Goal: Use online tool/utility: Utilize a website feature to perform a specific function

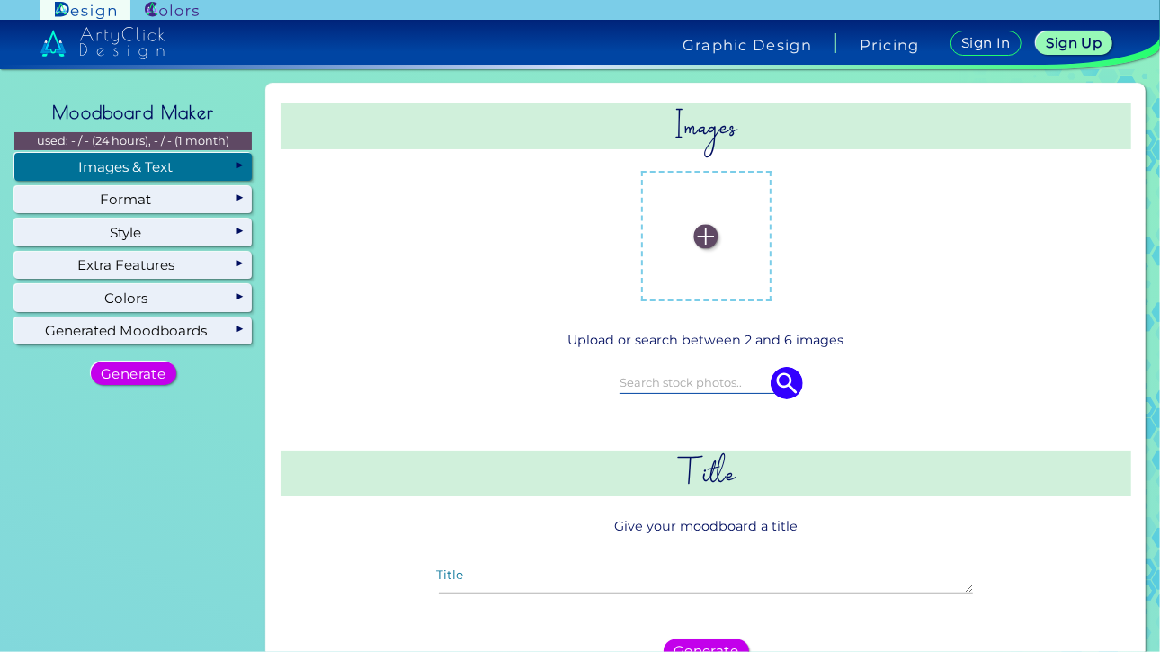
click at [669, 379] on input at bounding box center [706, 382] width 173 height 20
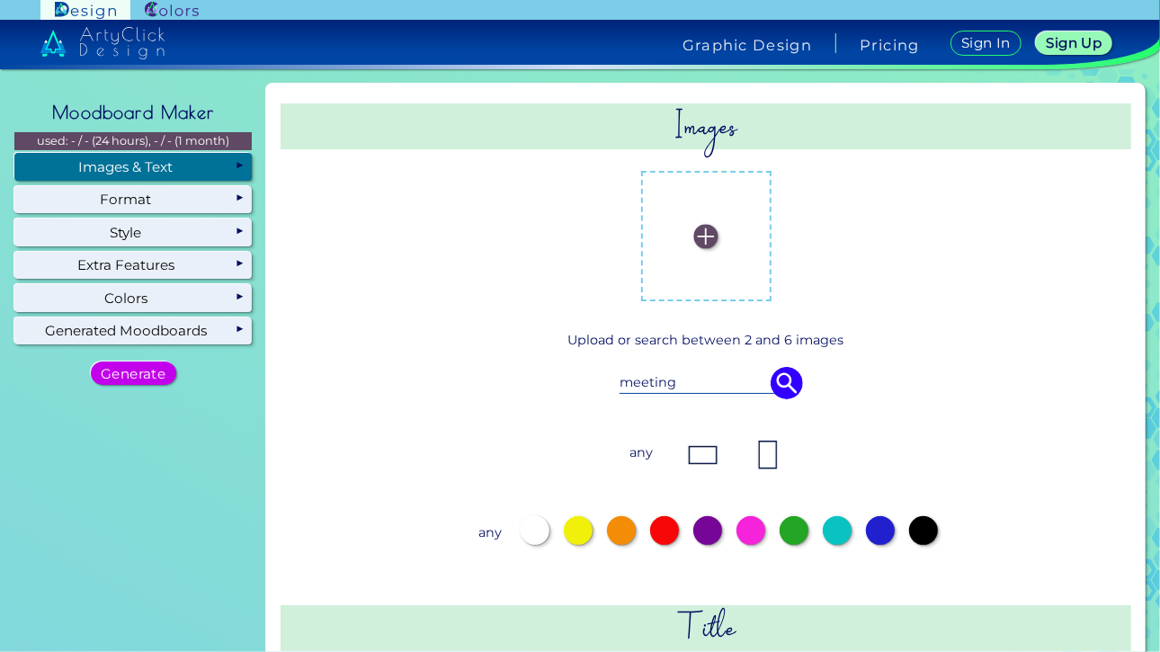
click at [781, 387] on img at bounding box center [787, 383] width 32 height 32
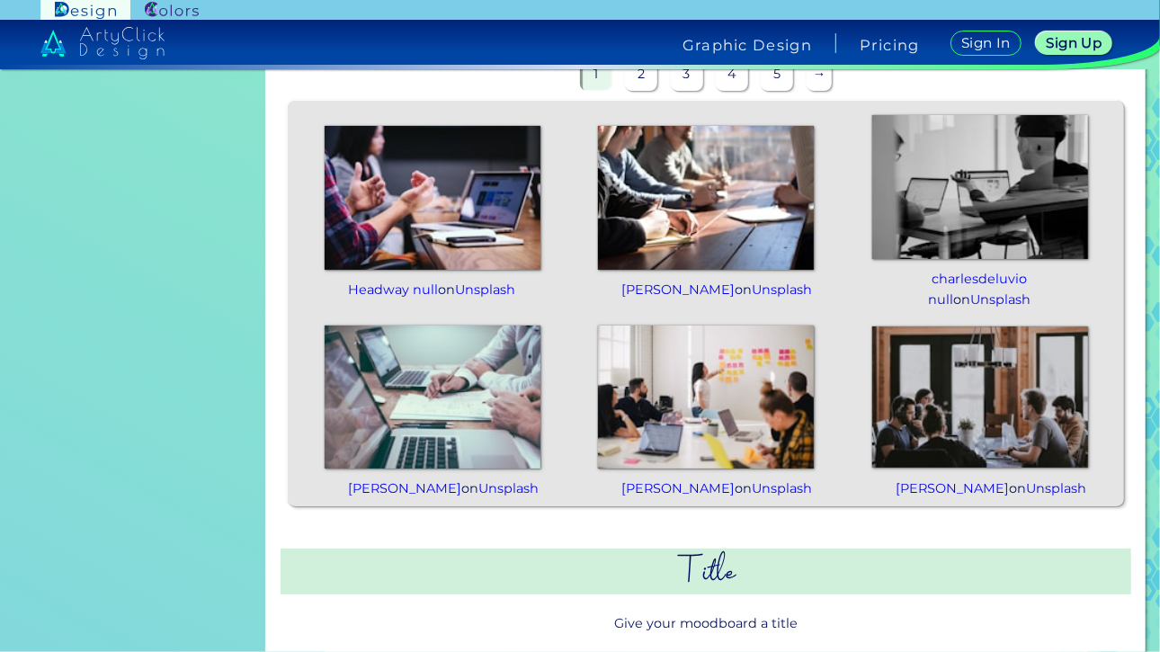
scroll to position [490, 0]
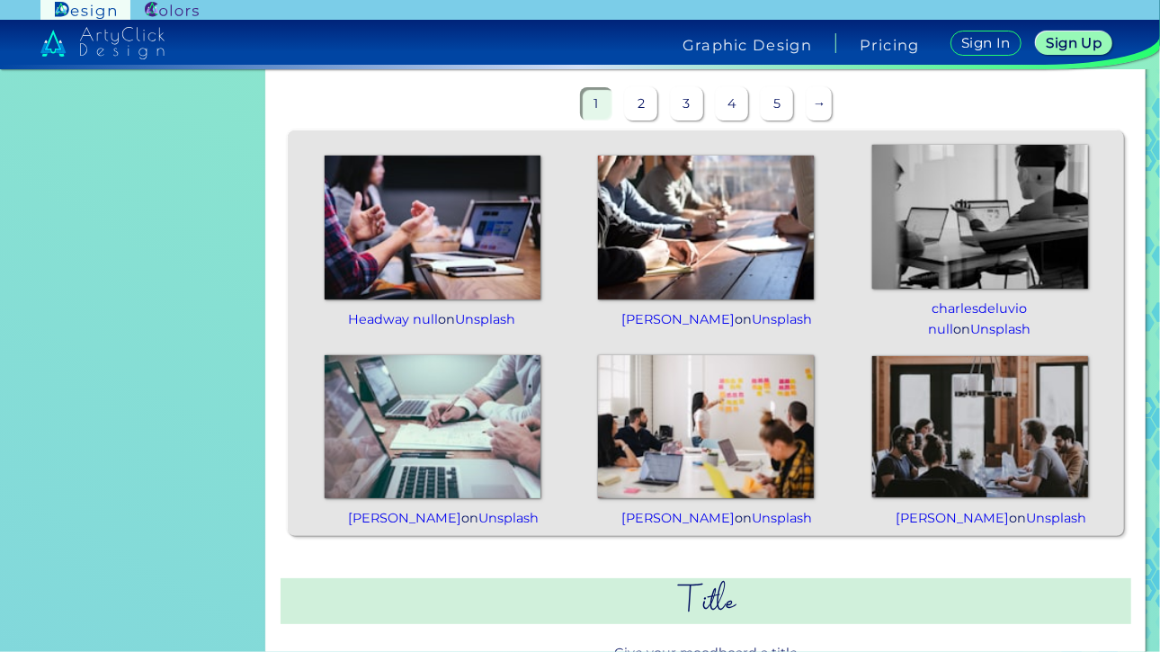
click at [695, 420] on img at bounding box center [706, 426] width 216 height 144
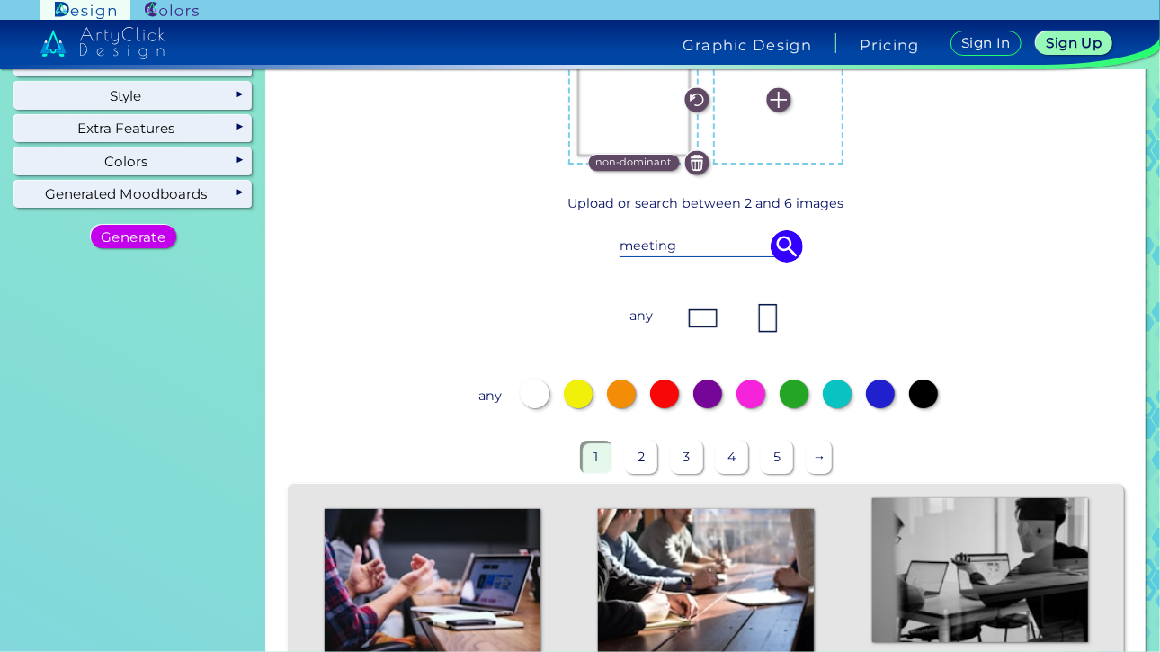
scroll to position [131, 0]
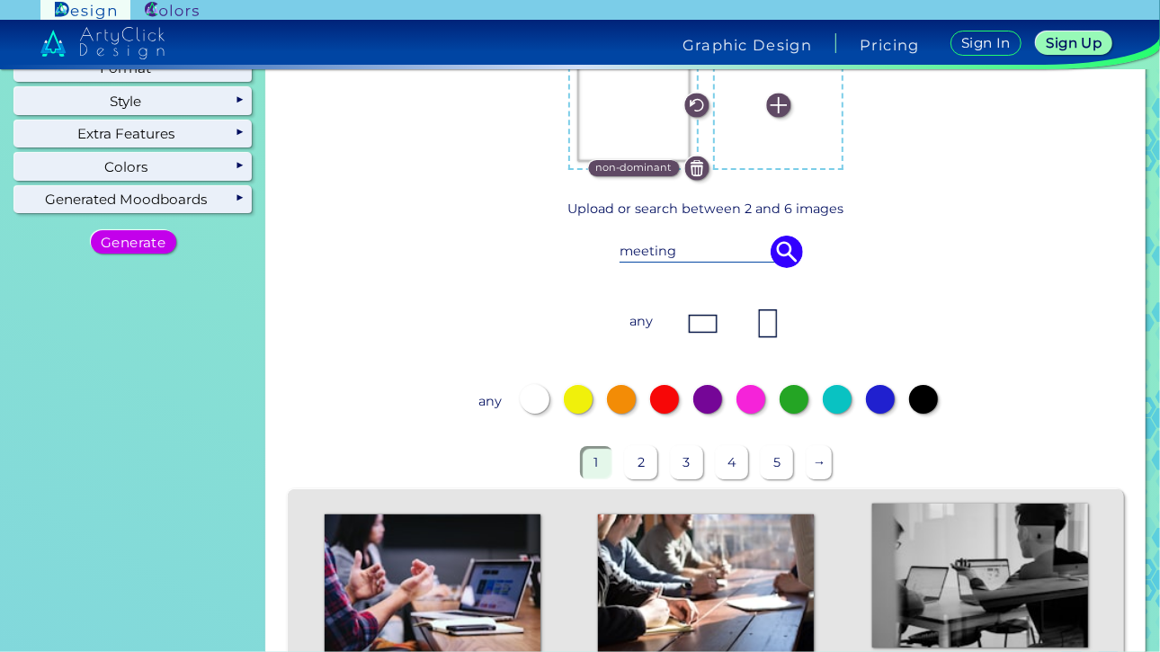
click at [685, 254] on input "meeting" at bounding box center [706, 251] width 173 height 20
type input "m"
click at [775, 251] on img at bounding box center [787, 252] width 32 height 32
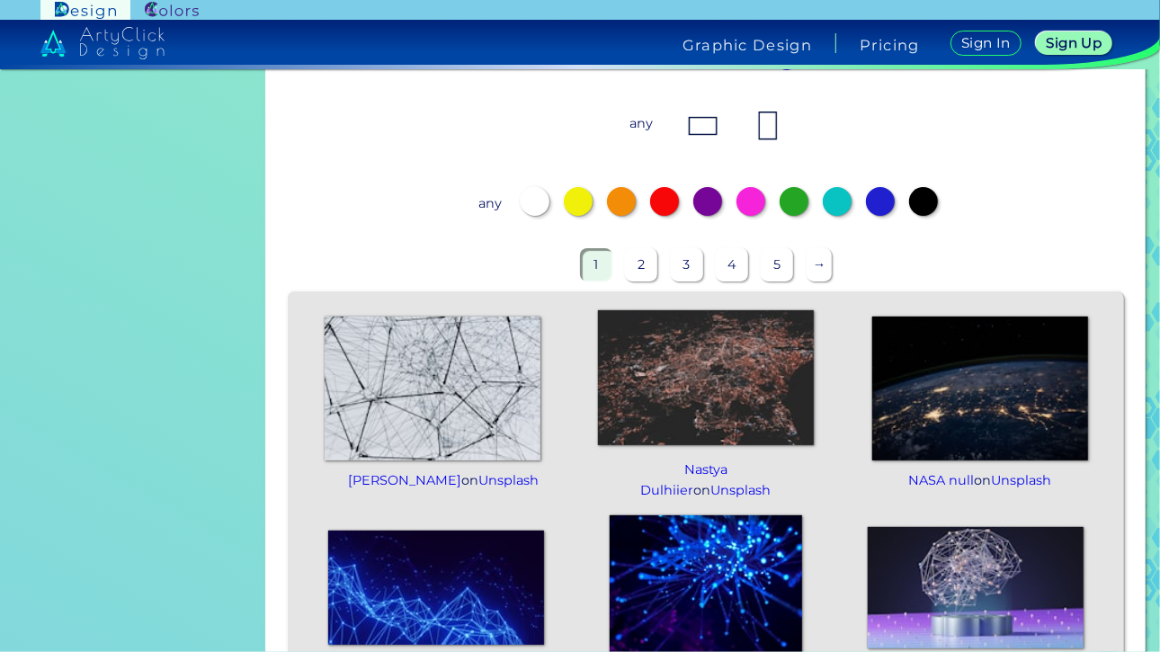
scroll to position [0, 0]
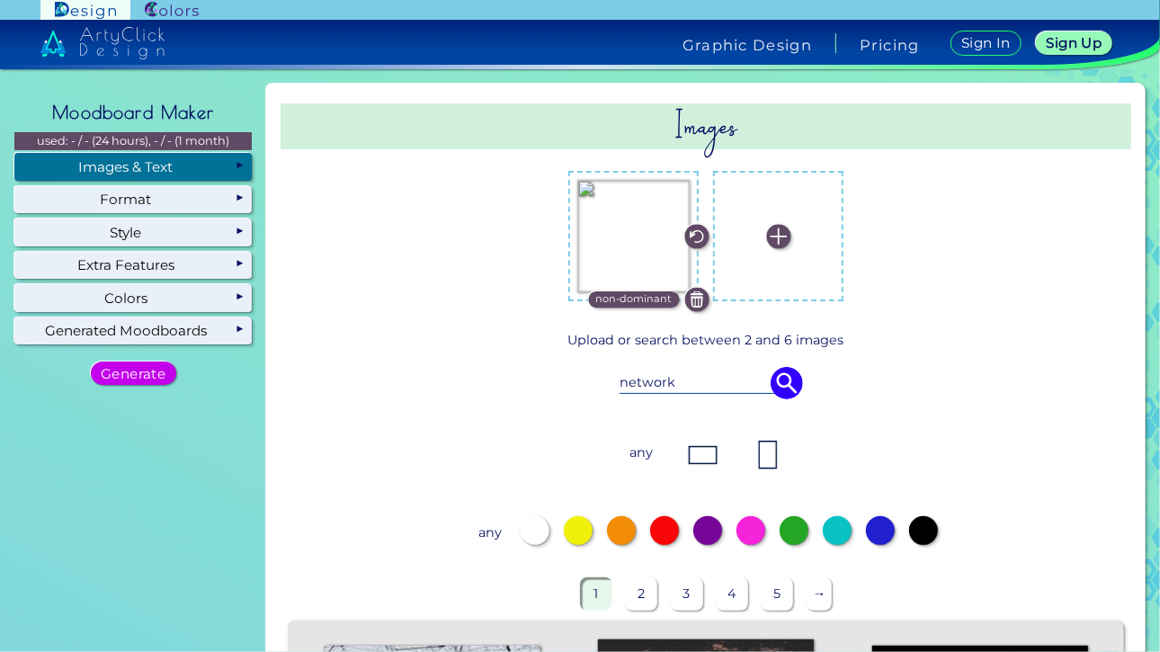
click at [678, 386] on input "network" at bounding box center [706, 382] width 173 height 20
click at [766, 394] on div "networking" at bounding box center [706, 383] width 173 height 22
click at [781, 387] on img at bounding box center [787, 383] width 32 height 32
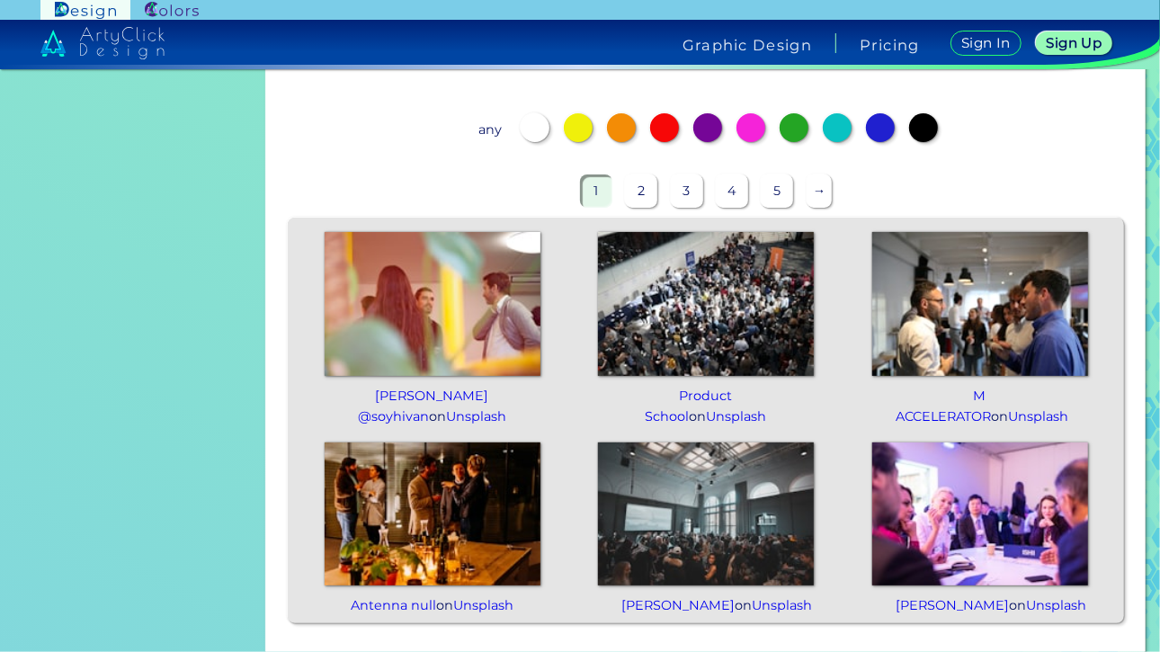
scroll to position [405, 0]
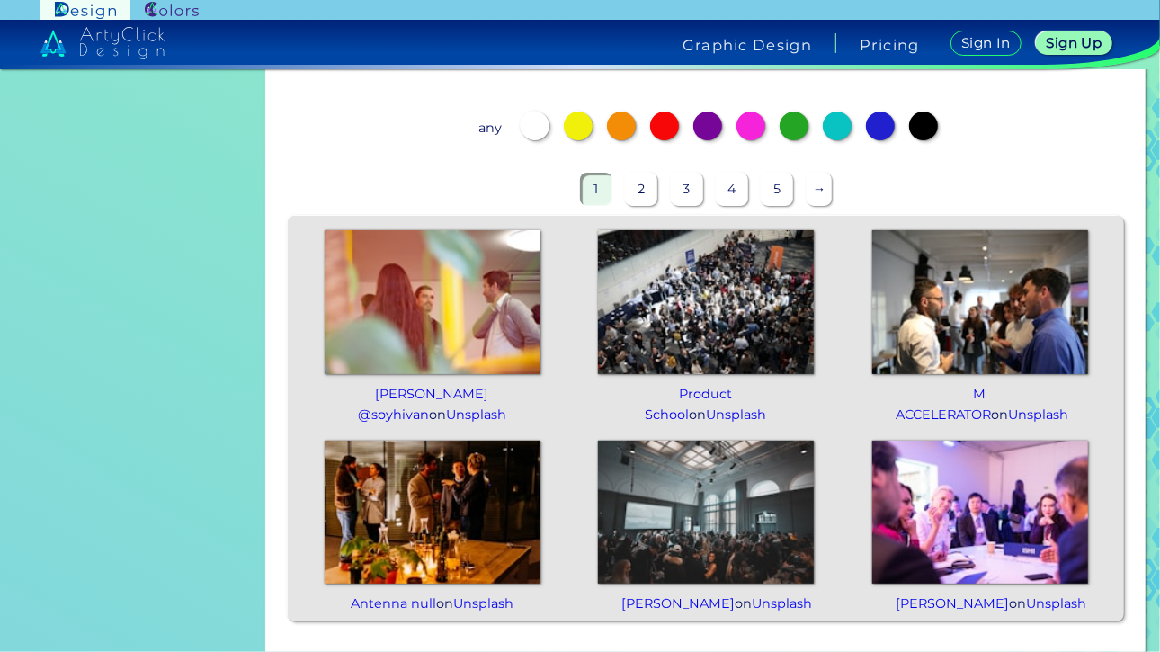
click at [969, 520] on img at bounding box center [981, 512] width 216 height 144
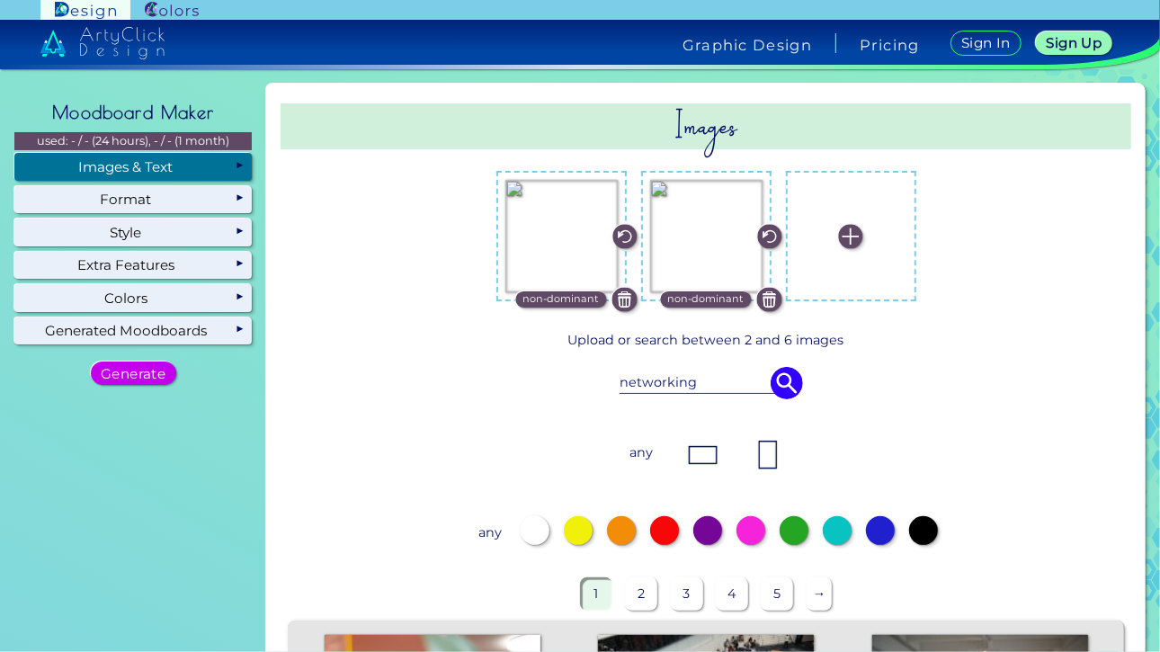
drag, startPoint x: 712, startPoint y: 383, endPoint x: 583, endPoint y: 388, distance: 129.6
click at [583, 388] on div "networking" at bounding box center [706, 383] width 753 height 50
click at [773, 372] on img at bounding box center [787, 383] width 32 height 32
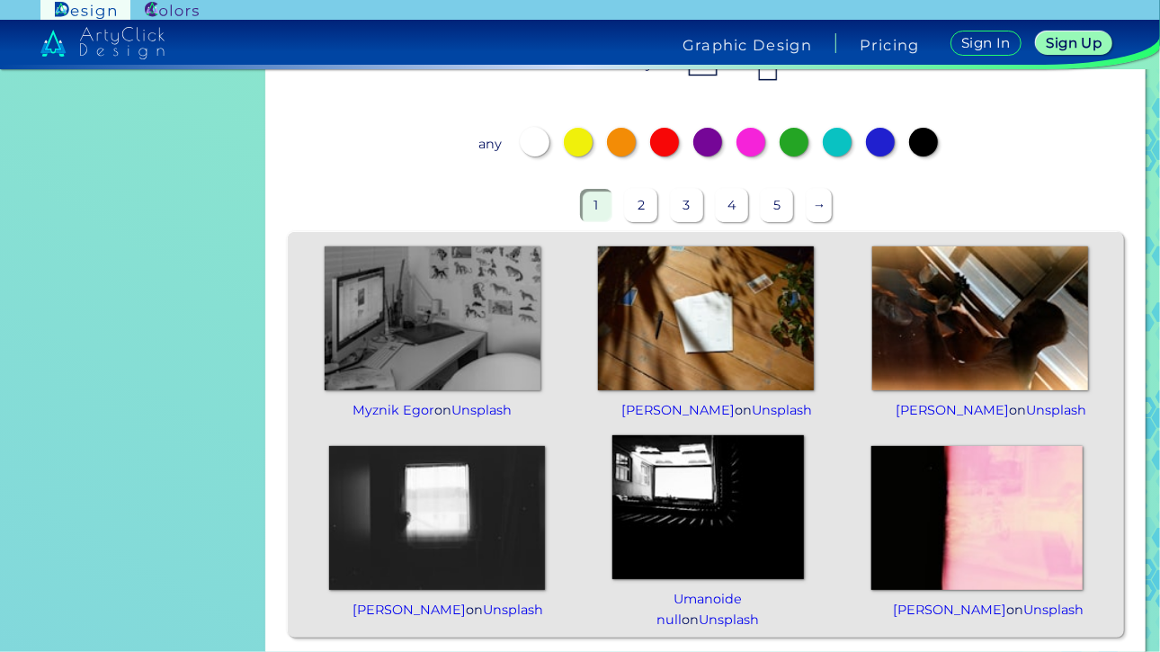
scroll to position [126, 0]
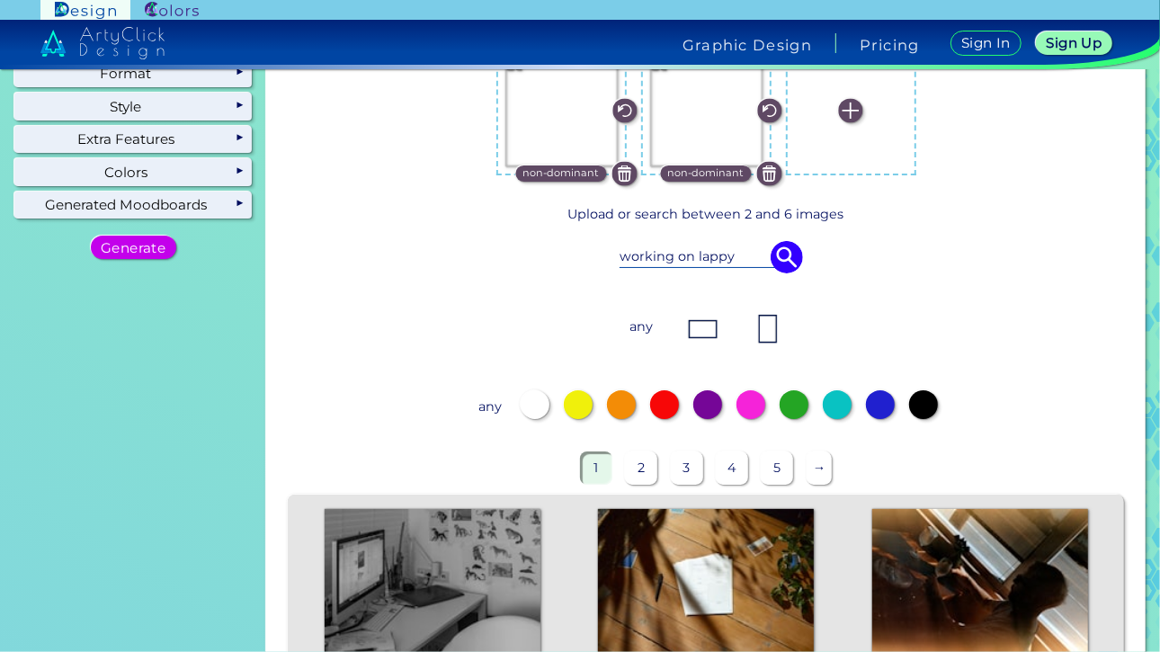
click at [738, 265] on input "working on lappy" at bounding box center [706, 256] width 173 height 20
type input "w"
click at [775, 256] on img at bounding box center [787, 257] width 32 height 32
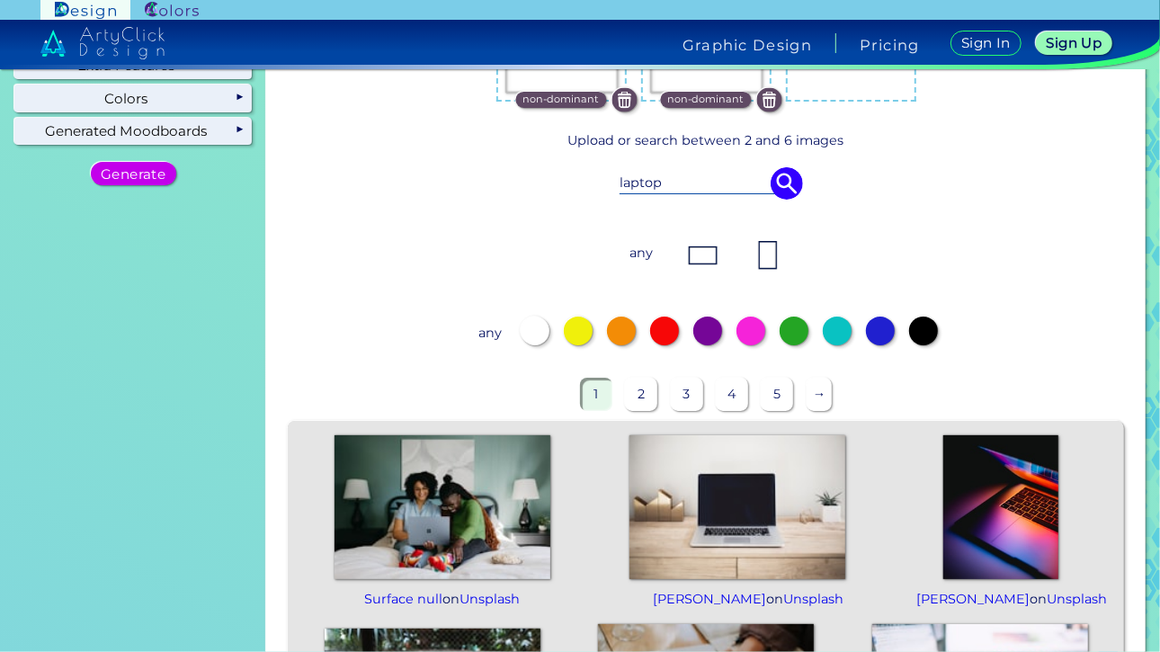
scroll to position [175, 0]
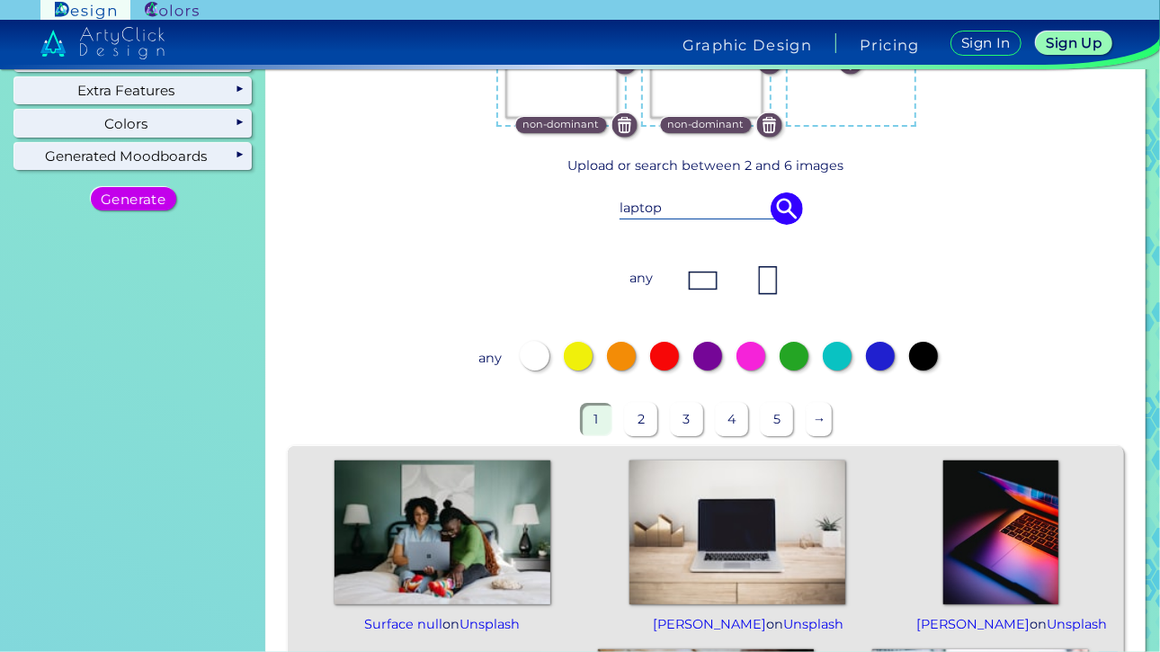
click at [676, 215] on input "laptop" at bounding box center [706, 208] width 173 height 20
click at [791, 219] on img at bounding box center [787, 209] width 32 height 32
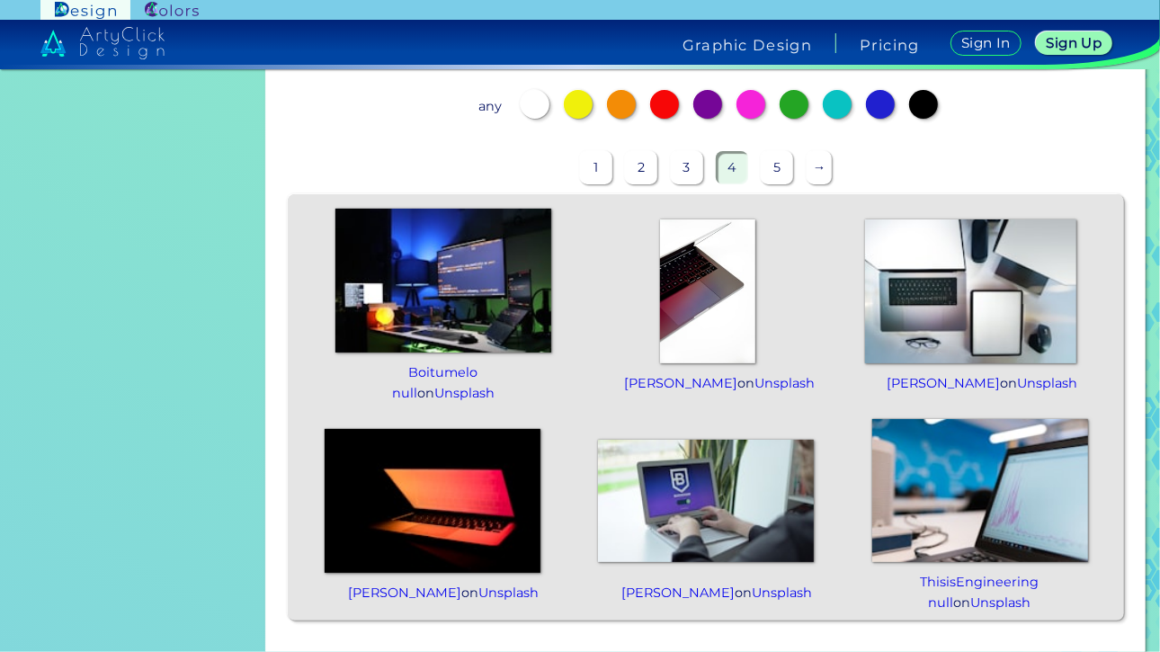
scroll to position [423, 0]
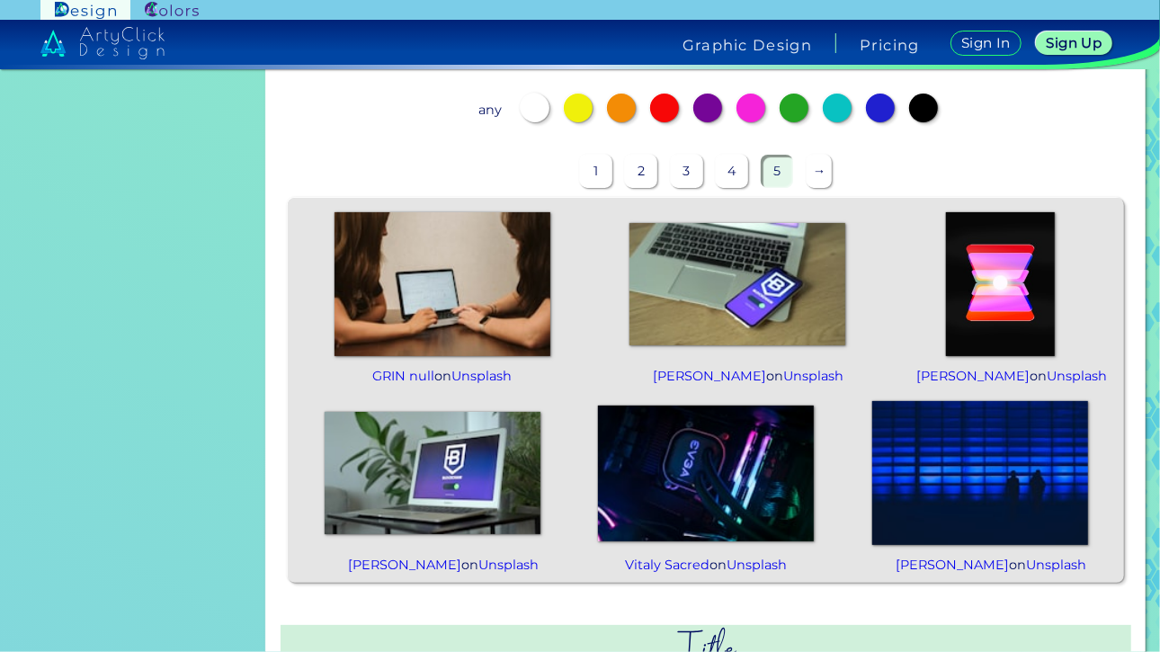
click at [808, 167] on p "→" at bounding box center [820, 171] width 26 height 33
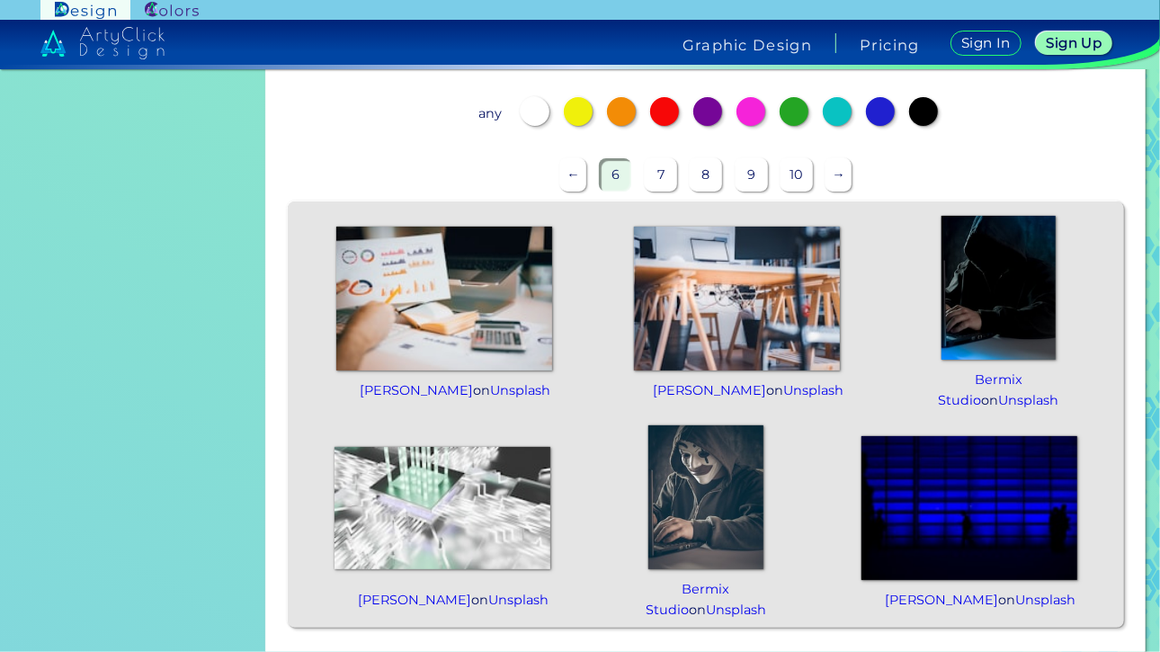
scroll to position [412, 0]
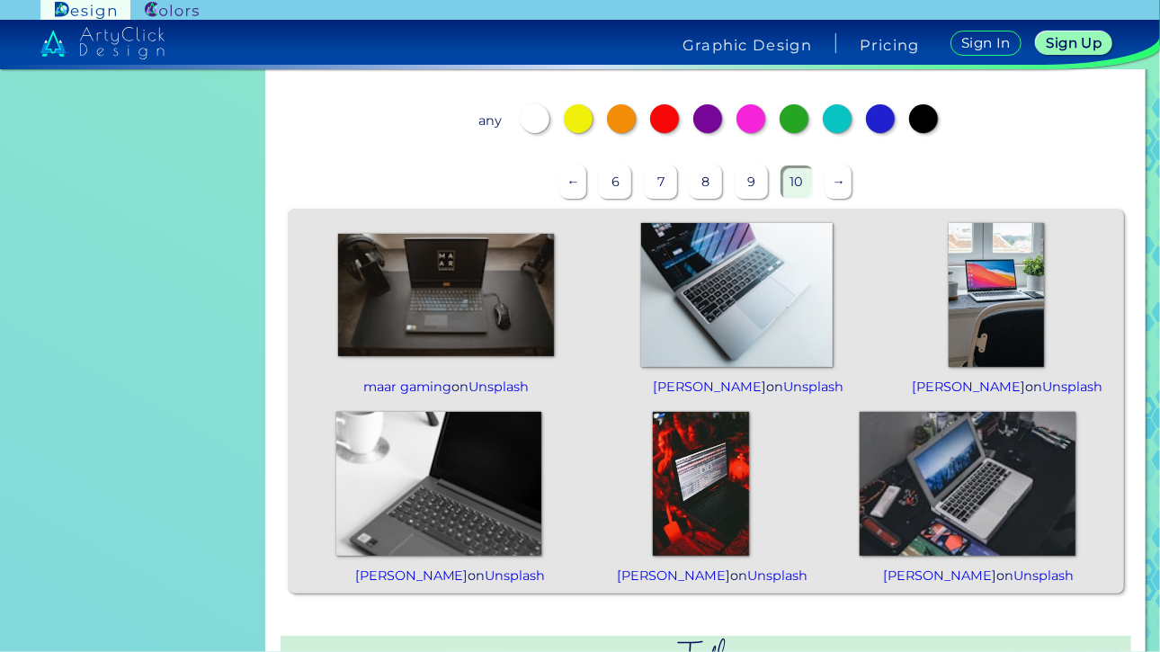
click at [1006, 299] on img at bounding box center [997, 295] width 96 height 144
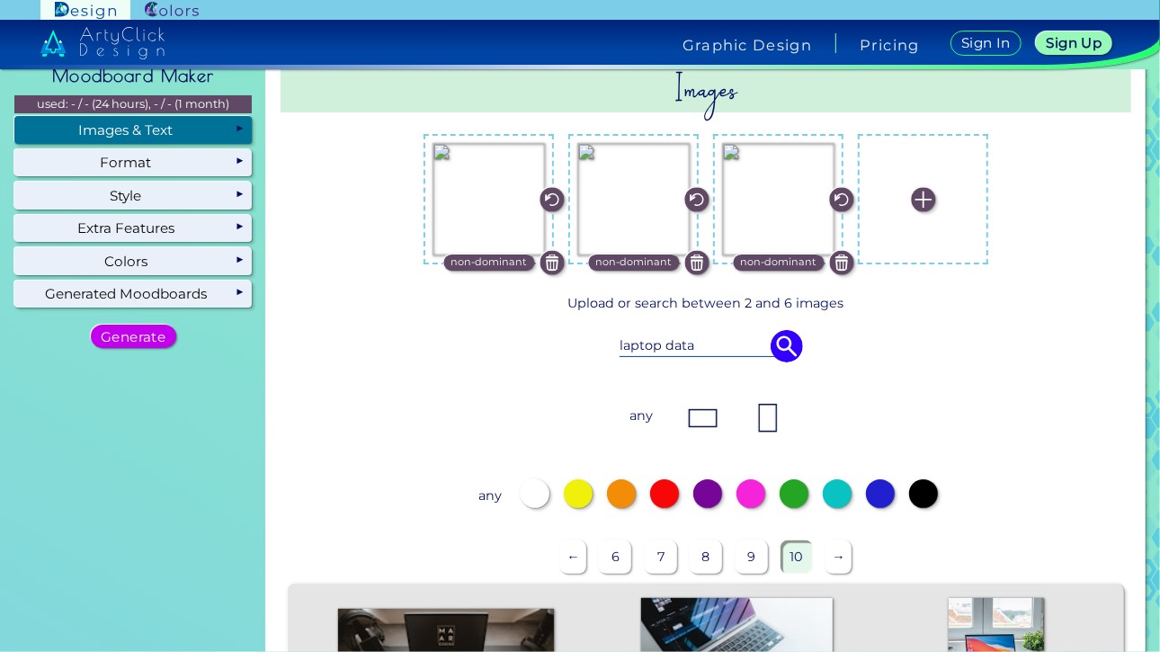
scroll to position [0, 0]
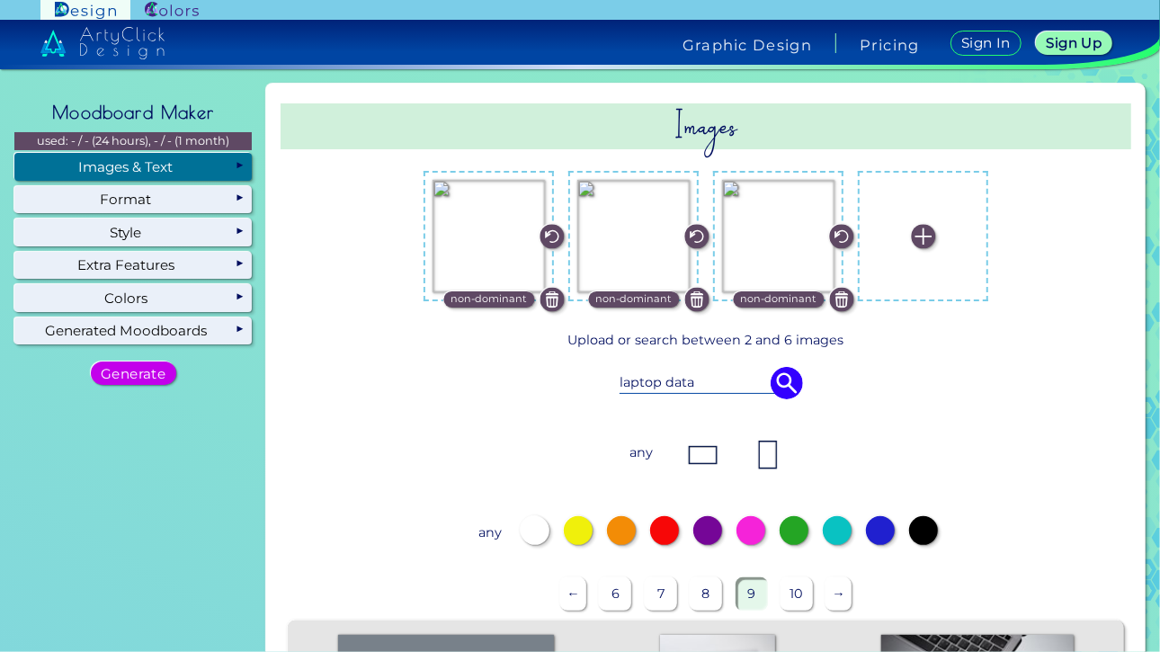
click at [896, 251] on label at bounding box center [923, 236] width 112 height 112
click at [0, 0] on input "file" at bounding box center [0, 0] width 0 height 0
click at [684, 382] on input "laptop data" at bounding box center [706, 382] width 173 height 20
drag, startPoint x: 696, startPoint y: 382, endPoint x: 585, endPoint y: 386, distance: 111.6
click at [585, 386] on div "laptop data" at bounding box center [706, 383] width 753 height 50
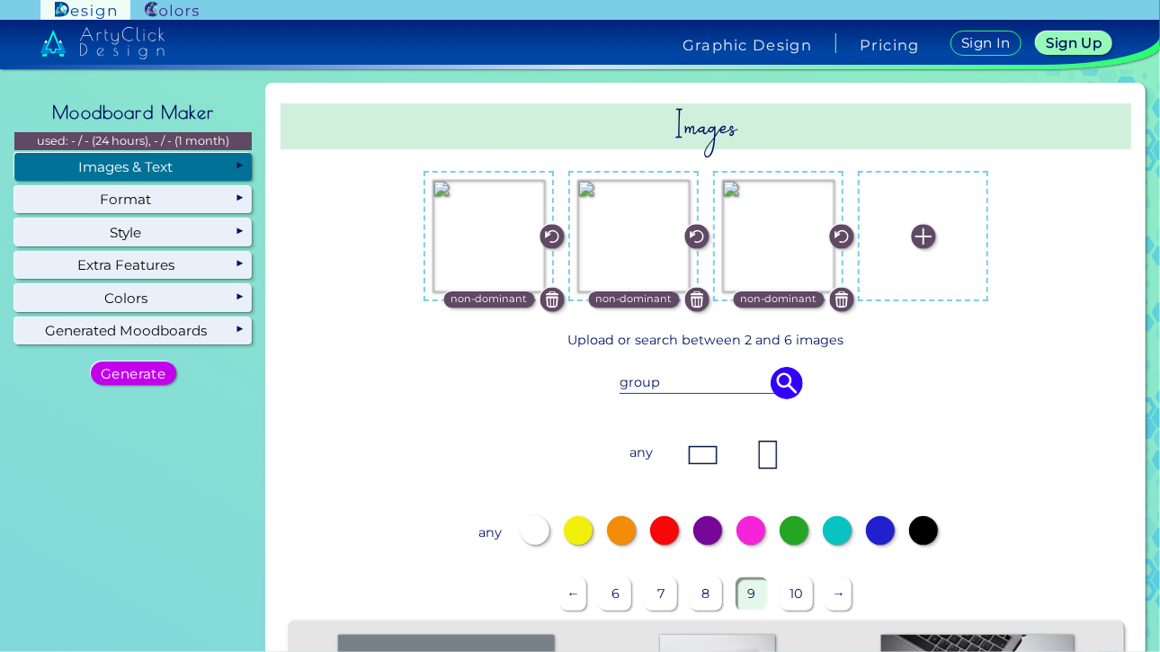
click at [778, 397] on img at bounding box center [787, 383] width 32 height 32
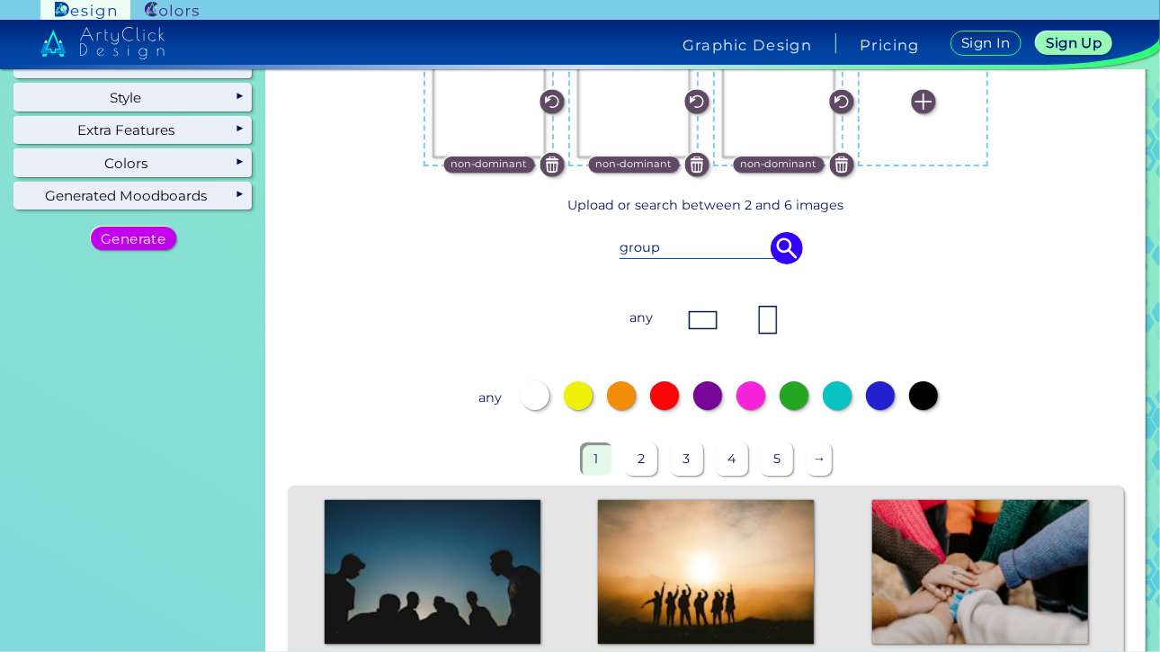
scroll to position [135, 0]
click at [696, 251] on input "group" at bounding box center [706, 247] width 173 height 20
click at [761, 250] on input "group discussion" at bounding box center [706, 247] width 173 height 20
click at [771, 251] on img at bounding box center [787, 248] width 32 height 32
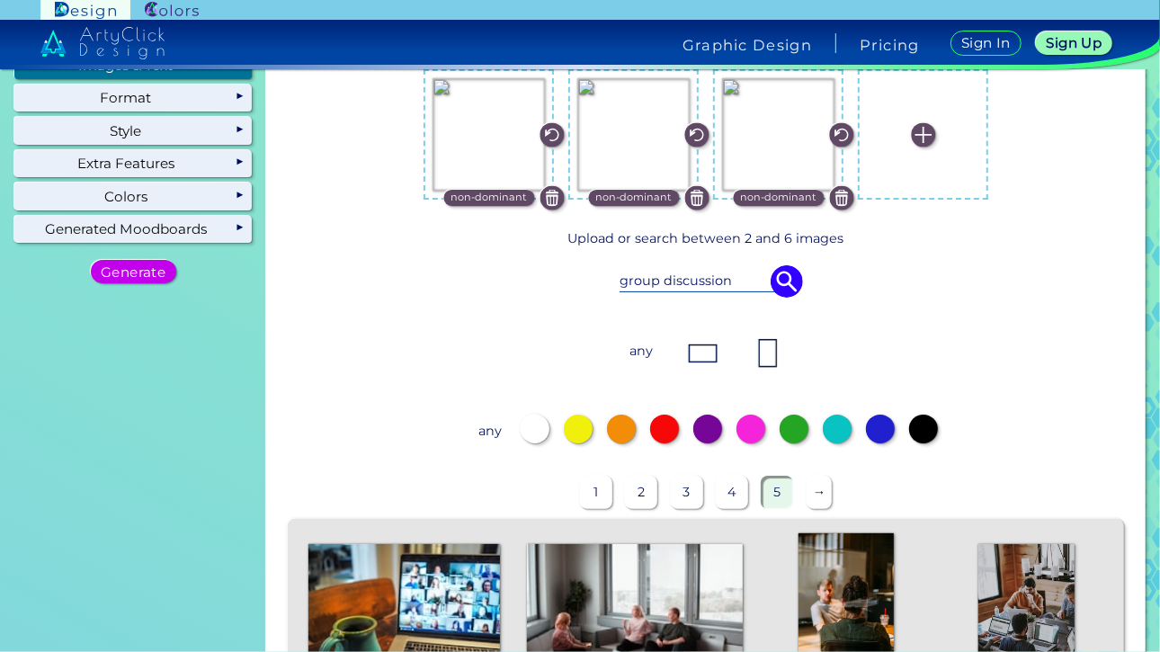
scroll to position [99, 0]
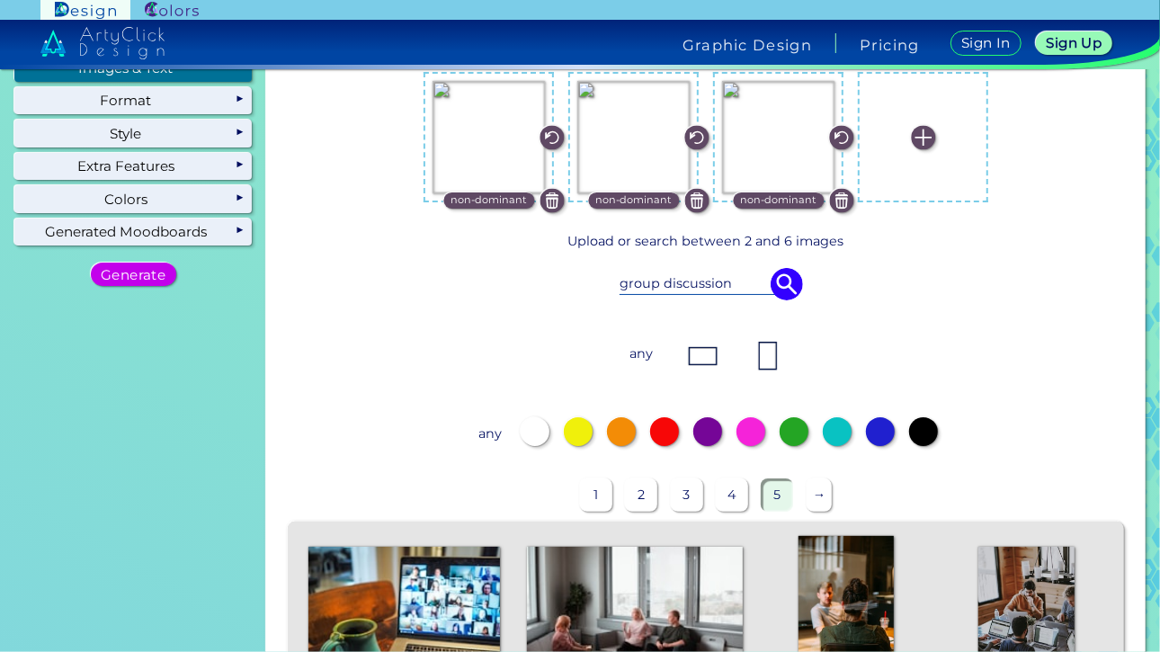
drag, startPoint x: 735, startPoint y: 285, endPoint x: 602, endPoint y: 300, distance: 133.9
click at [602, 300] on div "group discussion" at bounding box center [706, 284] width 753 height 50
click at [634, 282] on input "maobile phone" at bounding box center [706, 283] width 173 height 20
click at [764, 287] on input "mobile phone" at bounding box center [706, 283] width 173 height 20
click at [771, 287] on img at bounding box center [787, 284] width 32 height 32
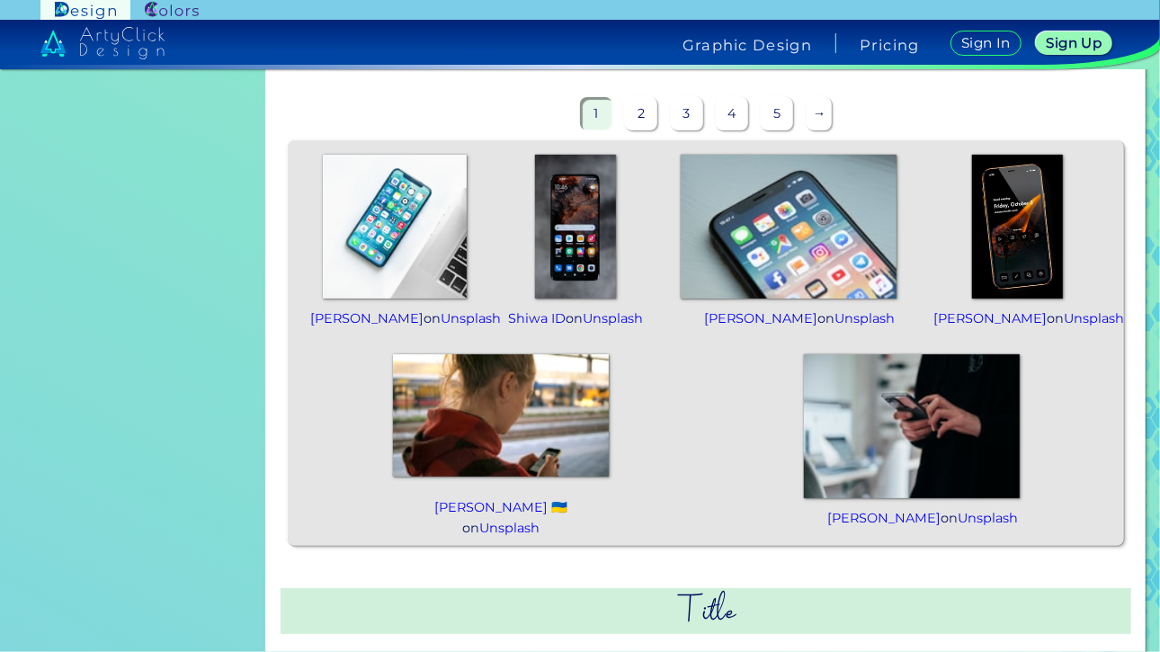
scroll to position [482, 0]
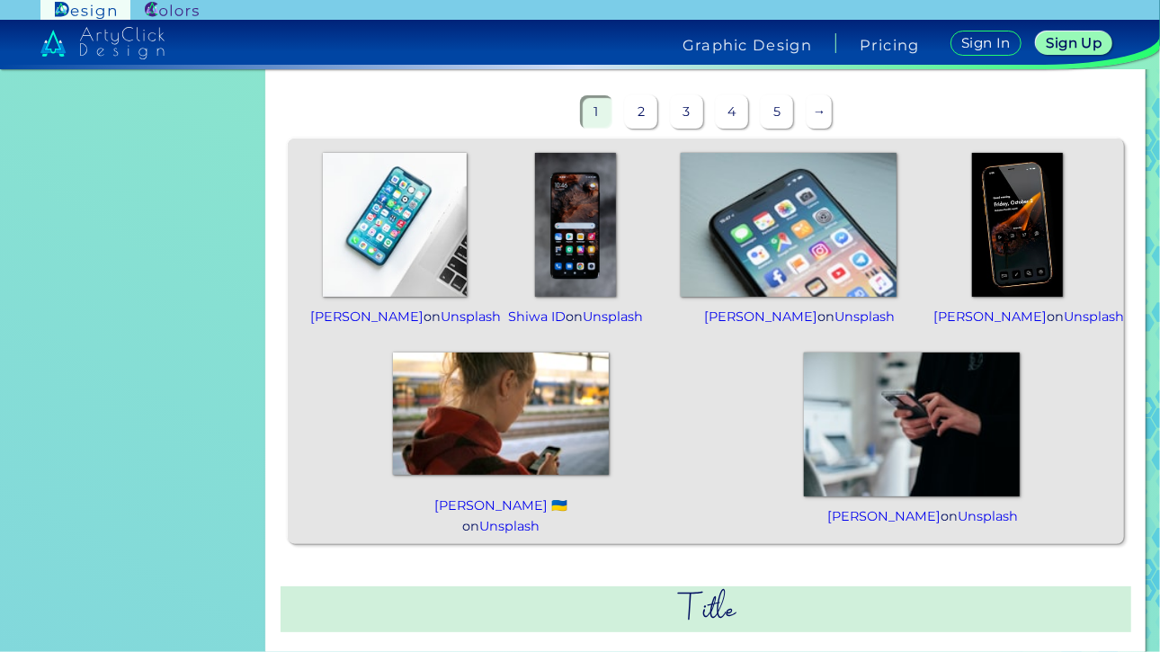
click at [416, 244] on img at bounding box center [395, 225] width 144 height 144
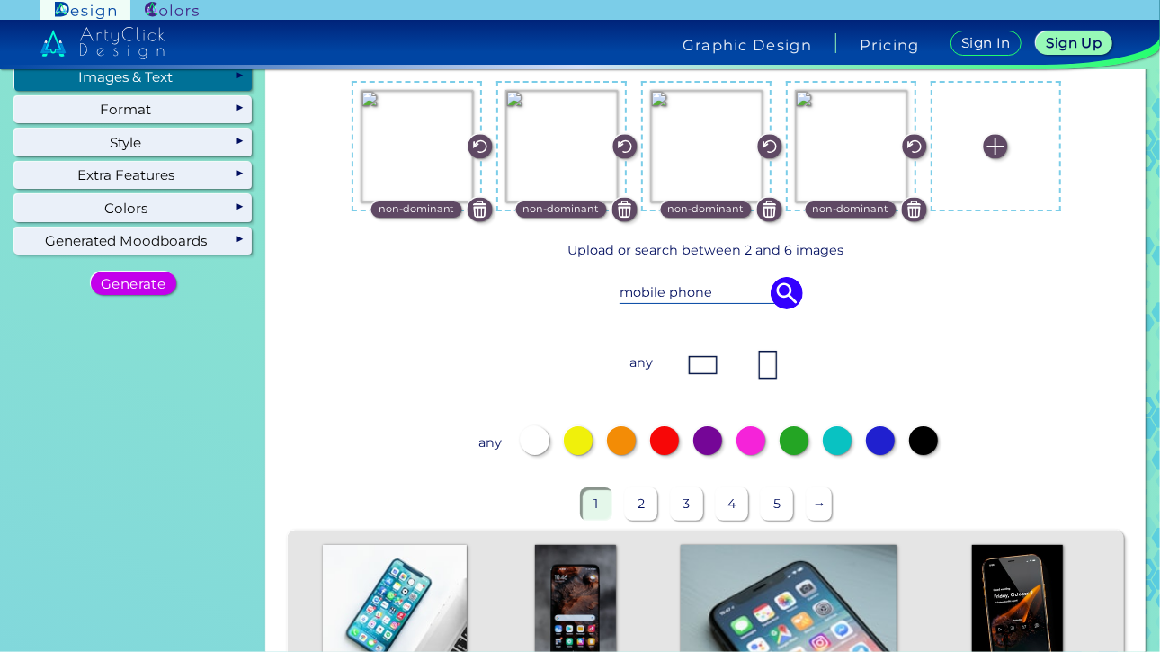
scroll to position [0, 0]
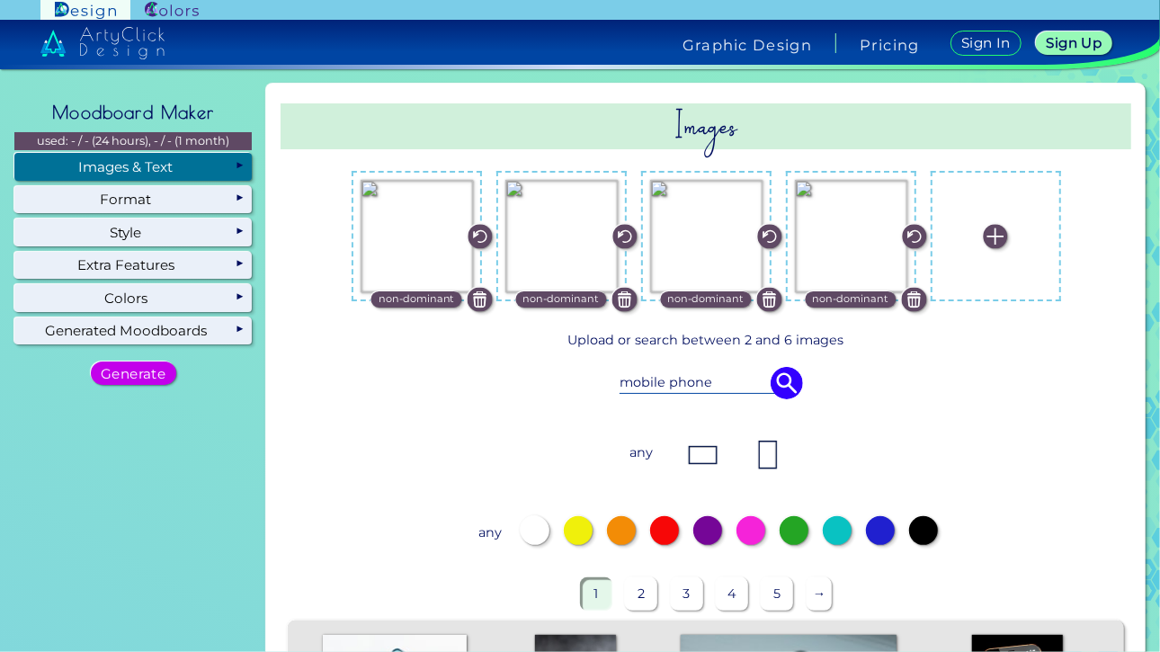
click at [709, 376] on input "mobile phone" at bounding box center [706, 382] width 173 height 20
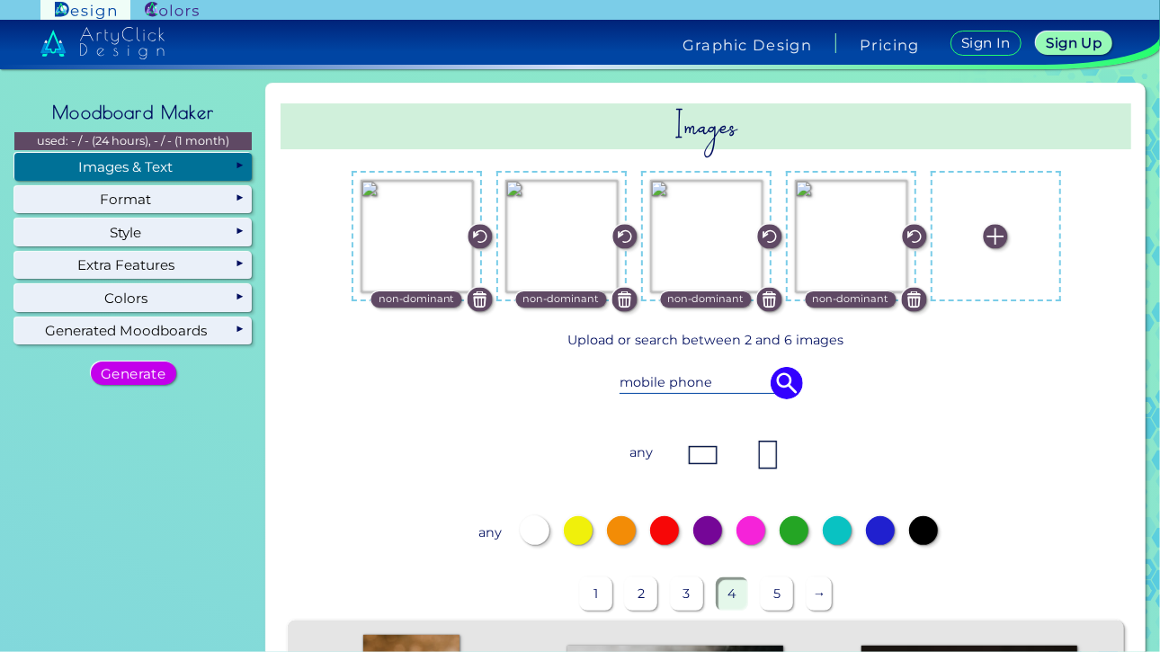
drag, startPoint x: 725, startPoint y: 377, endPoint x: 610, endPoint y: 389, distance: 115.8
click at [610, 389] on div "mobile phone" at bounding box center [706, 383] width 753 height 50
click at [777, 386] on img at bounding box center [787, 383] width 32 height 32
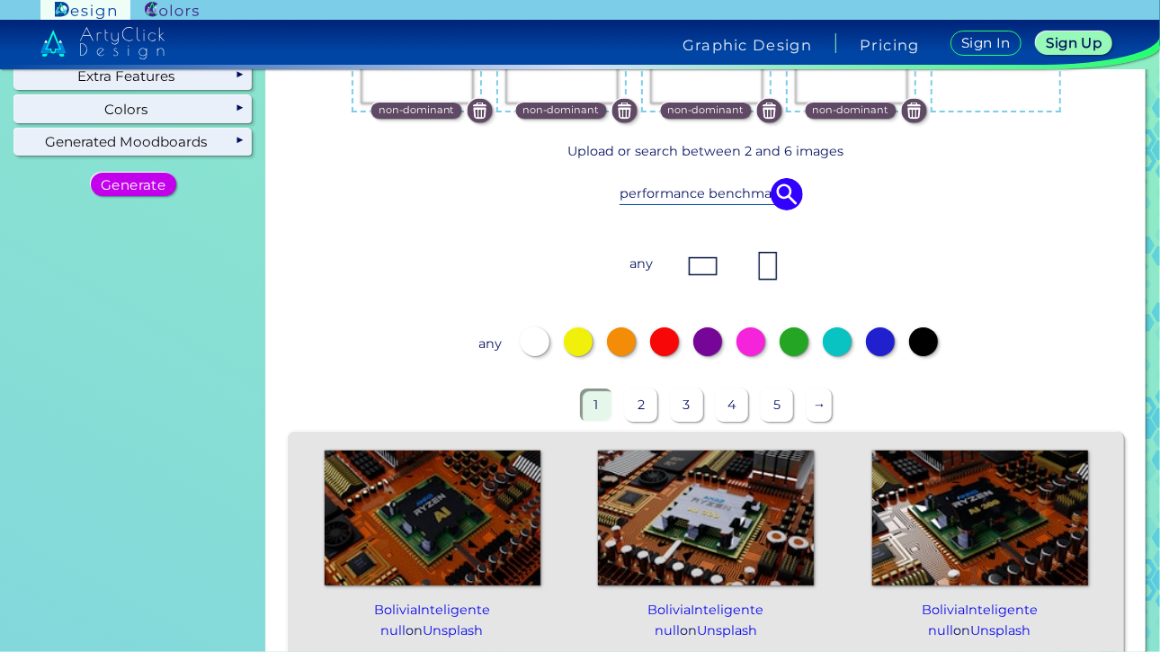
scroll to position [175, 0]
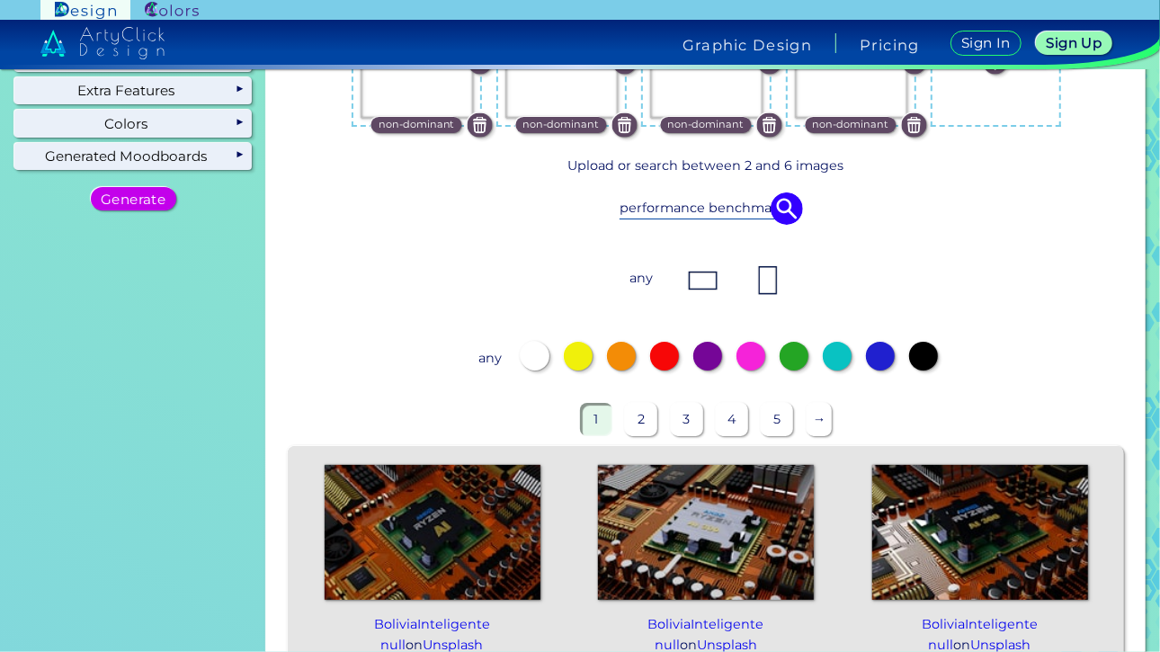
drag, startPoint x: 699, startPoint y: 206, endPoint x: 817, endPoint y: 208, distance: 117.9
click at [817, 208] on div "performance benchmark" at bounding box center [706, 209] width 753 height 50
click at [795, 206] on img at bounding box center [787, 209] width 32 height 32
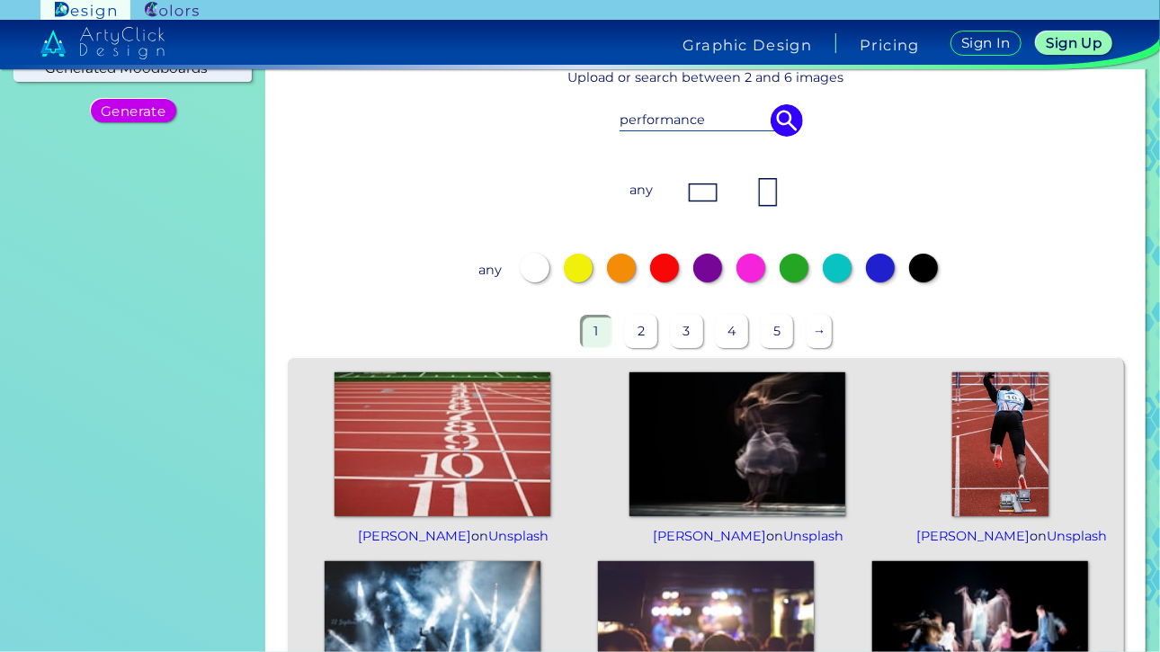
scroll to position [261, 0]
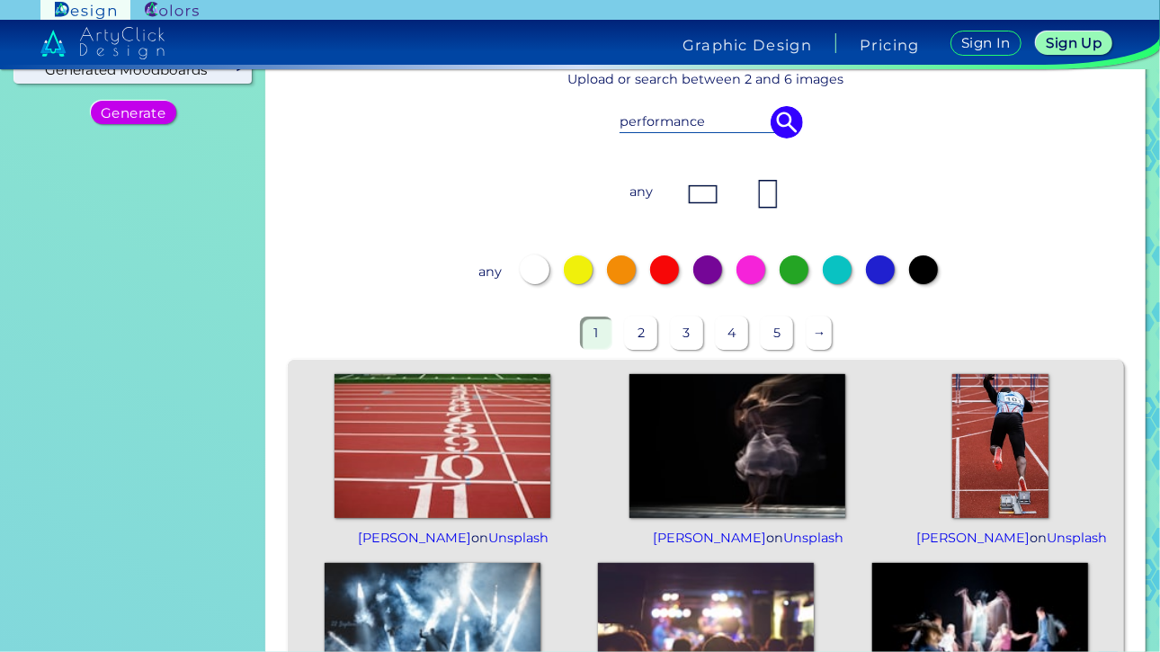
click at [721, 128] on input "performance" at bounding box center [706, 122] width 173 height 20
click at [790, 125] on img at bounding box center [787, 122] width 32 height 32
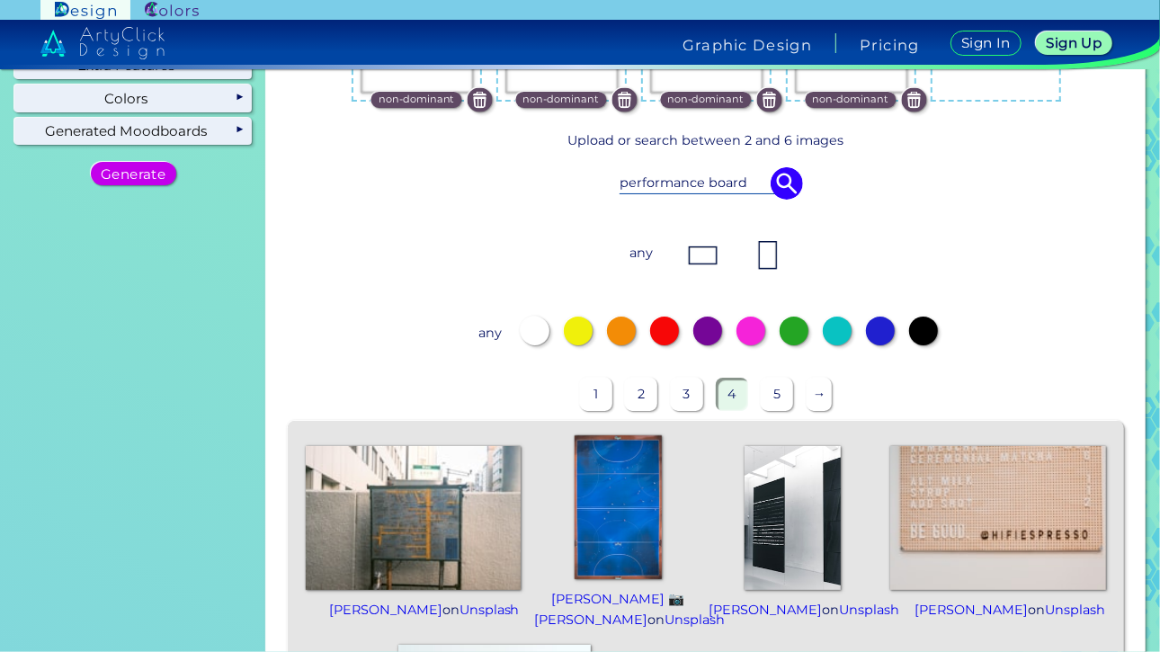
scroll to position [9, 0]
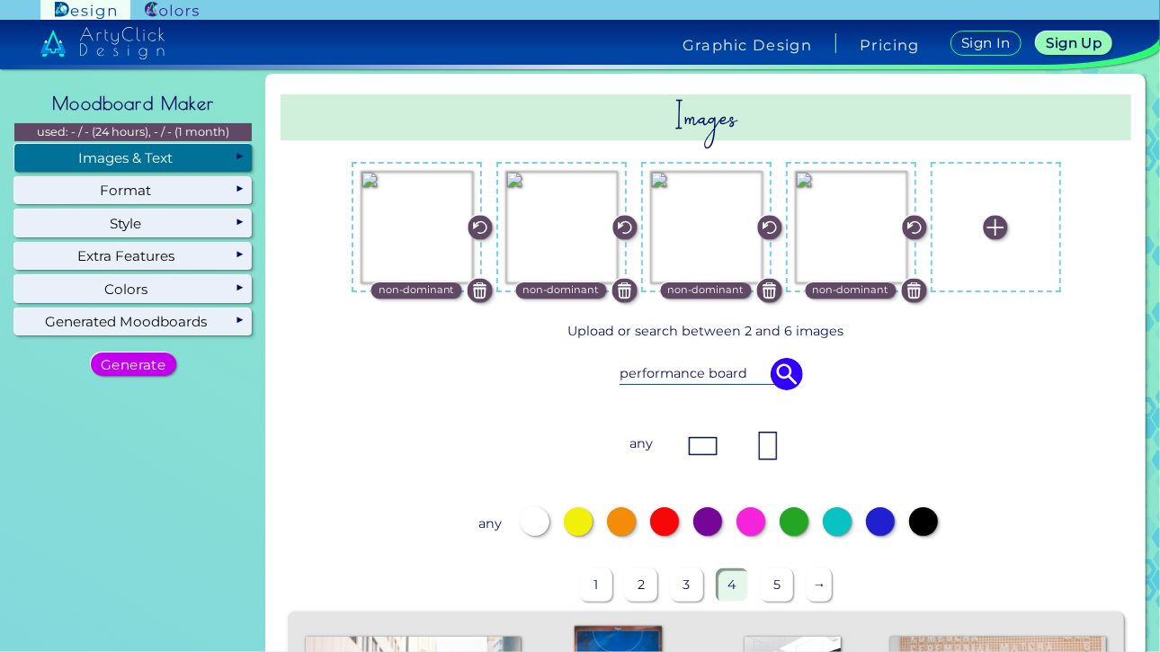
drag, startPoint x: 750, startPoint y: 372, endPoint x: 577, endPoint y: 391, distance: 174.6
click at [577, 391] on div "performance board" at bounding box center [706, 374] width 753 height 50
click at [786, 380] on img at bounding box center [787, 374] width 32 height 32
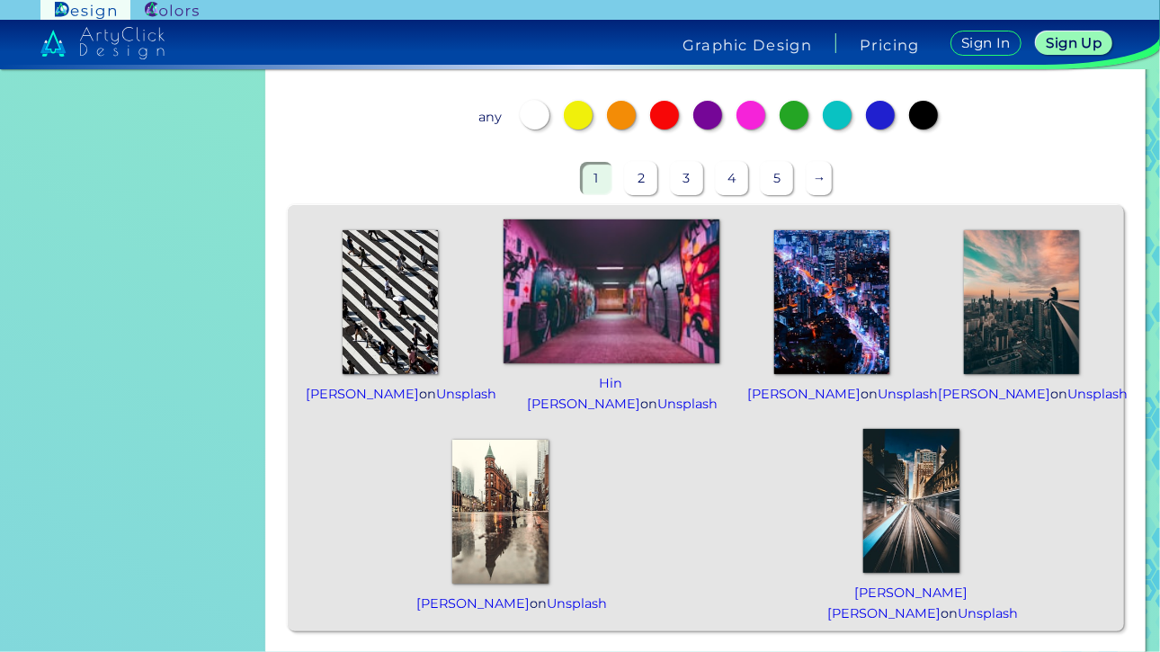
scroll to position [419, 0]
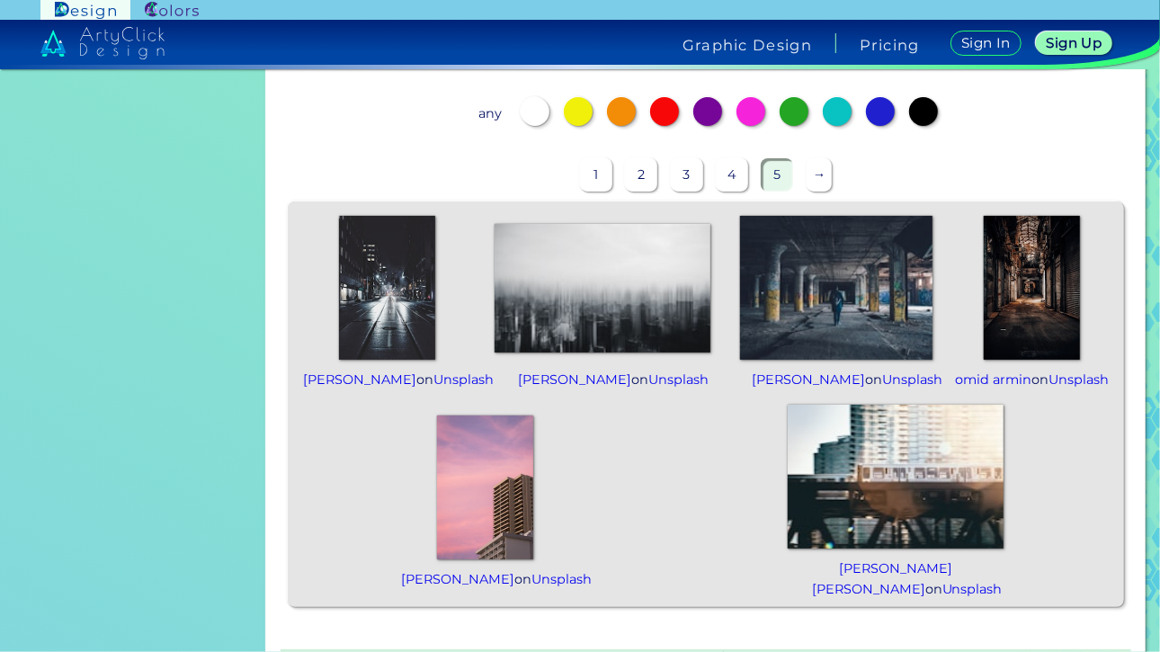
click at [810, 173] on p "→" at bounding box center [820, 174] width 26 height 33
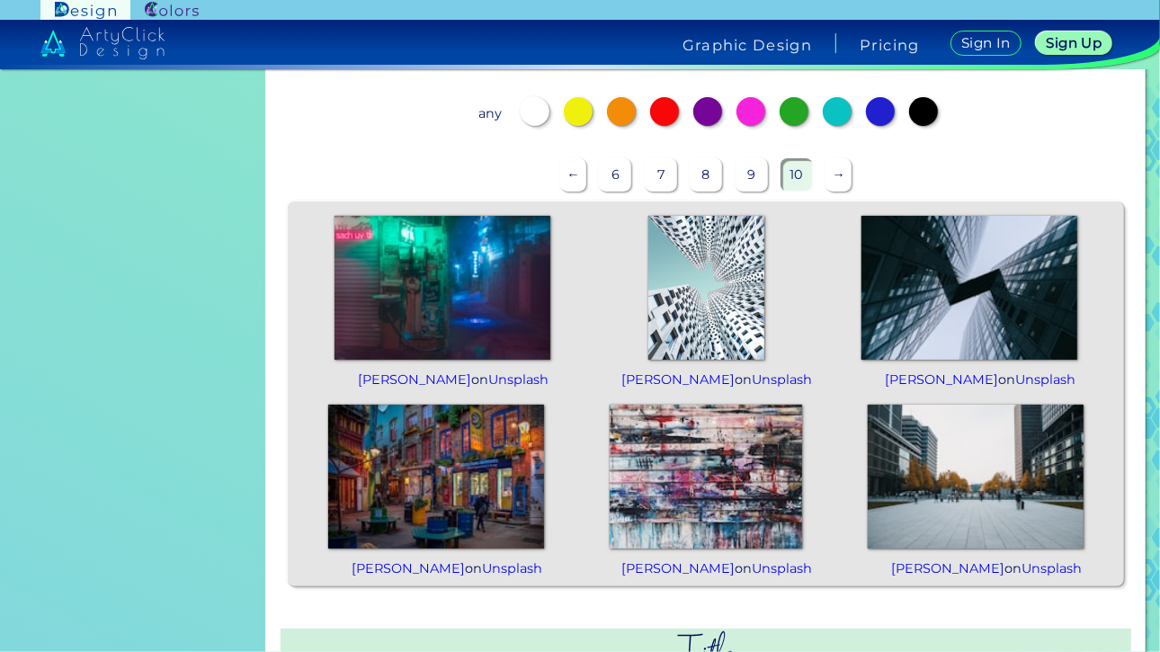
click at [827, 172] on p "→" at bounding box center [839, 174] width 26 height 33
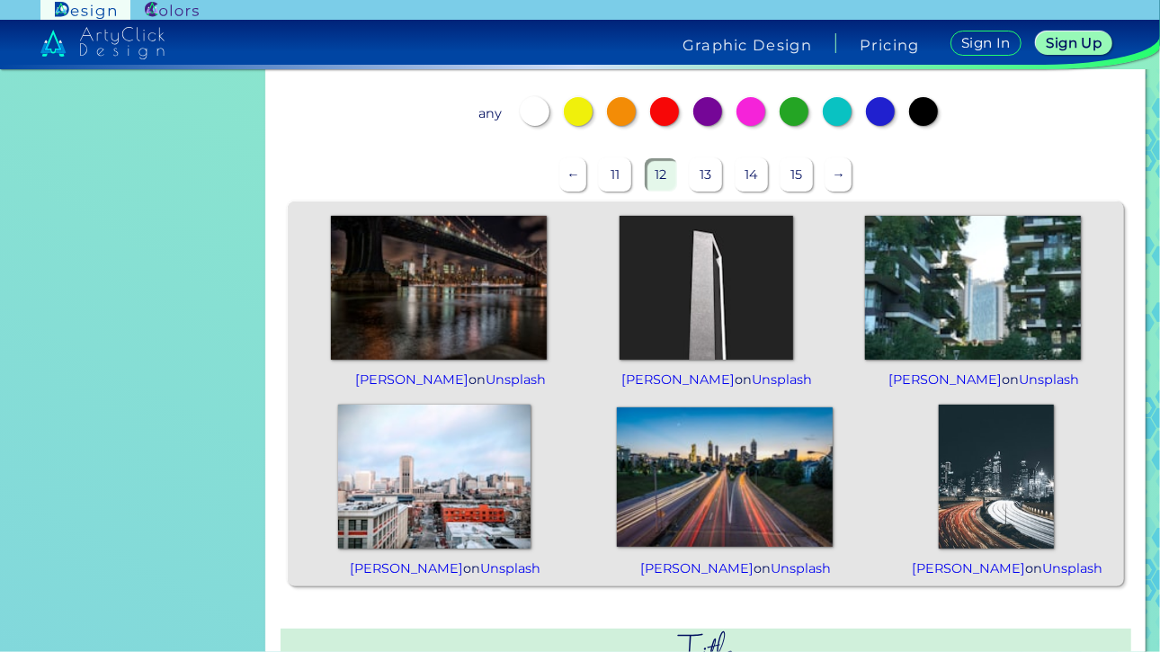
scroll to position [0, 0]
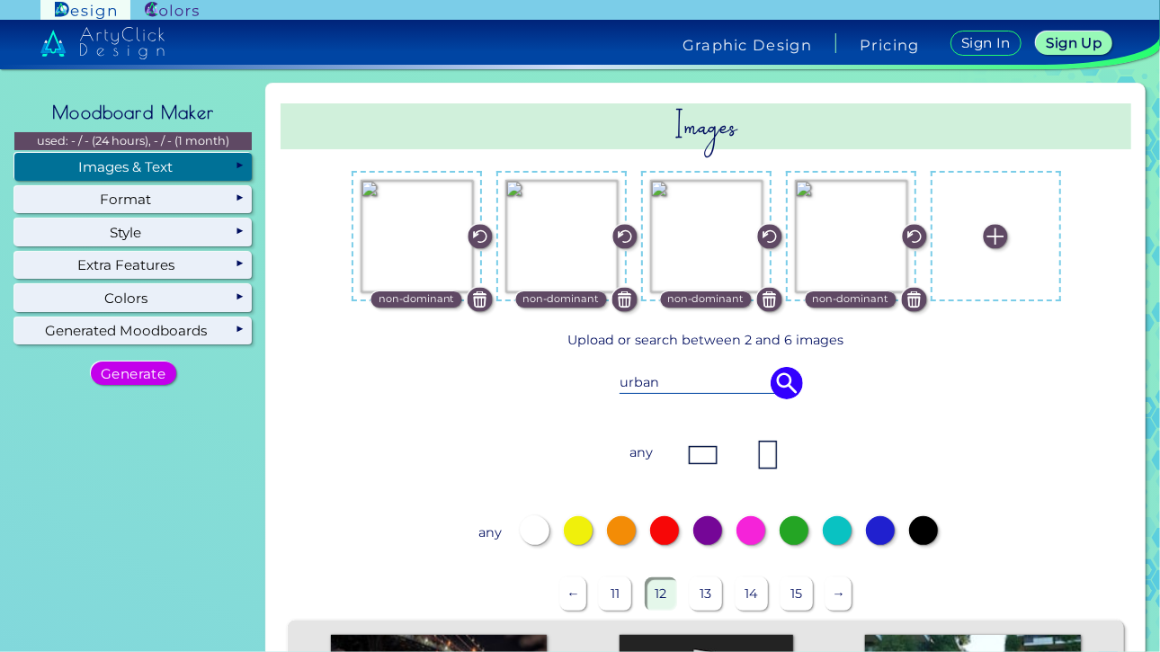
drag, startPoint x: 670, startPoint y: 383, endPoint x: 534, endPoint y: 377, distance: 136.0
click at [534, 377] on div "urban" at bounding box center [706, 383] width 753 height 50
click at [788, 376] on img at bounding box center [787, 383] width 32 height 32
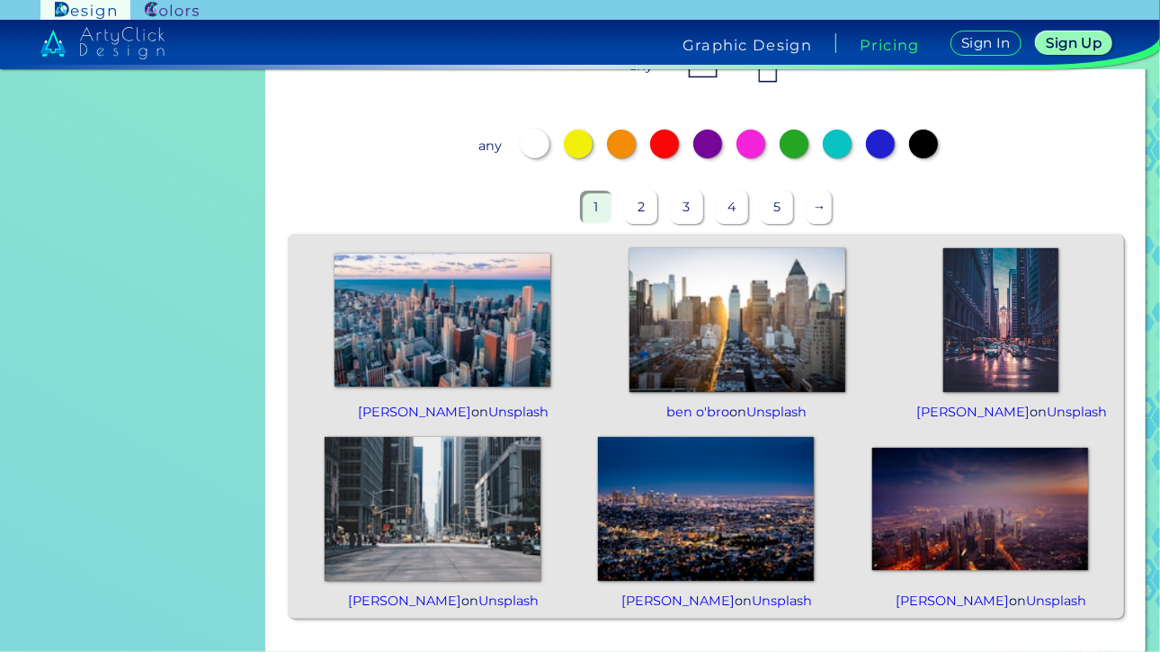
scroll to position [374, 0]
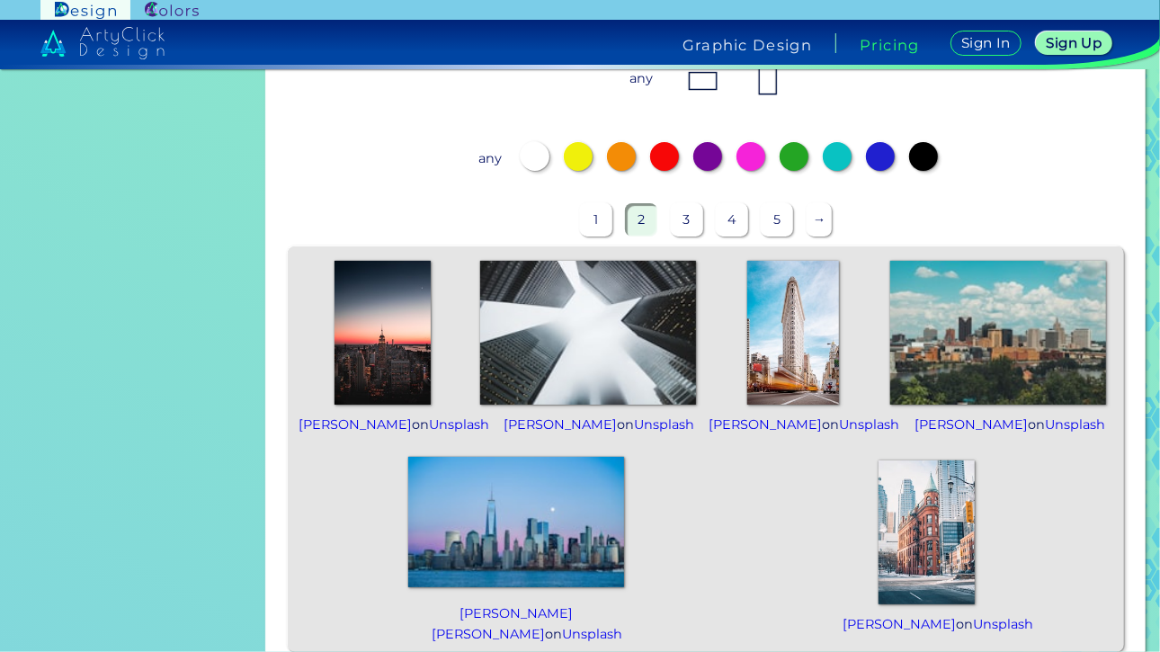
click at [908, 542] on img at bounding box center [927, 533] width 96 height 144
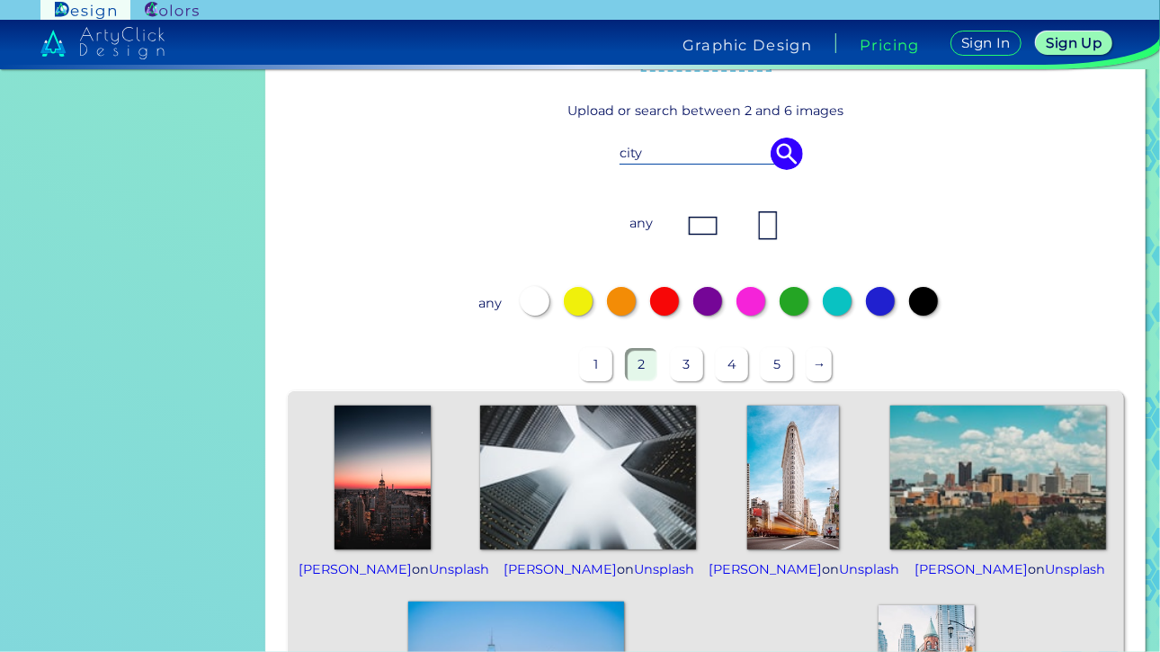
scroll to position [0, 0]
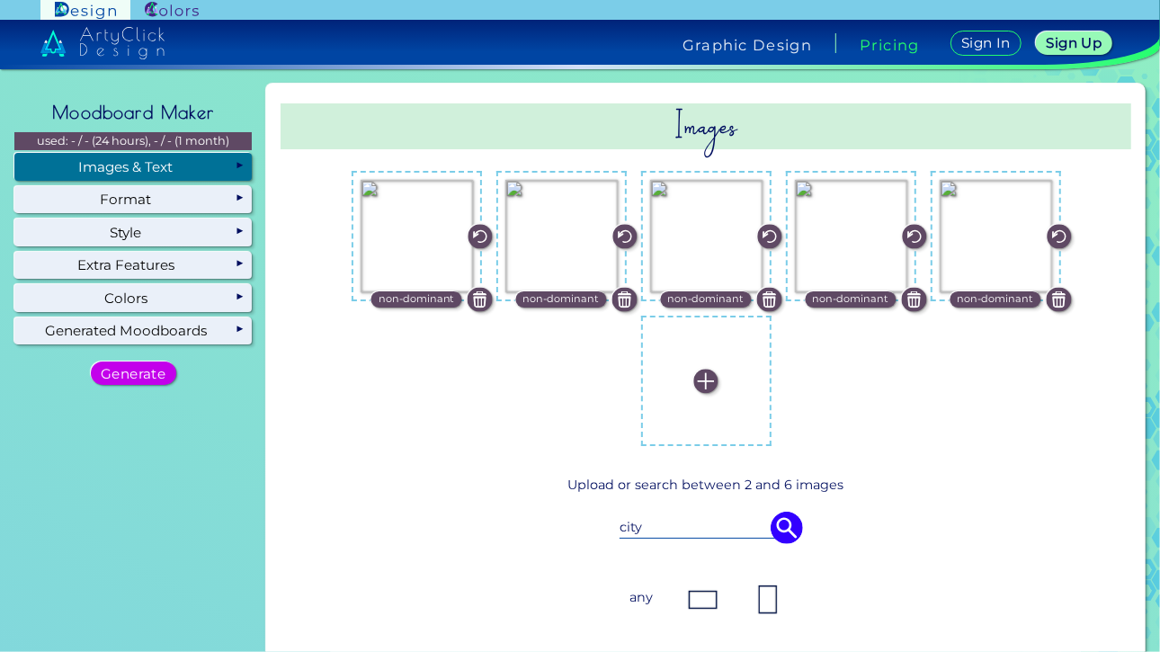
drag, startPoint x: 676, startPoint y: 533, endPoint x: 524, endPoint y: 537, distance: 153.0
click at [524, 537] on div "city" at bounding box center [706, 528] width 753 height 50
click at [775, 524] on img at bounding box center [787, 528] width 32 height 32
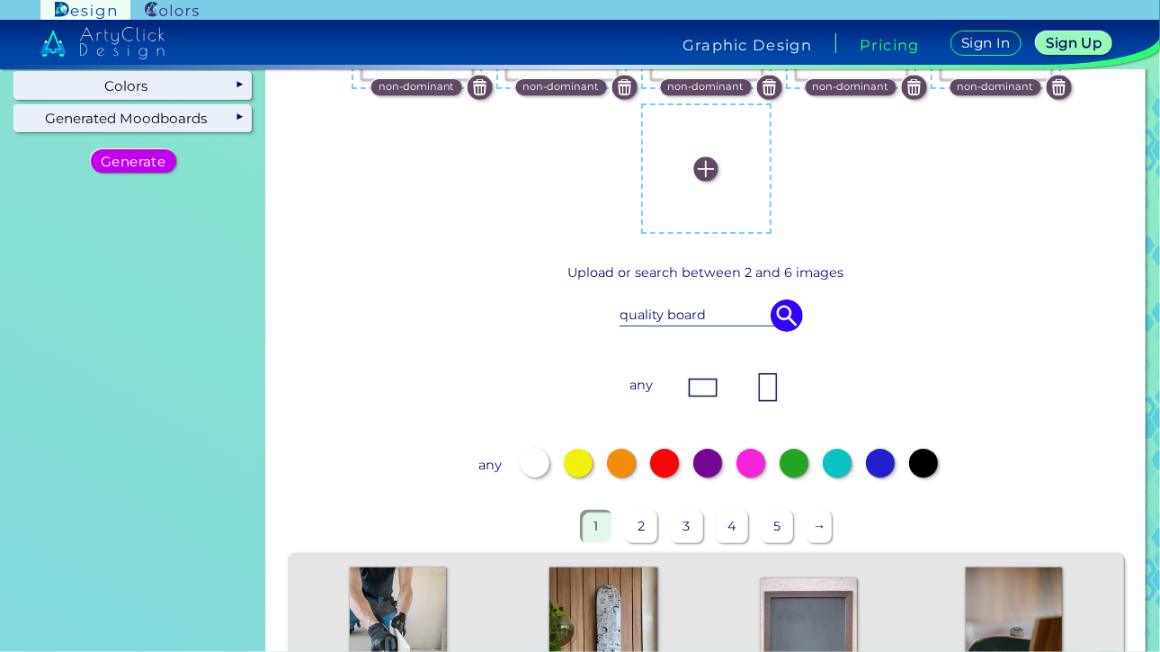
scroll to position [201, 0]
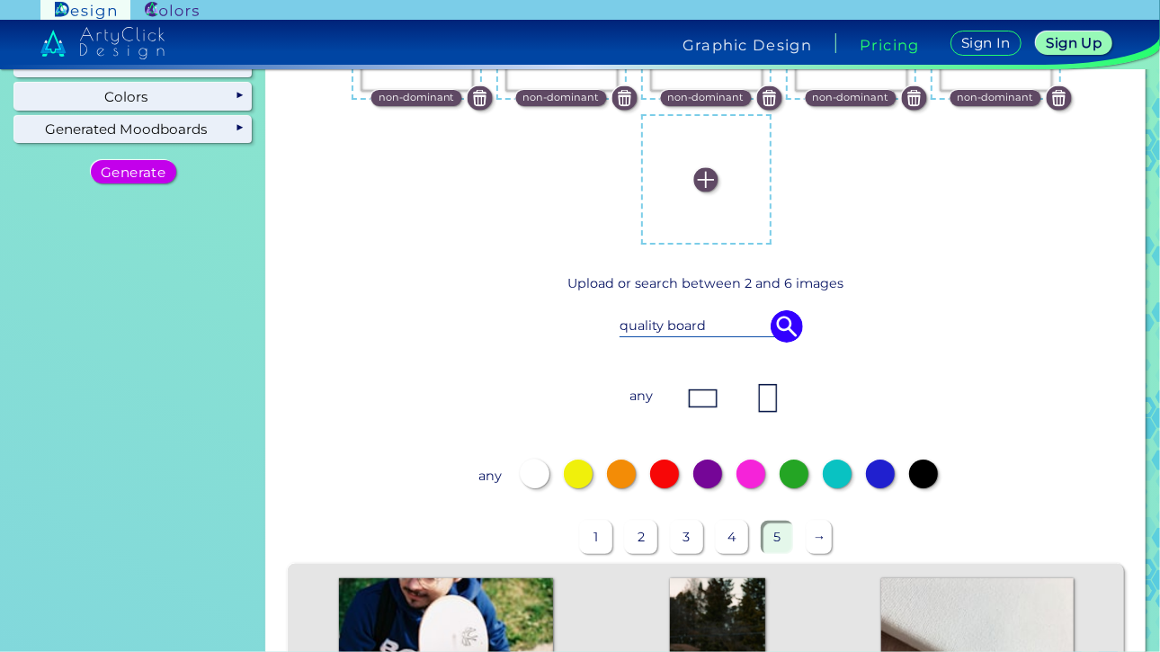
click at [721, 330] on input "quality board" at bounding box center [706, 326] width 173 height 20
click at [793, 318] on img at bounding box center [787, 326] width 32 height 32
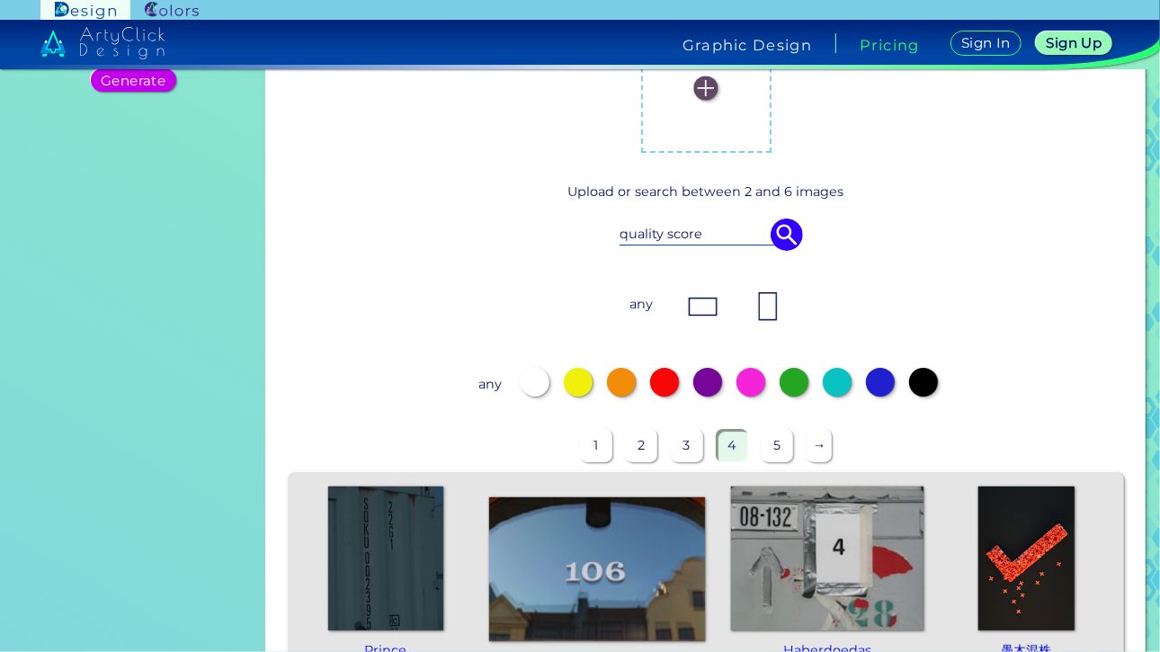
scroll to position [0, 0]
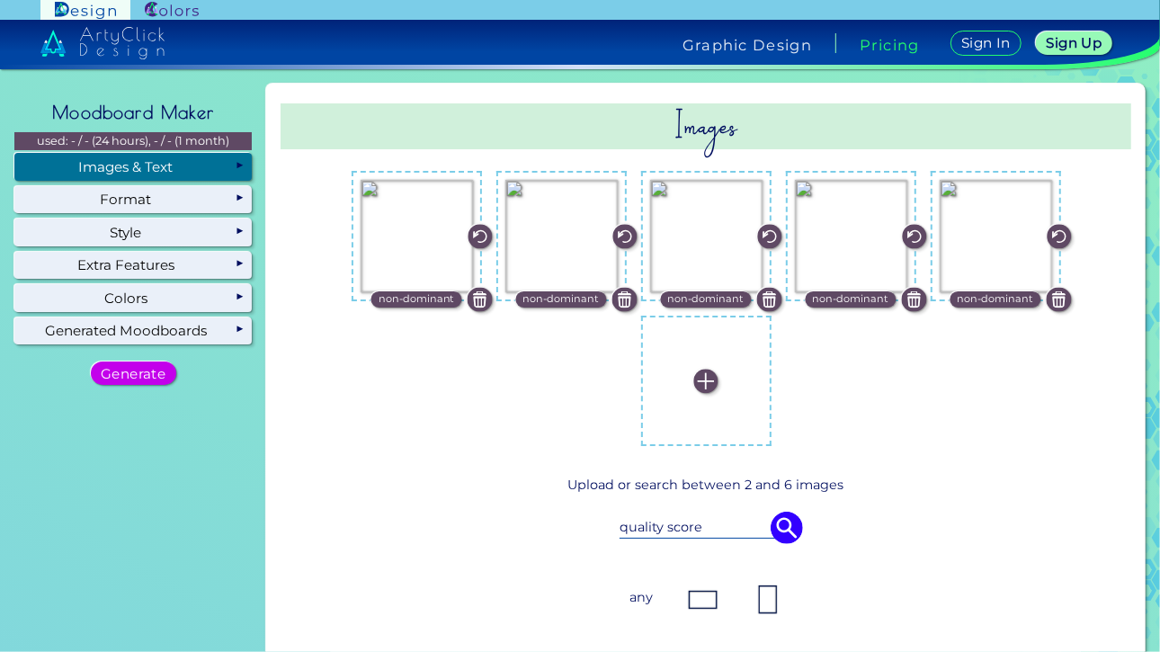
drag, startPoint x: 702, startPoint y: 531, endPoint x: 569, endPoint y: 542, distance: 133.6
click at [569, 542] on div "quality score" at bounding box center [706, 528] width 753 height 50
type input "data driven"
click at [786, 532] on img at bounding box center [787, 528] width 32 height 32
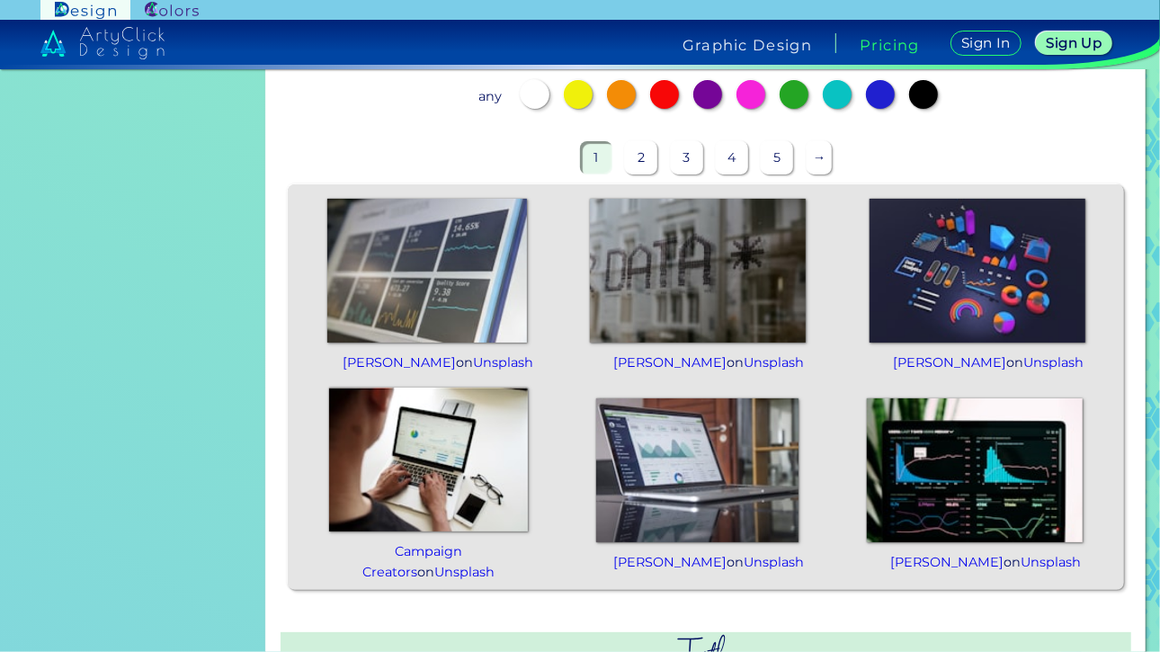
scroll to position [584, 0]
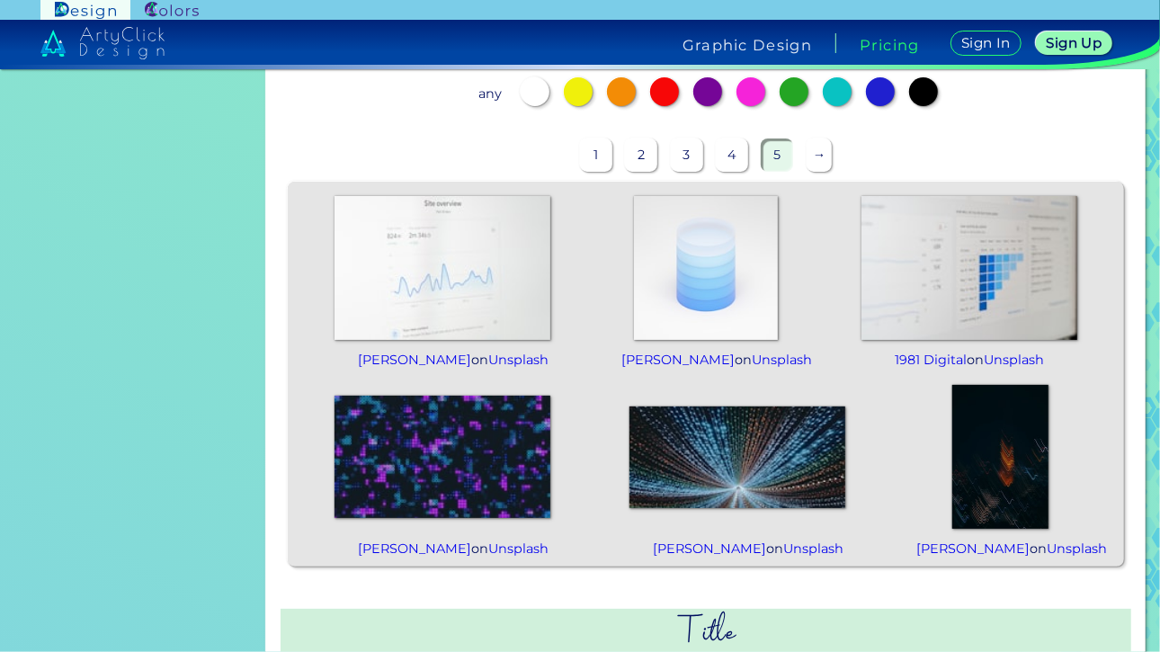
click at [819, 156] on p "→" at bounding box center [820, 155] width 26 height 33
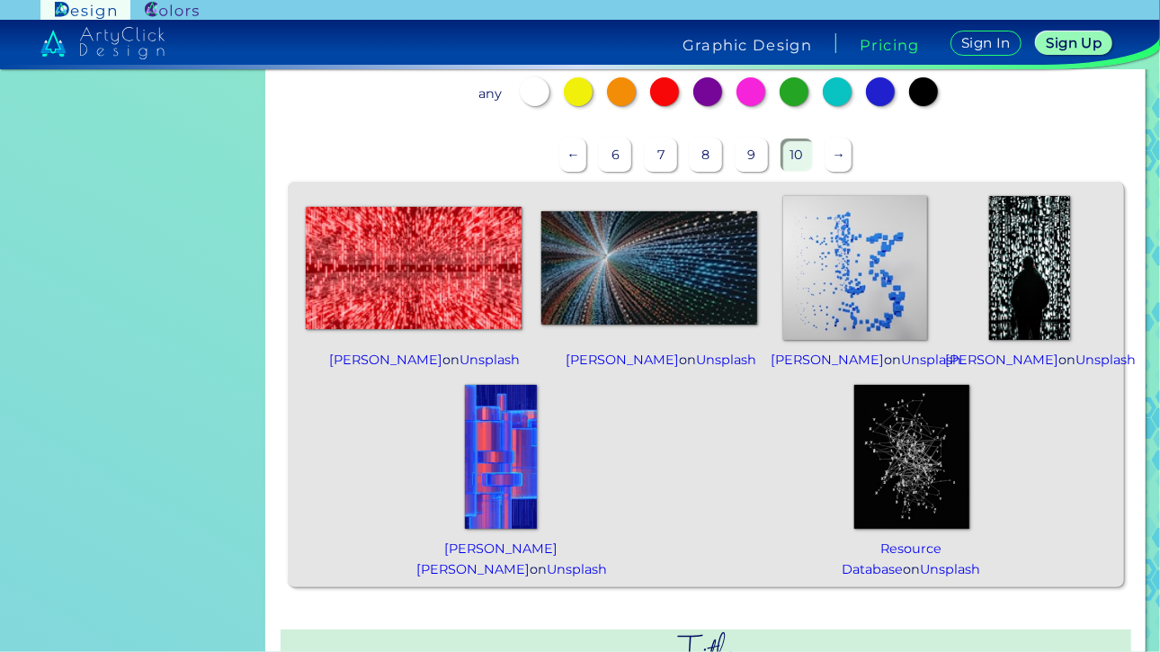
click at [830, 160] on p "→" at bounding box center [839, 155] width 26 height 33
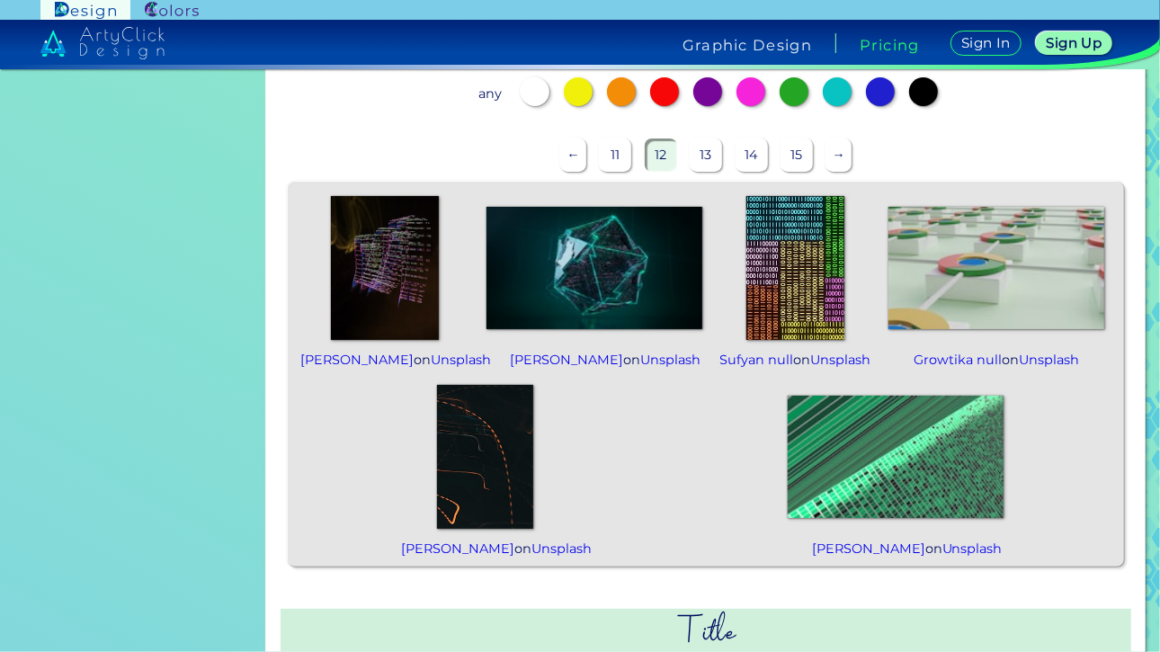
click at [566, 156] on p "←" at bounding box center [573, 155] width 26 height 33
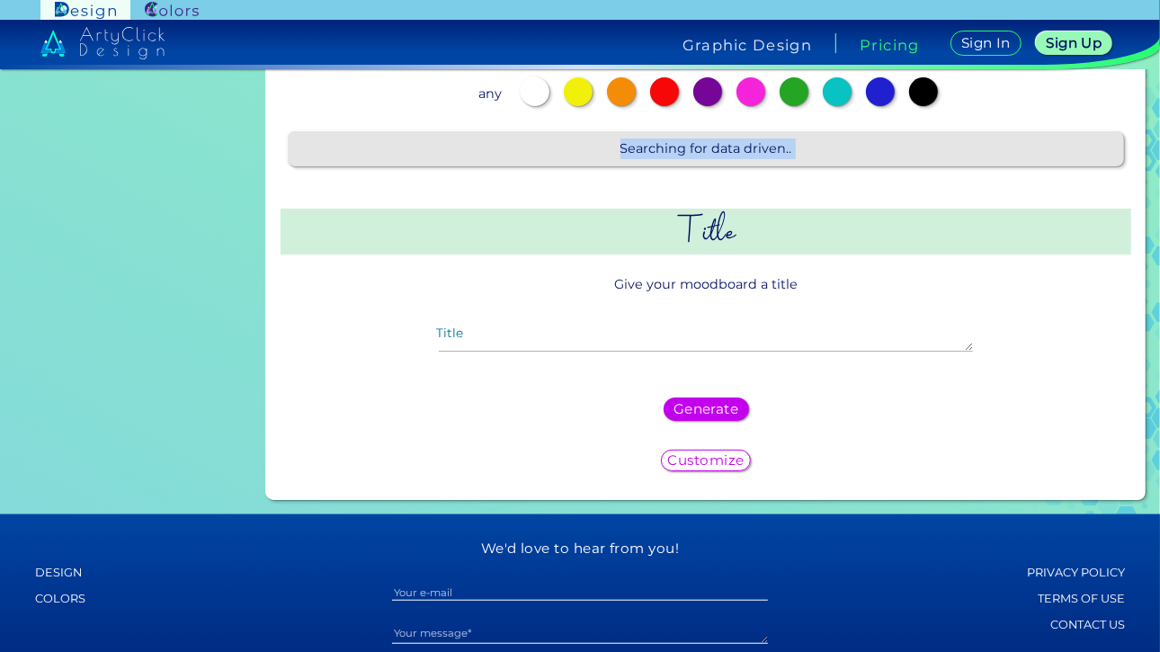
click at [566, 156] on div "Searching for data driven.." at bounding box center [706, 148] width 837 height 35
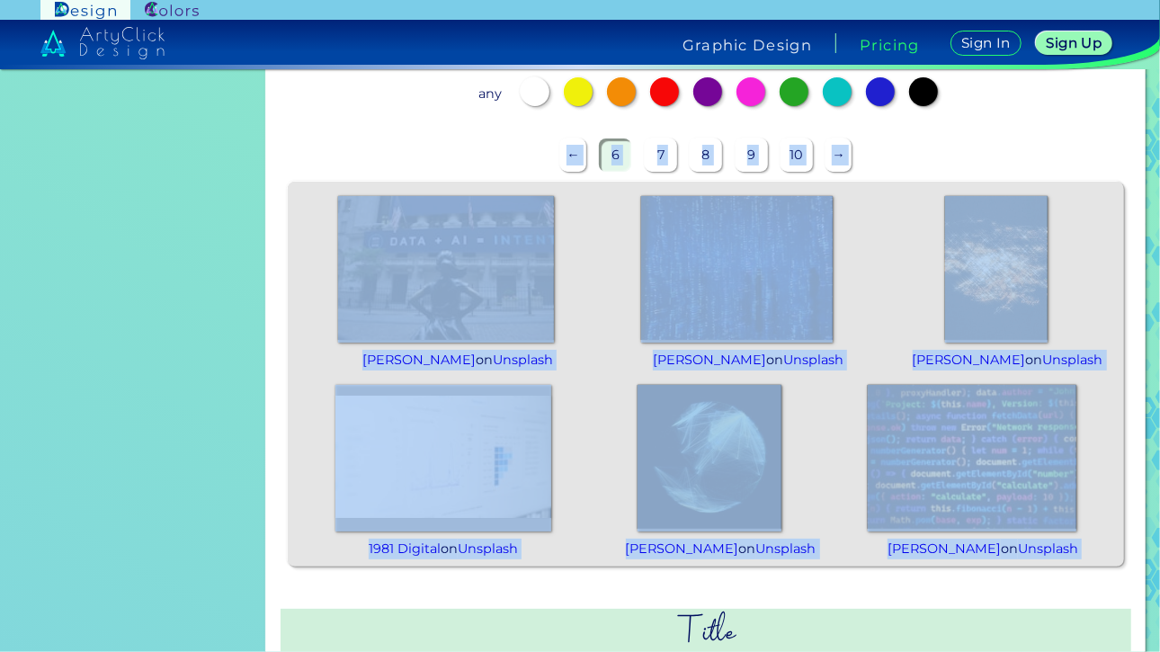
click at [628, 188] on div "[PERSON_NAME] on Unsplash [PERSON_NAME] on Unsplash [PERSON_NAME] on Unsplash 1…" at bounding box center [706, 374] width 837 height 385
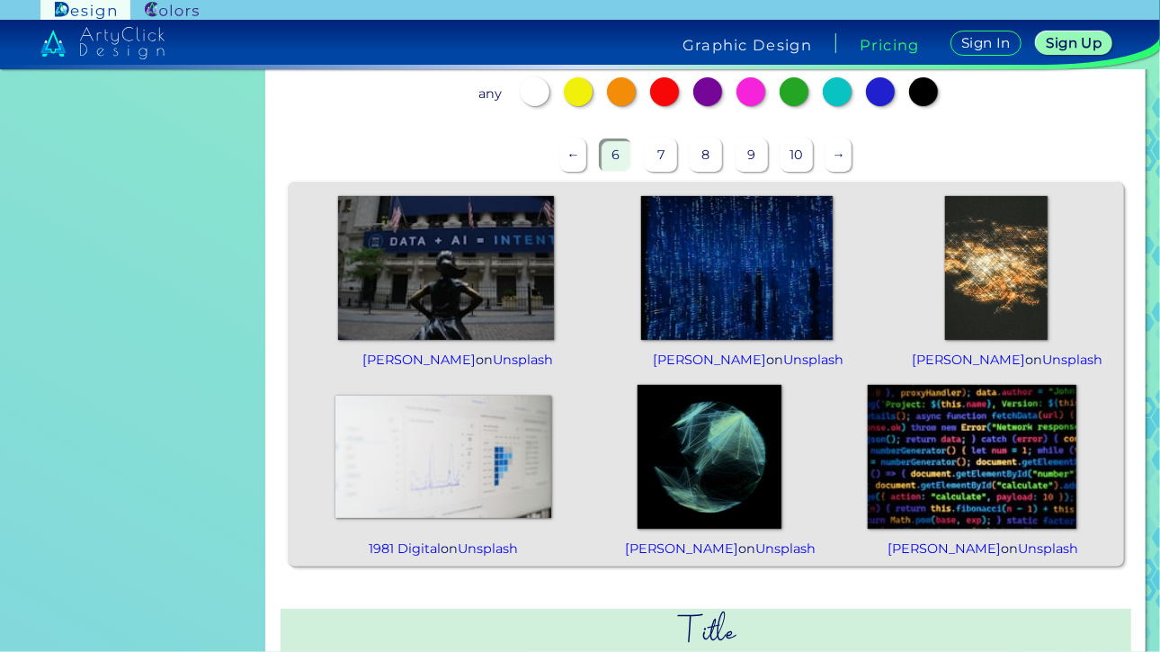
click at [571, 155] on p "←" at bounding box center [573, 155] width 26 height 33
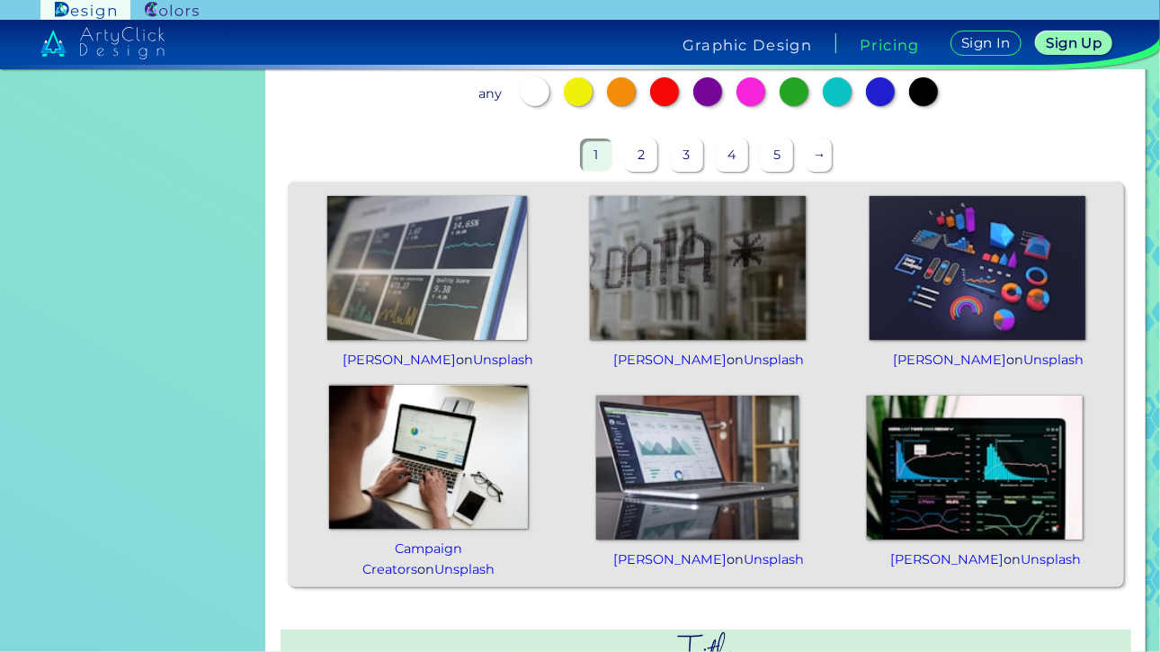
click at [436, 273] on img at bounding box center [427, 268] width 200 height 144
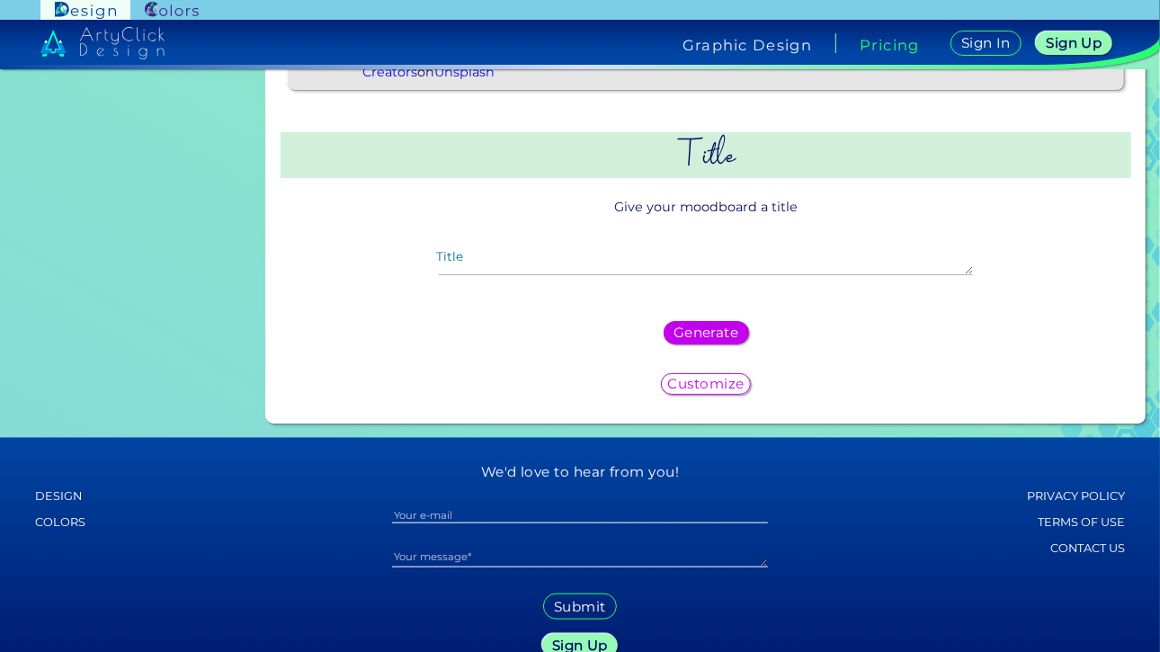
scroll to position [1081, 0]
click at [709, 339] on h5 "Generate" at bounding box center [705, 333] width 58 height 13
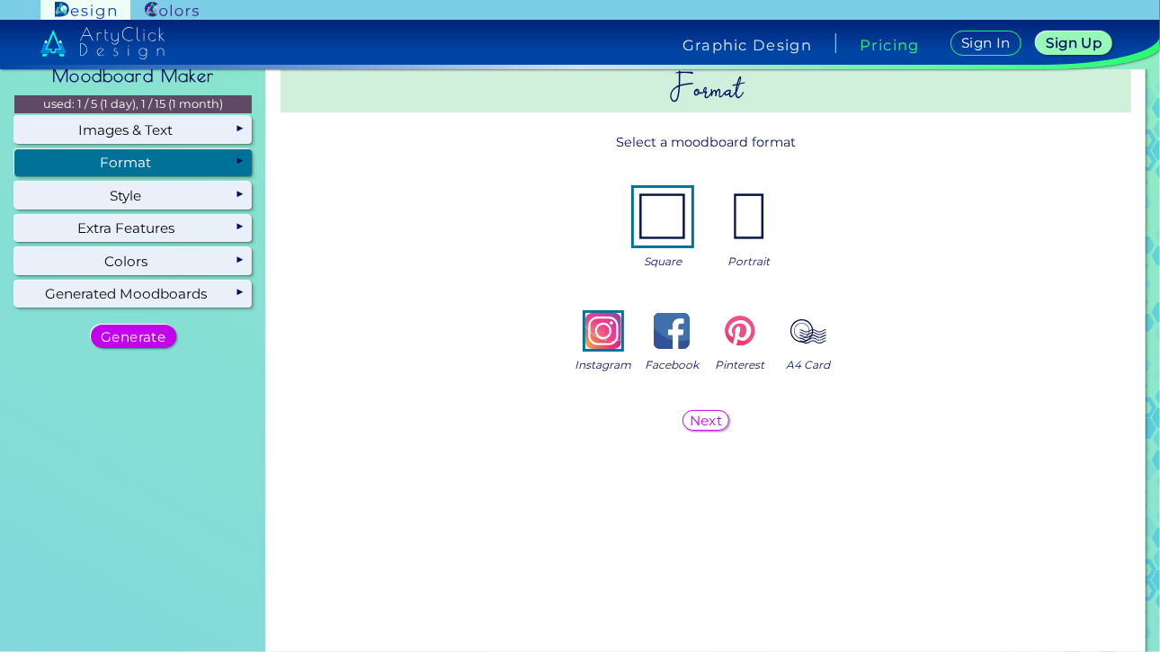
scroll to position [0, 0]
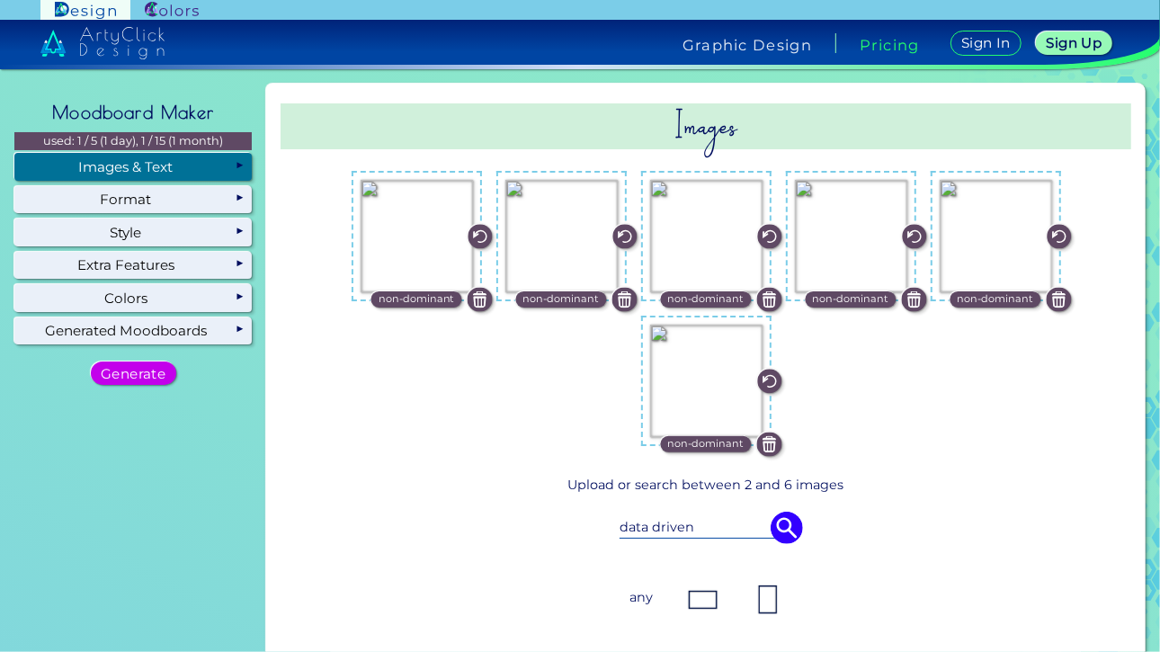
click at [164, 166] on div "Images & Text" at bounding box center [132, 166] width 237 height 27
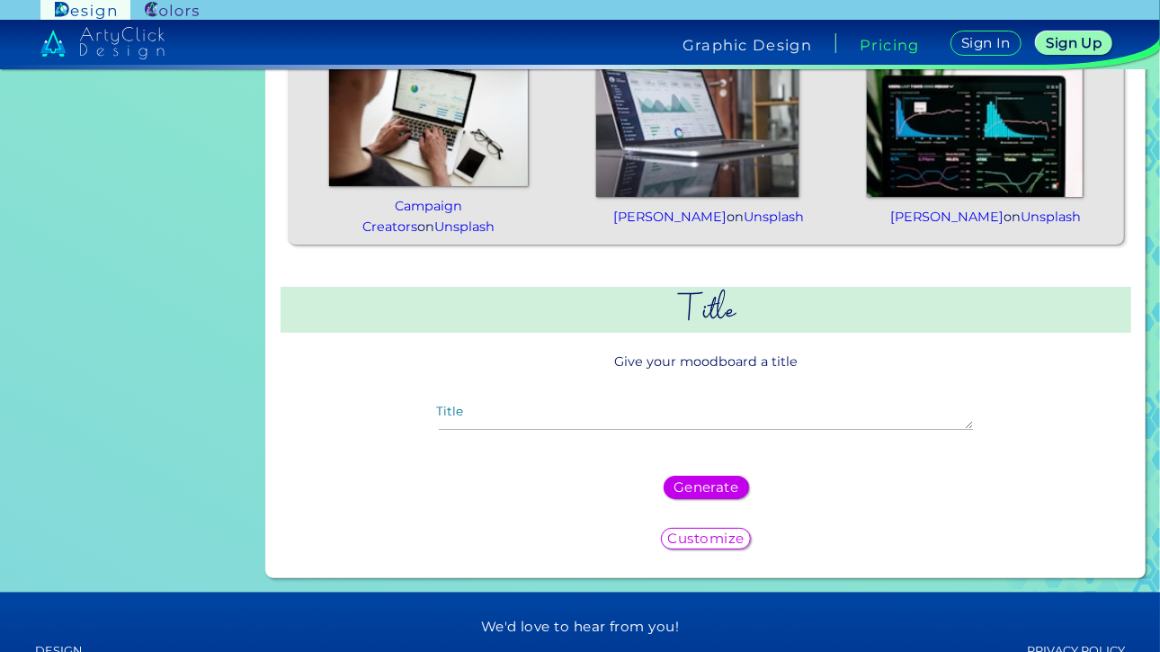
scroll to position [929, 0]
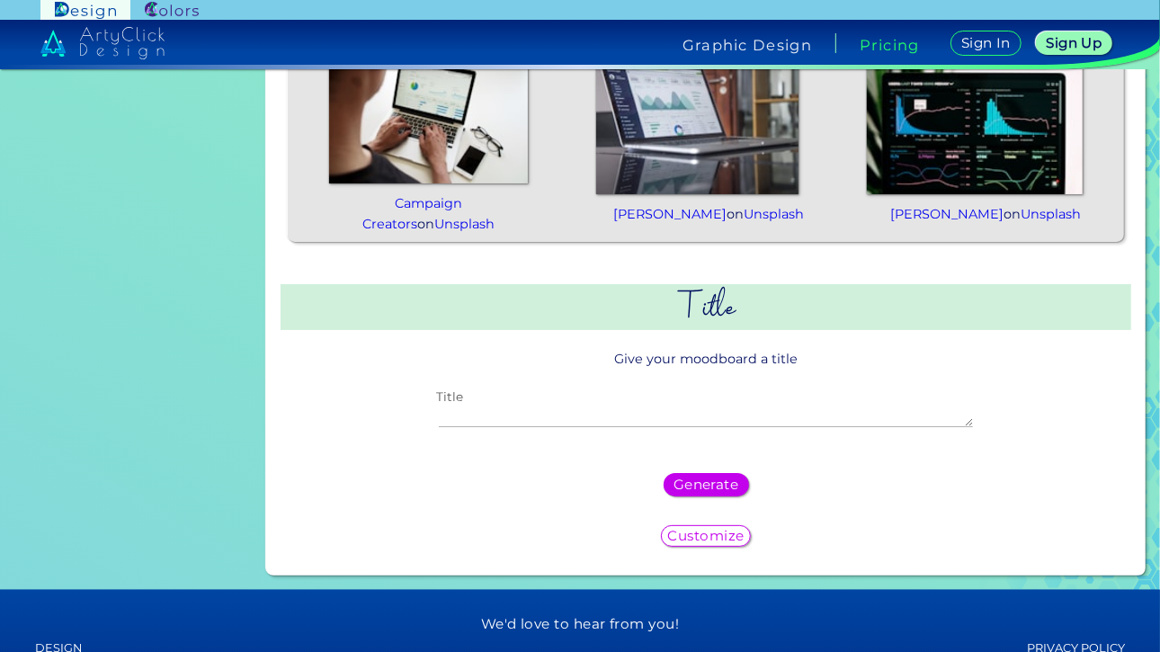
click at [616, 427] on textarea "Title" at bounding box center [706, 417] width 534 height 22
drag, startPoint x: 556, startPoint y: 431, endPoint x: 539, endPoint y: 434, distance: 17.3
click at [539, 427] on textarea "Mood Board" at bounding box center [706, 417] width 534 height 22
type textarea "Mood Board for marketing professional (Ava)"
click at [732, 491] on h5 "Generate" at bounding box center [705, 485] width 58 height 13
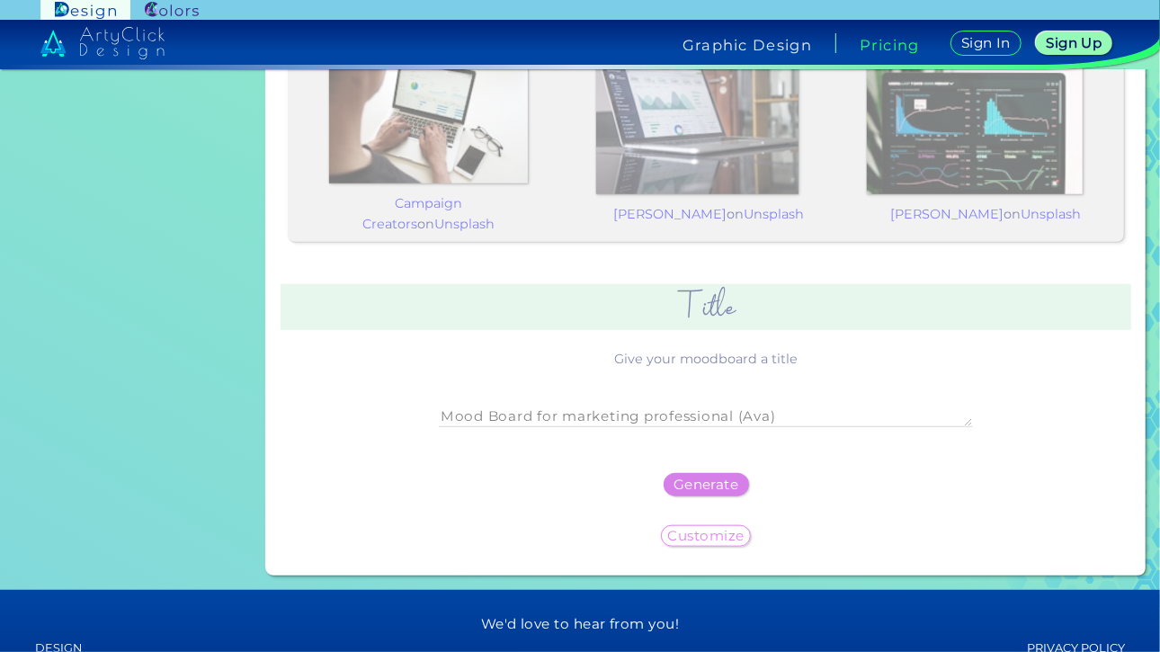
scroll to position [0, 0]
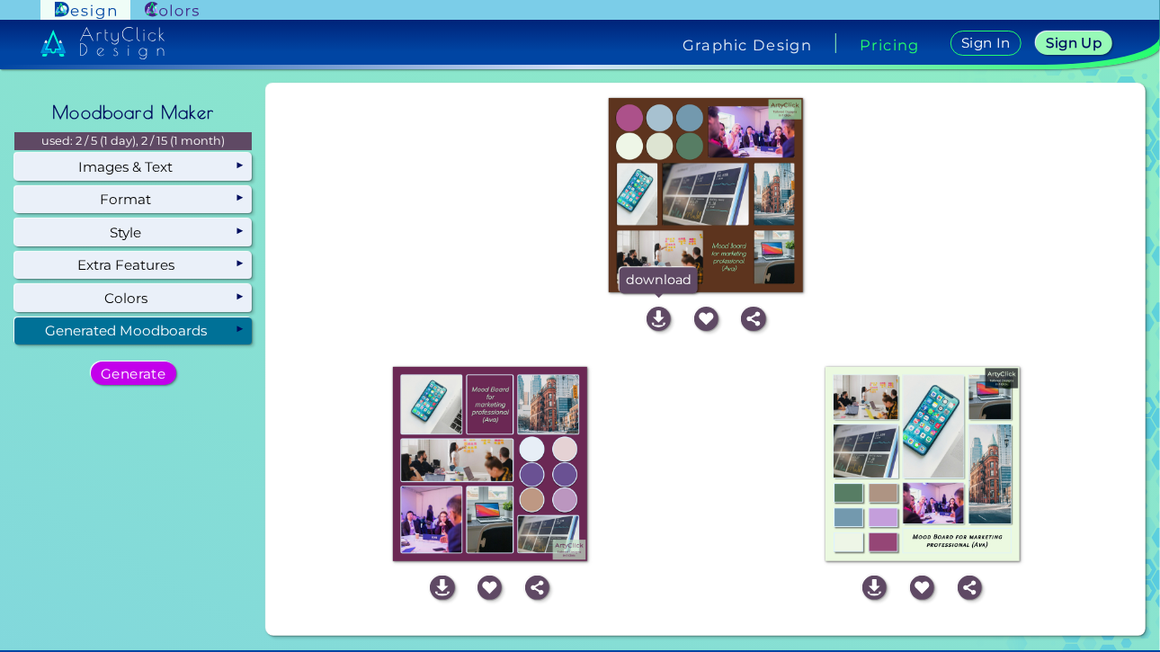
click at [663, 312] on img at bounding box center [659, 319] width 24 height 24
click at [672, 367] on div "Step 3: Retrieving for you.." at bounding box center [489, 464] width 433 height 209
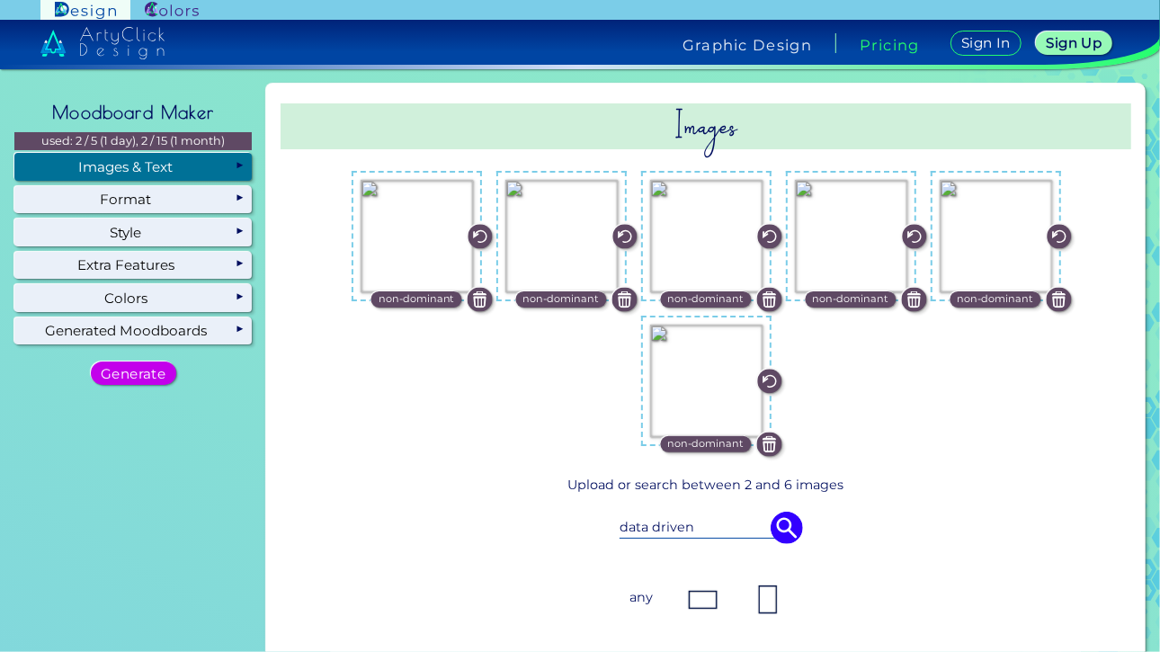
click at [483, 304] on img at bounding box center [480, 300] width 24 height 24
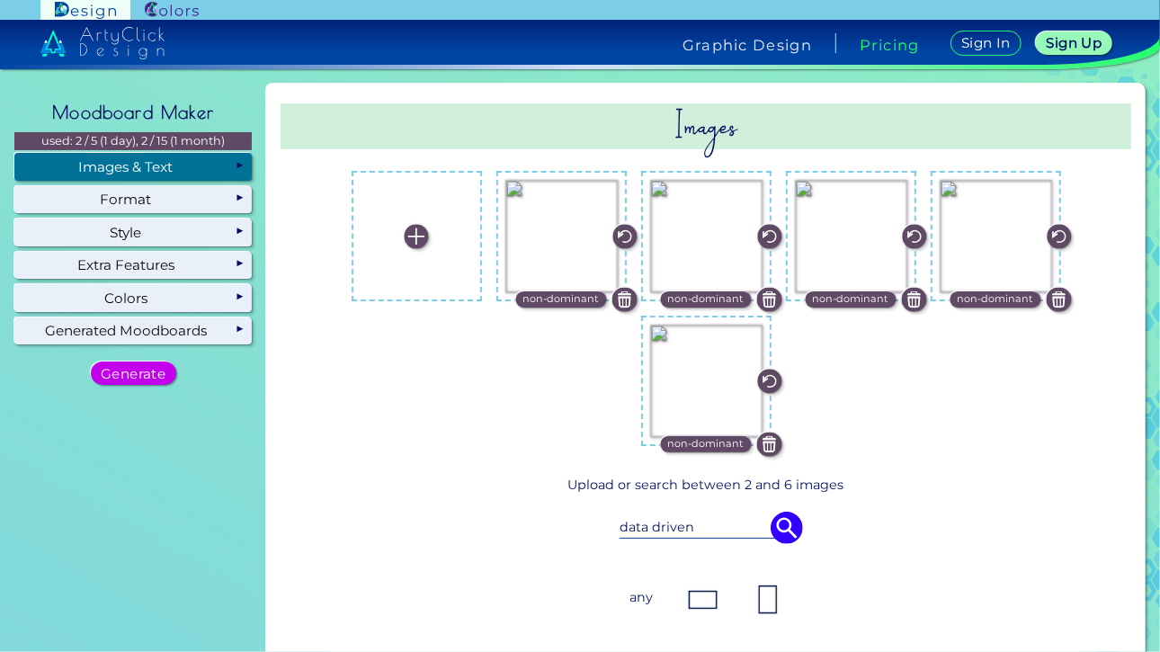
click at [615, 308] on img at bounding box center [625, 300] width 24 height 24
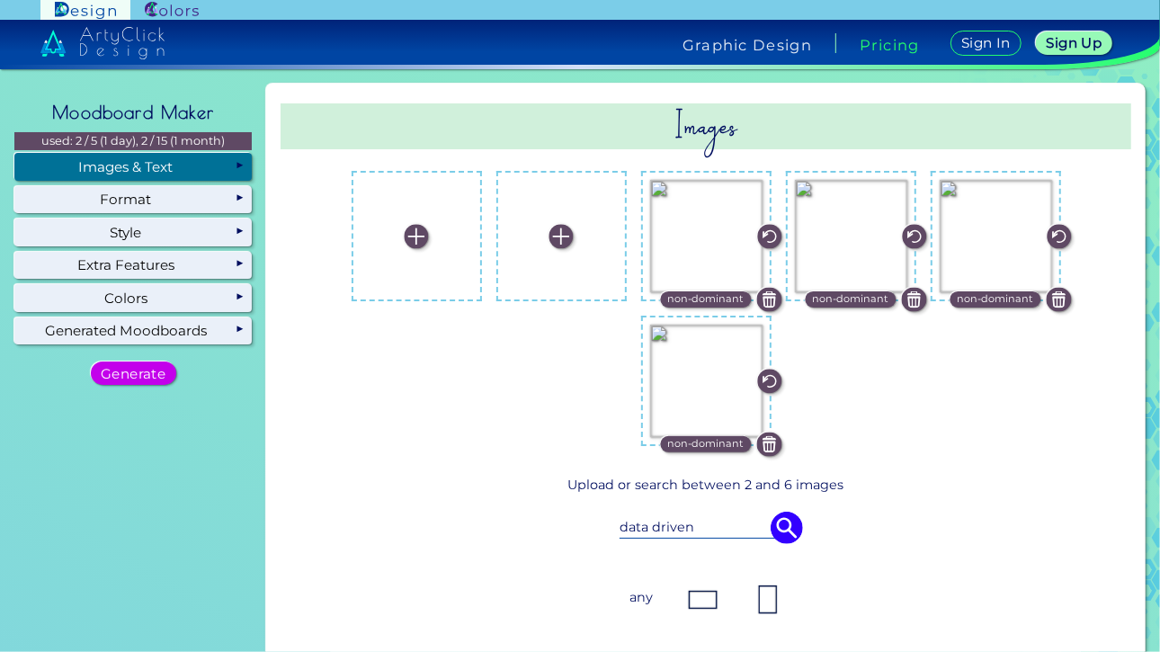
drag, startPoint x: 690, startPoint y: 526, endPoint x: 513, endPoint y: 520, distance: 177.3
click at [513, 520] on div "data driven" at bounding box center [706, 528] width 753 height 50
click at [774, 533] on img at bounding box center [787, 528] width 32 height 32
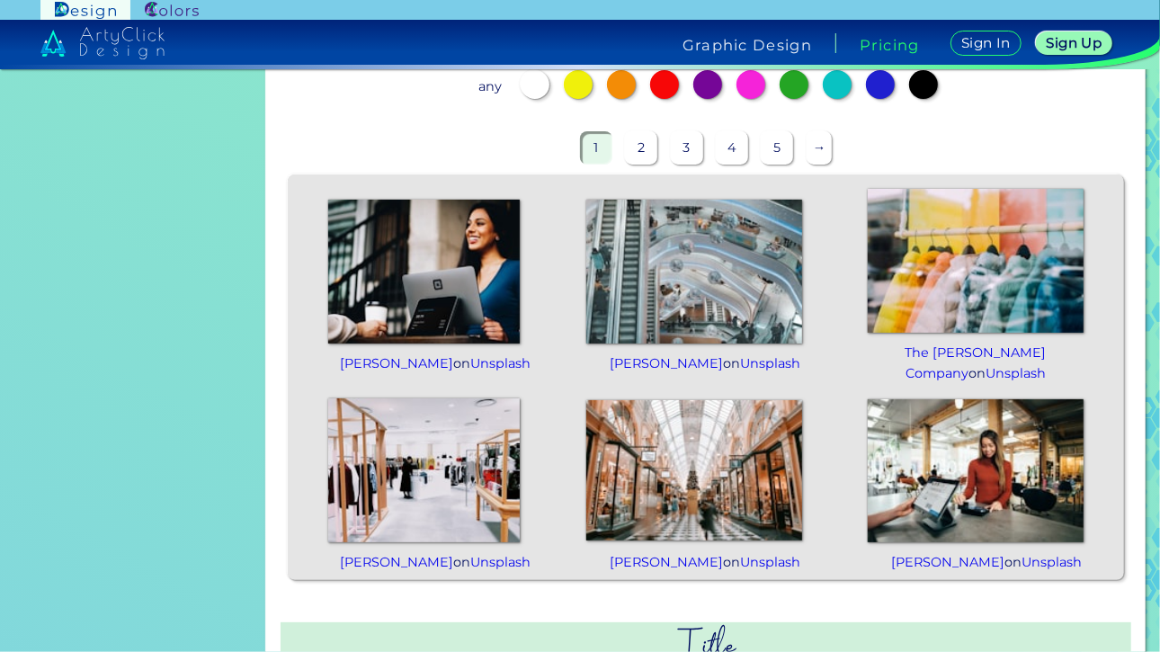
scroll to position [594, 0]
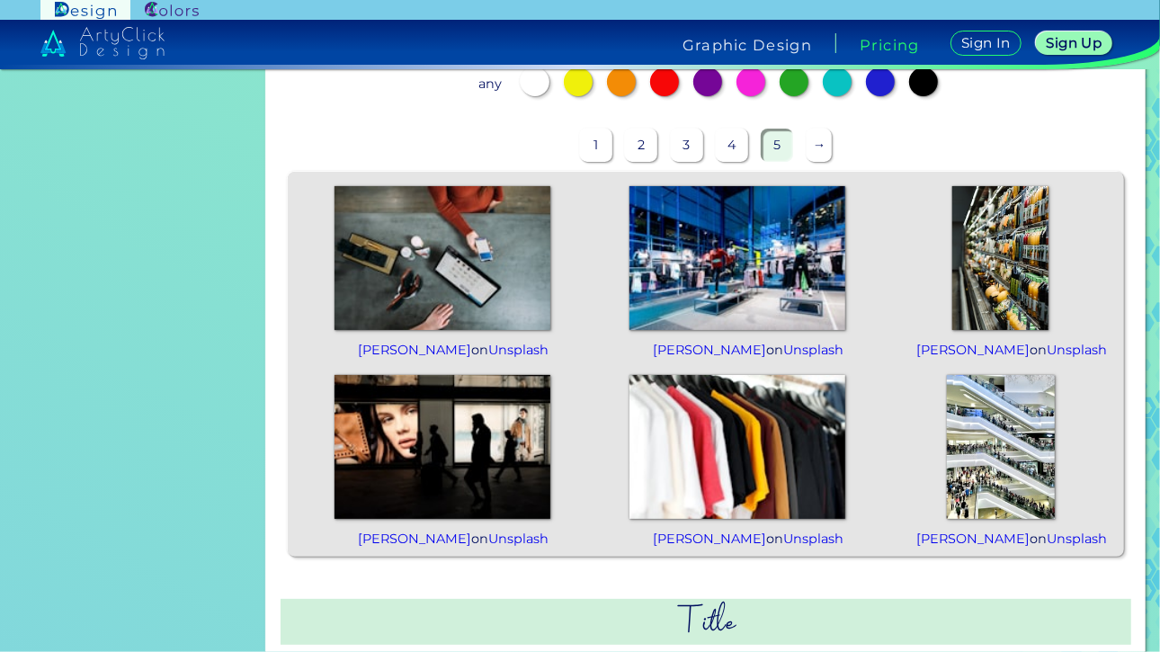
click at [810, 152] on p "→" at bounding box center [820, 145] width 26 height 33
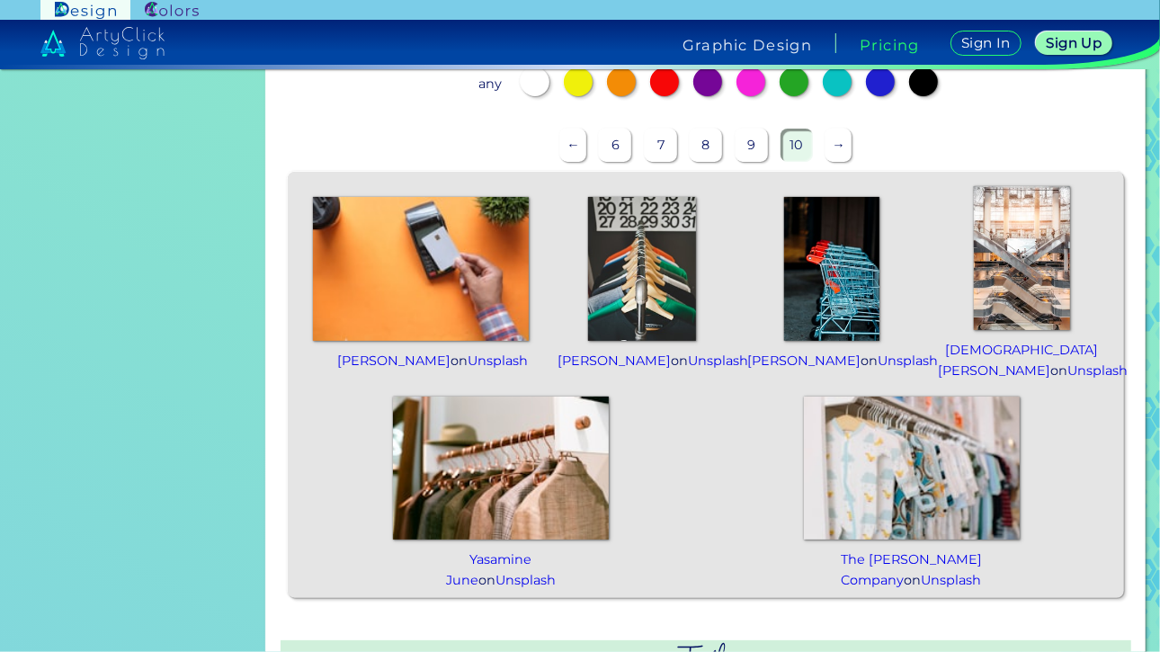
click at [826, 153] on p "→" at bounding box center [839, 145] width 26 height 33
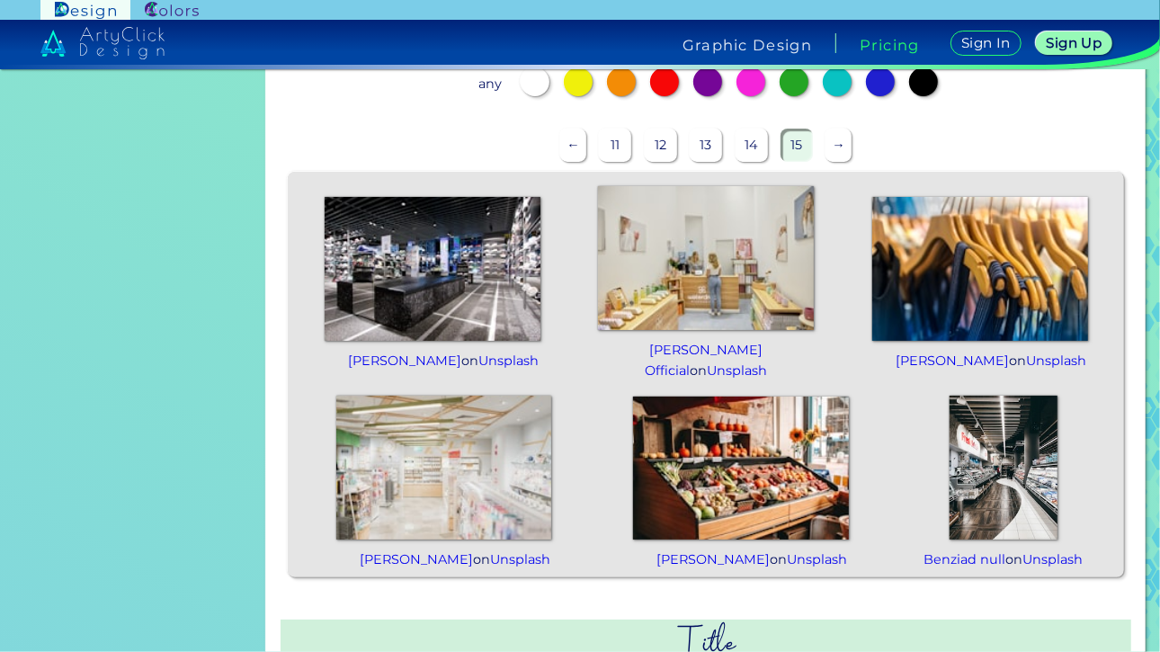
click at [819, 142] on div "← 11 12 13 14 15 →" at bounding box center [706, 144] width 837 height 47
click at [828, 143] on p "→" at bounding box center [839, 145] width 26 height 33
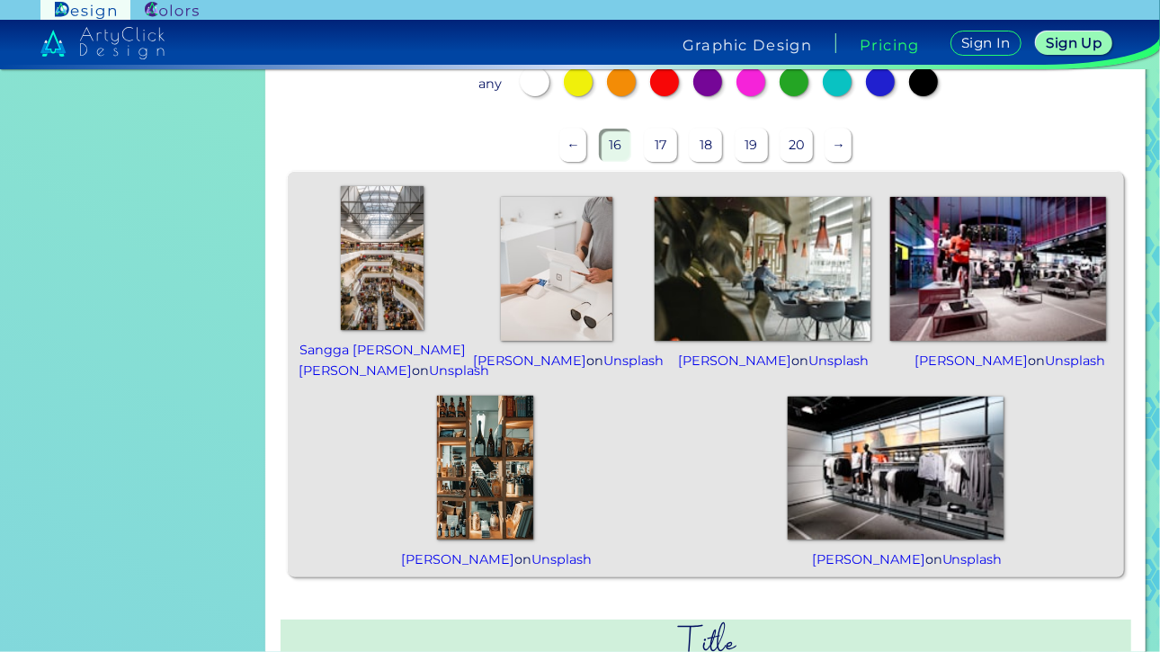
click at [549, 261] on img at bounding box center [557, 269] width 112 height 144
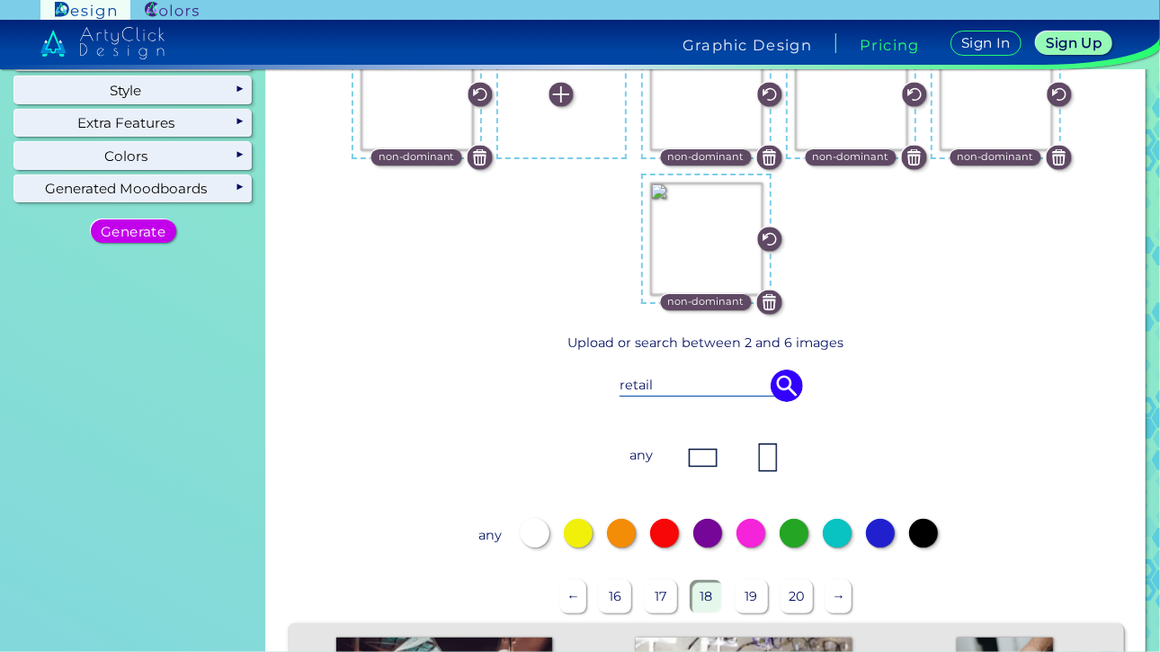
scroll to position [0, 0]
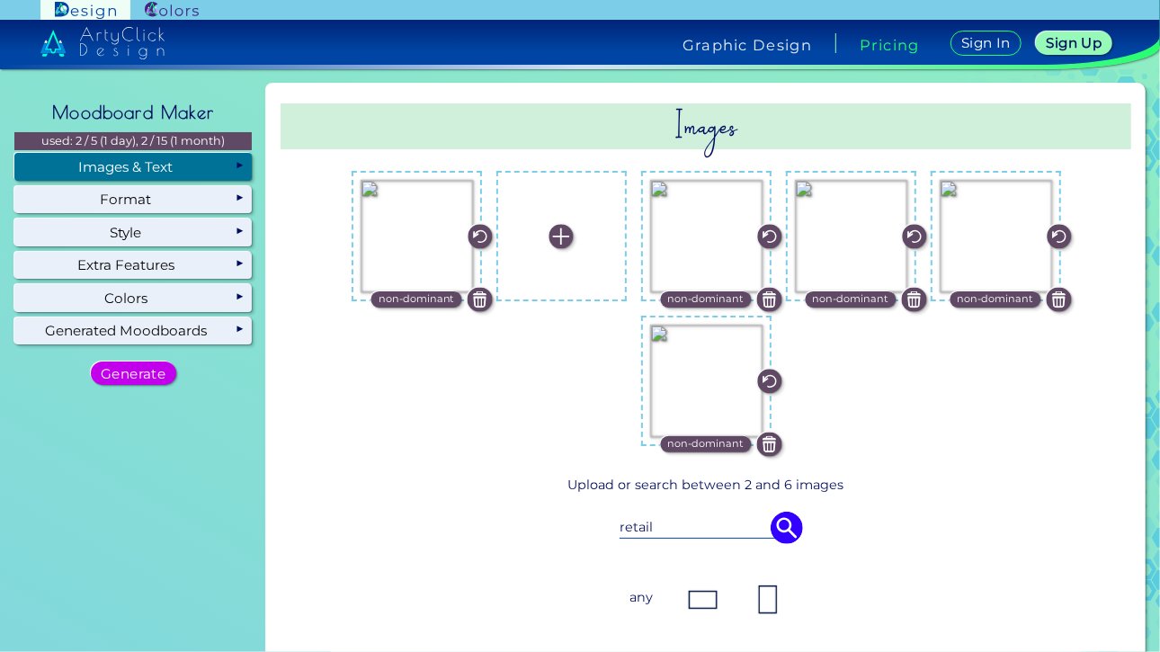
click at [560, 218] on label at bounding box center [562, 236] width 112 height 112
click at [0, 0] on input "file" at bounding box center [0, 0] width 0 height 0
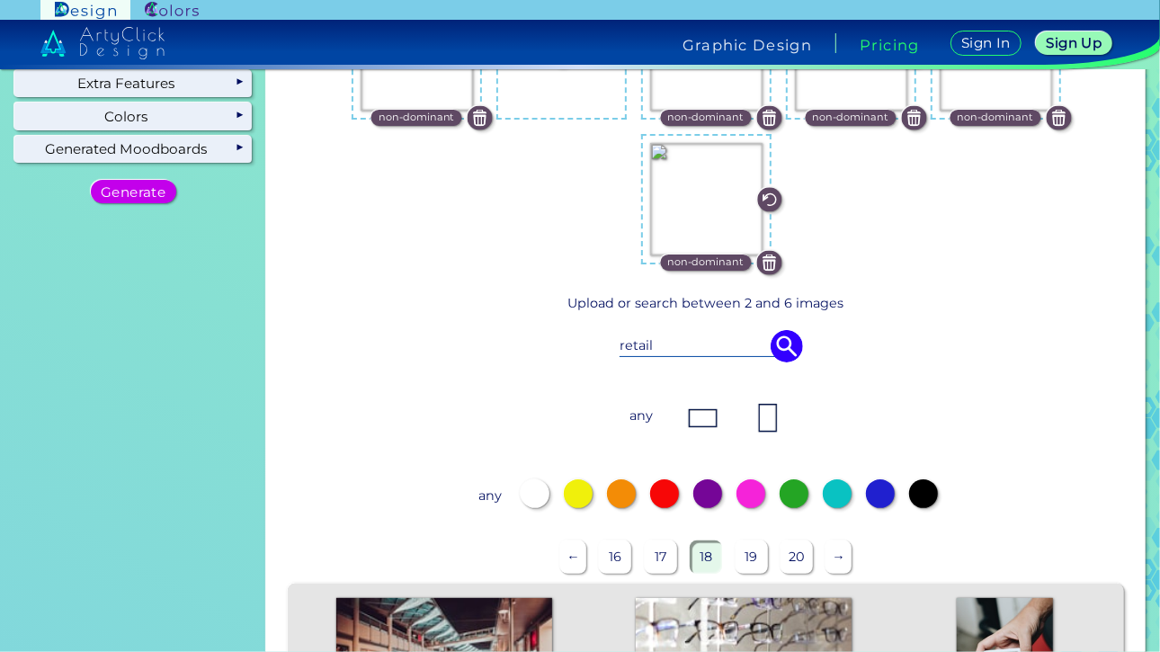
drag, startPoint x: 670, startPoint y: 350, endPoint x: 569, endPoint y: 354, distance: 101.7
click at [569, 354] on div "retail" at bounding box center [706, 346] width 753 height 50
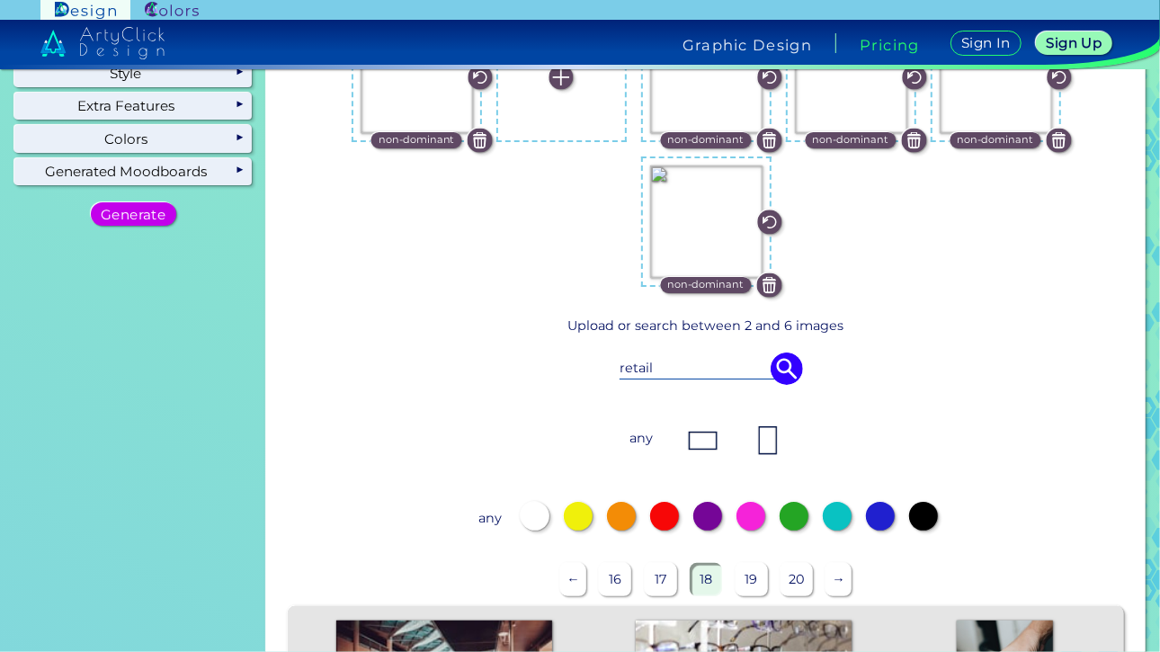
scroll to position [151, 0]
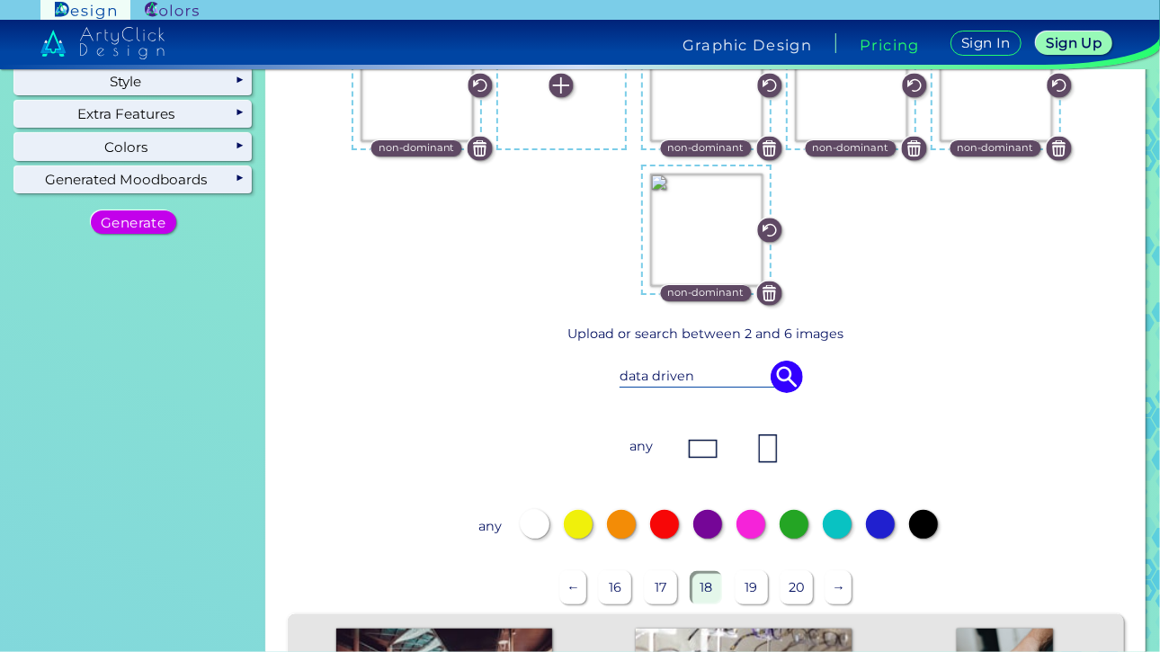
click at [783, 365] on img at bounding box center [787, 377] width 32 height 32
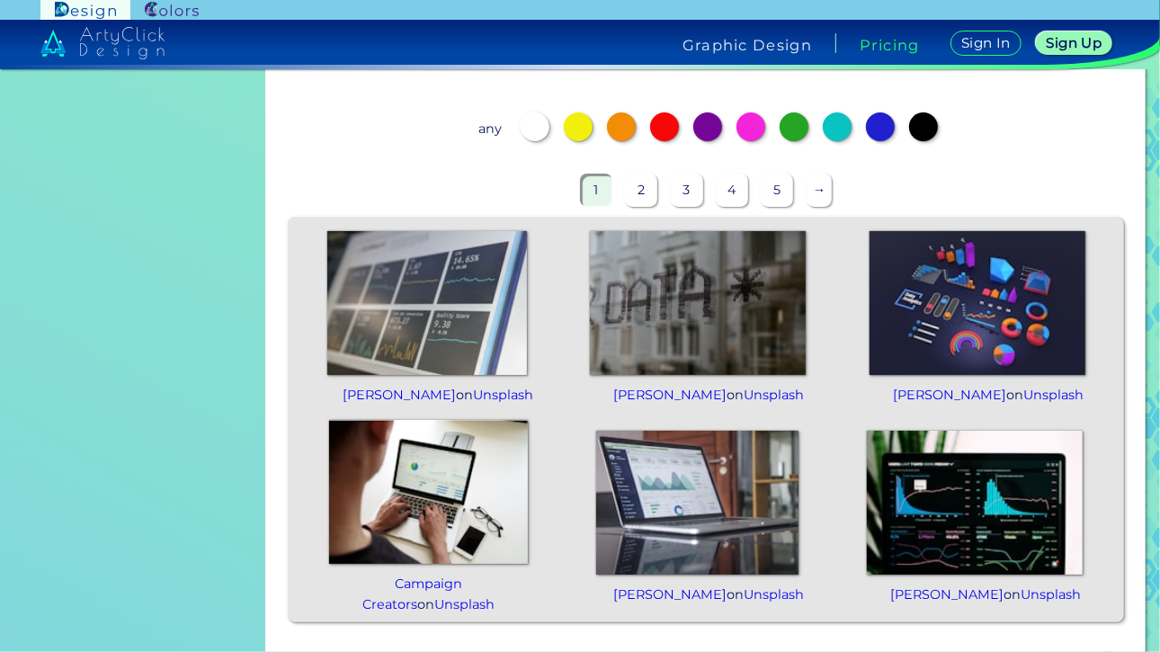
scroll to position [551, 0]
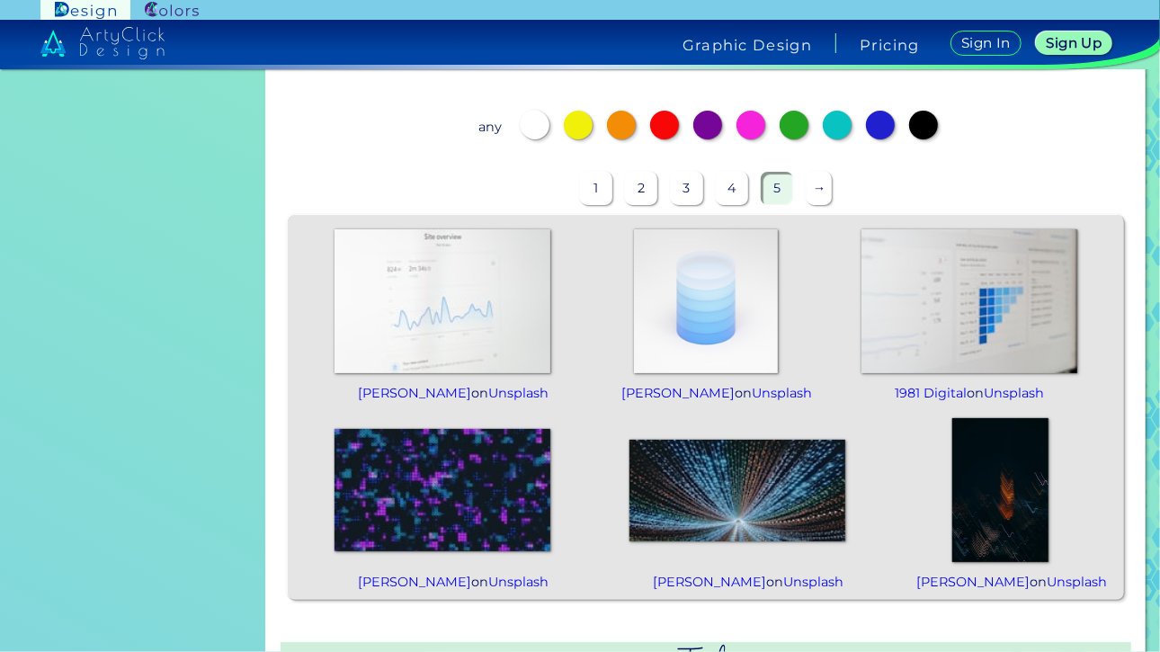
click at [807, 190] on p "→" at bounding box center [820, 188] width 26 height 33
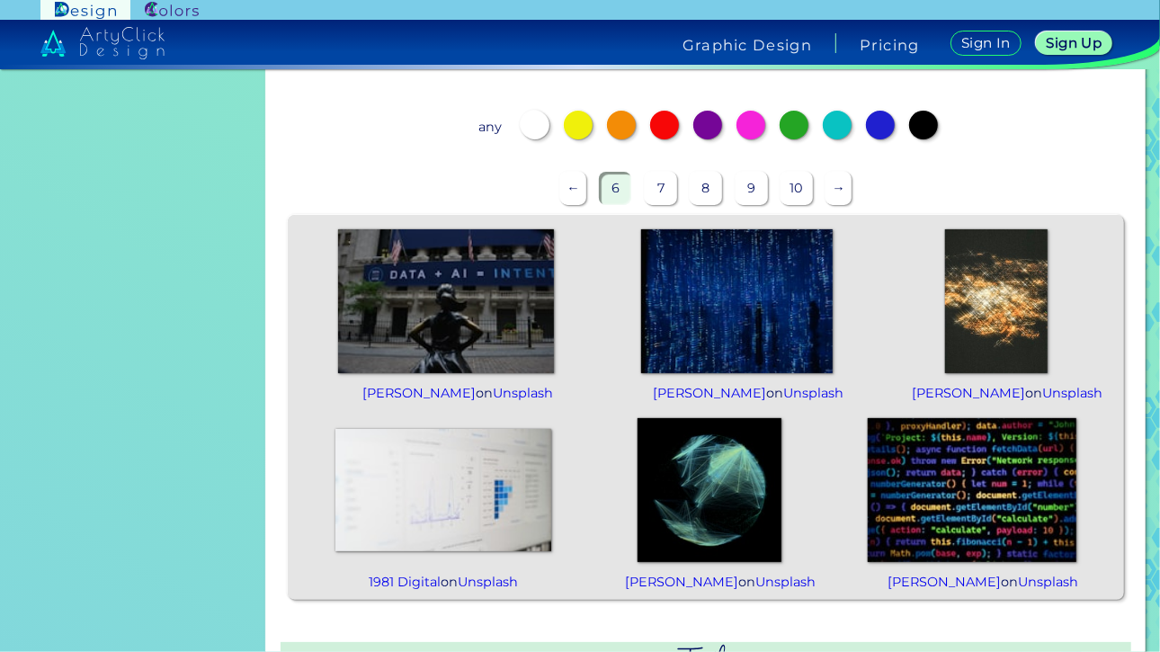
click at [573, 193] on p "←" at bounding box center [573, 188] width 26 height 33
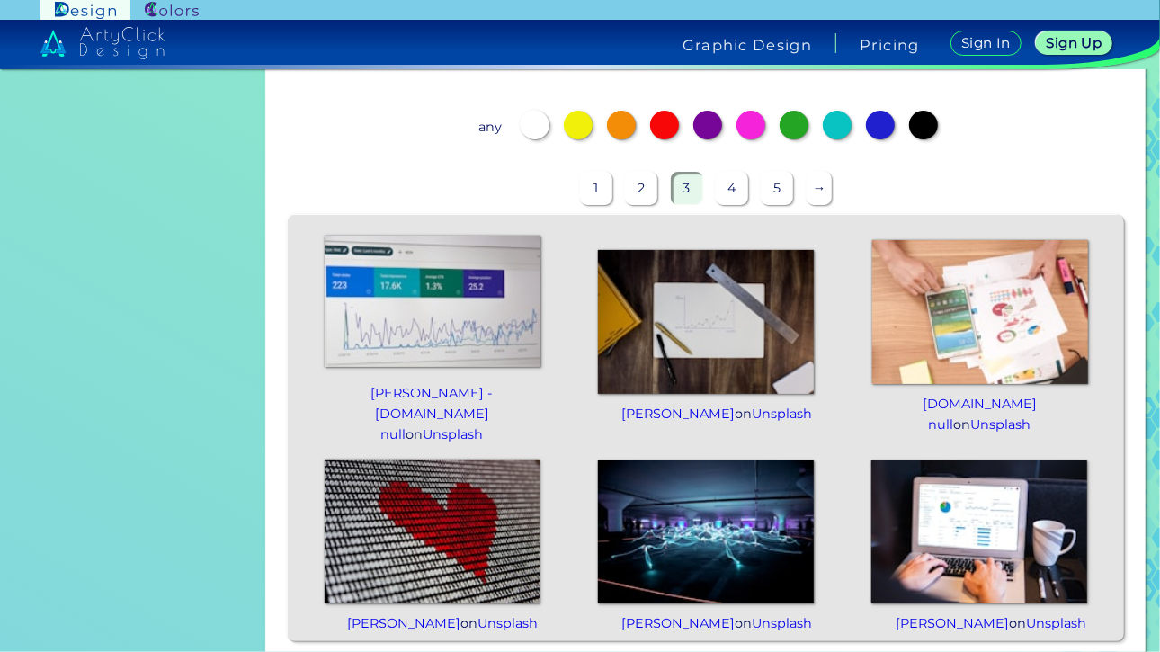
click at [961, 539] on img at bounding box center [980, 532] width 216 height 144
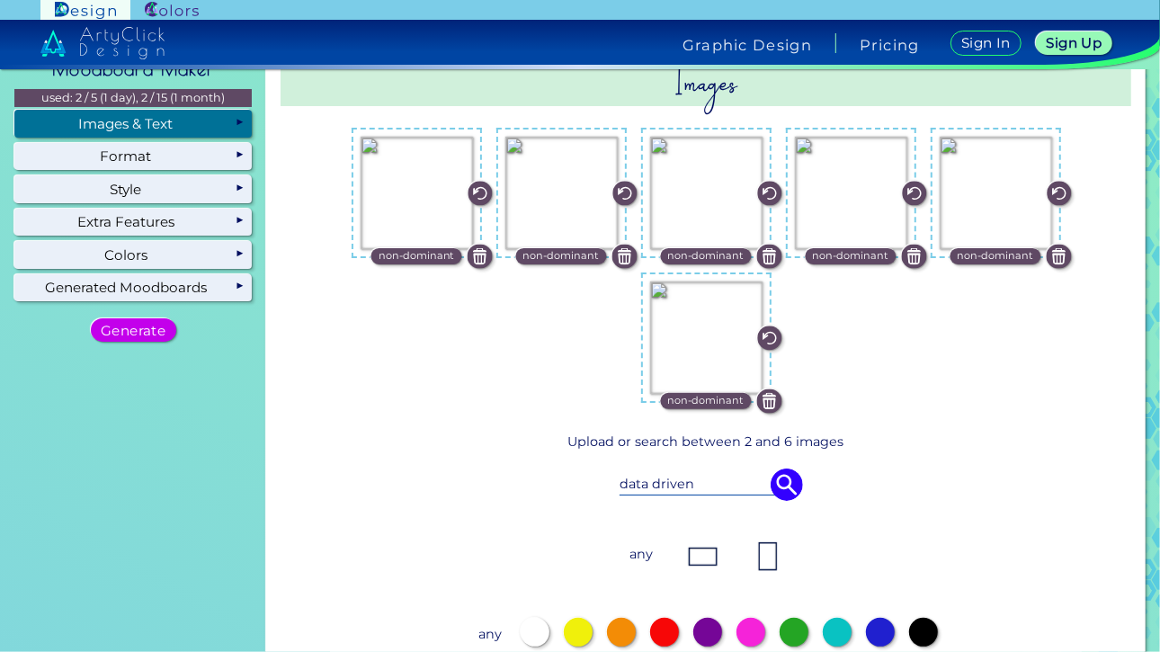
scroll to position [41, 0]
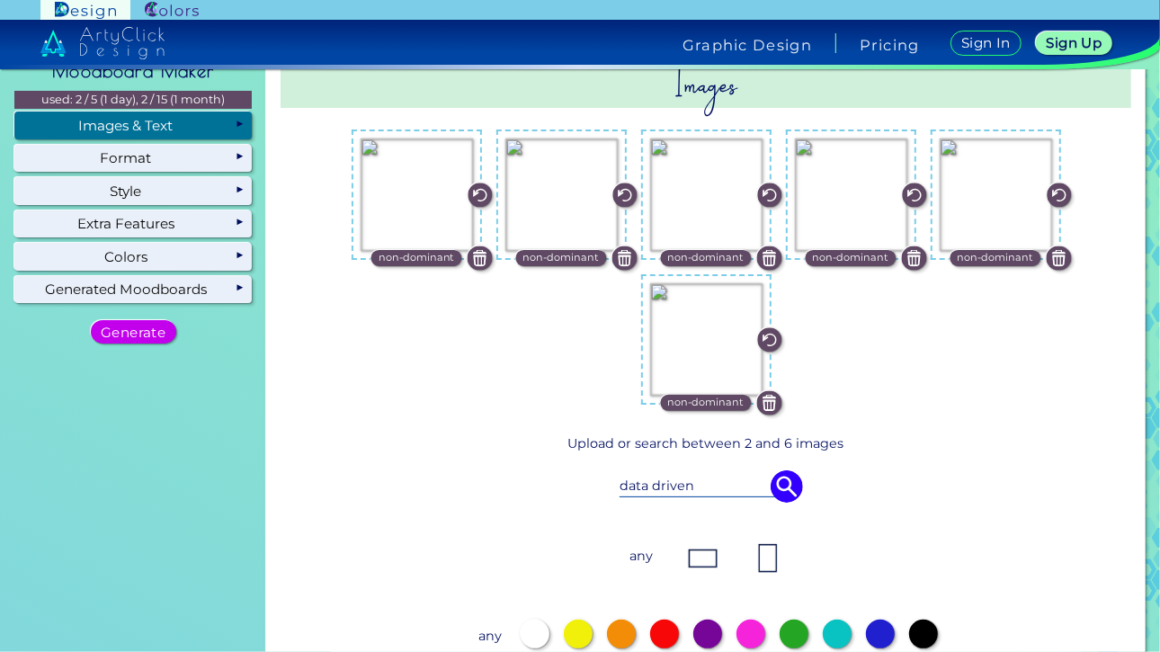
click at [696, 470] on div "data driven" at bounding box center [706, 486] width 753 height 50
drag, startPoint x: 699, startPoint y: 488, endPoint x: 574, endPoint y: 477, distance: 125.6
click at [574, 477] on div "data driven" at bounding box center [706, 486] width 753 height 50
type input "c"
click at [784, 487] on img at bounding box center [787, 486] width 32 height 32
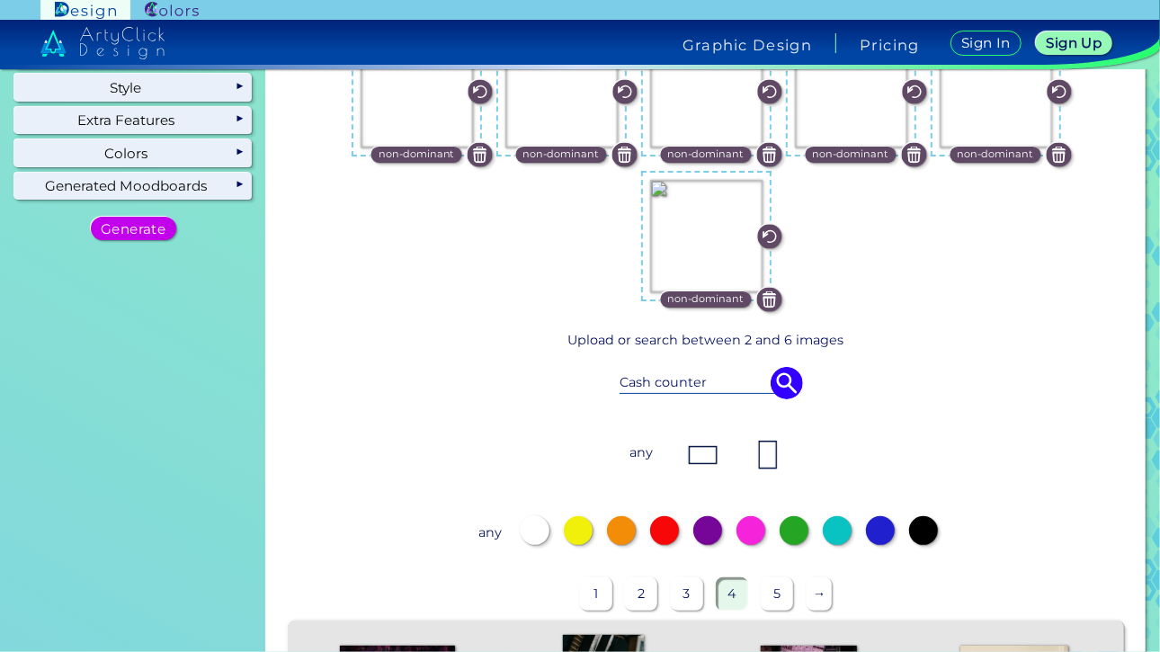
scroll to position [0, 0]
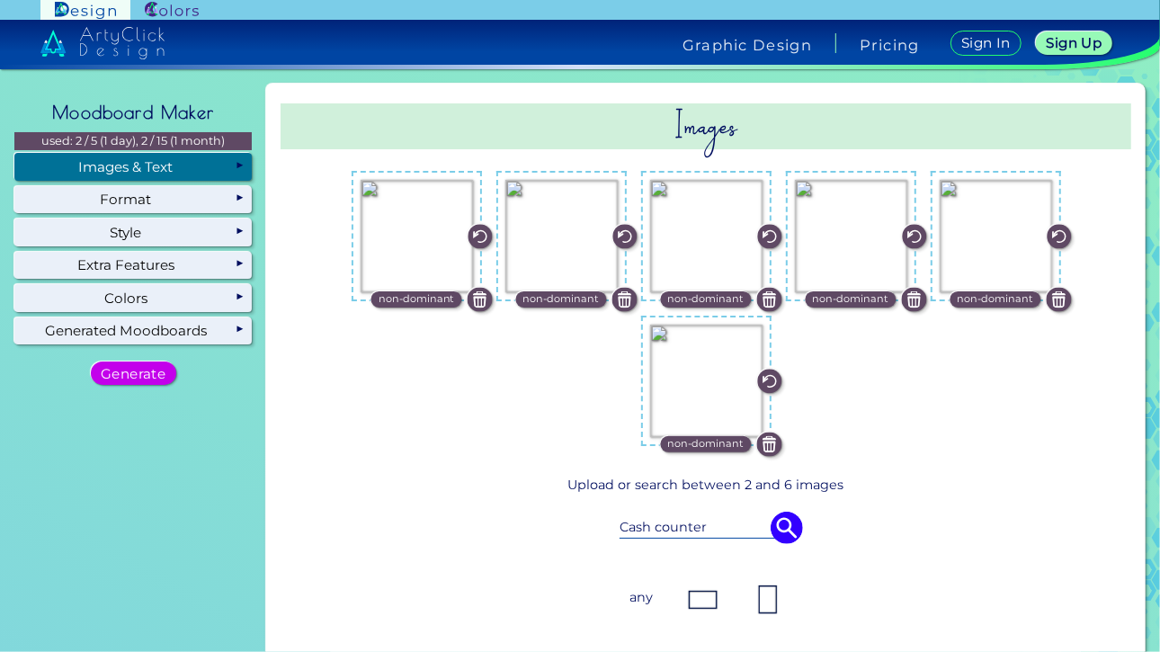
click at [652, 531] on input "Cash counter" at bounding box center [706, 527] width 173 height 20
click at [783, 524] on img at bounding box center [787, 528] width 32 height 32
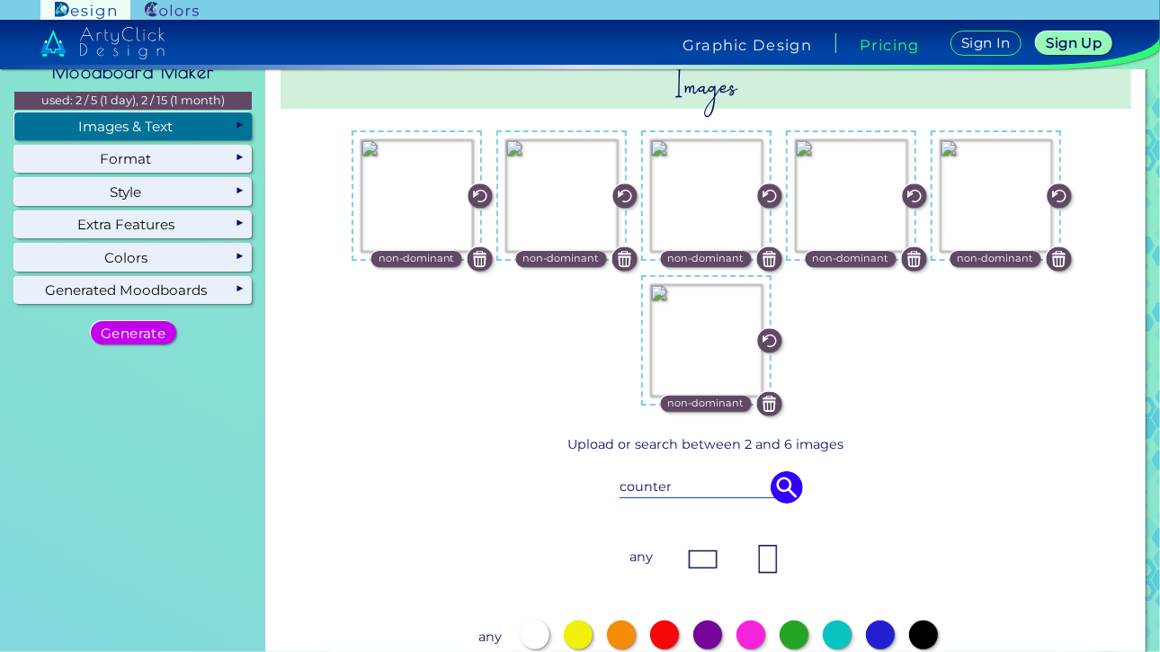
scroll to position [40, 0]
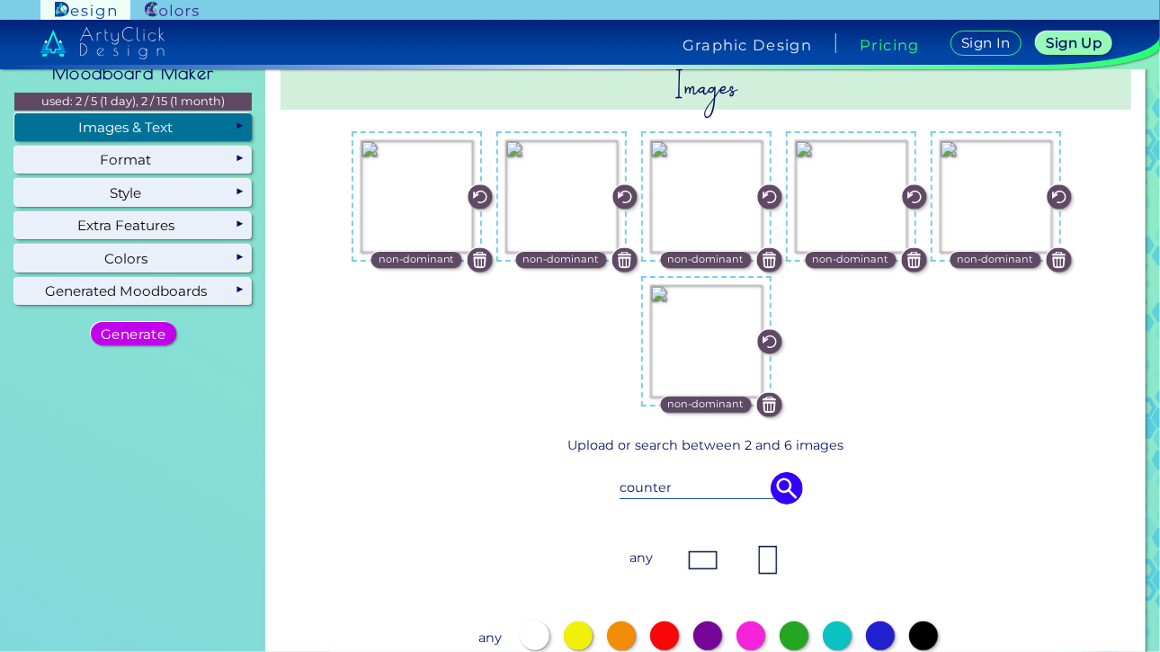
drag, startPoint x: 670, startPoint y: 489, endPoint x: 608, endPoint y: 490, distance: 62.1
click at [608, 490] on div "counter" at bounding box center [706, 488] width 753 height 50
click at [787, 492] on img at bounding box center [787, 488] width 32 height 32
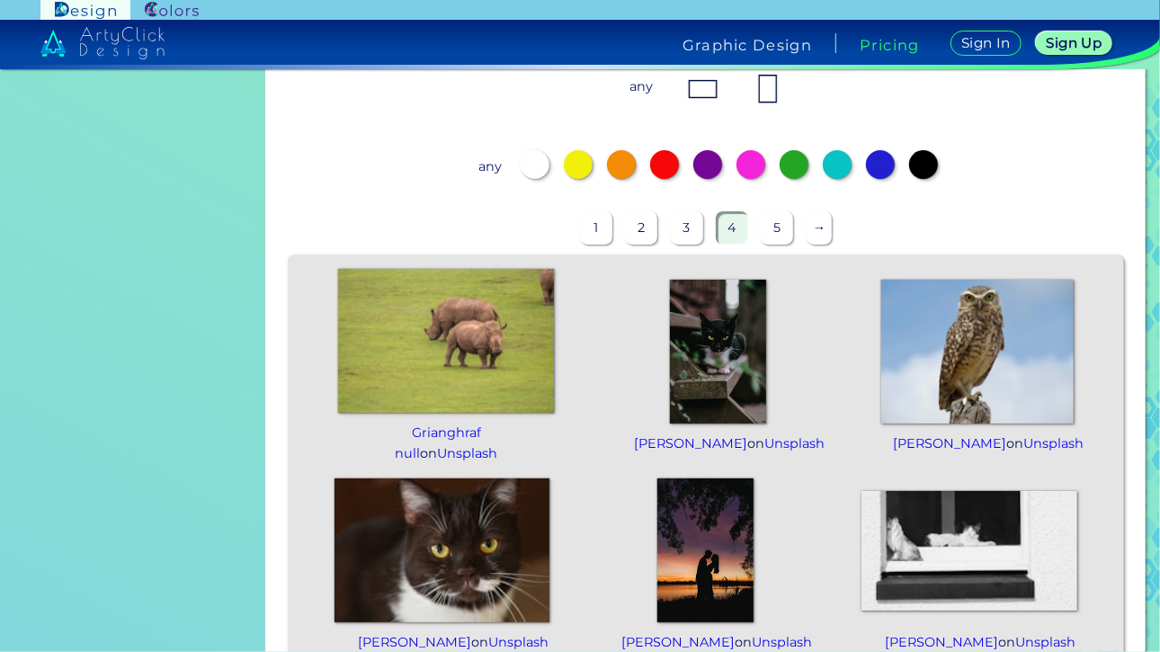
scroll to position [0, 0]
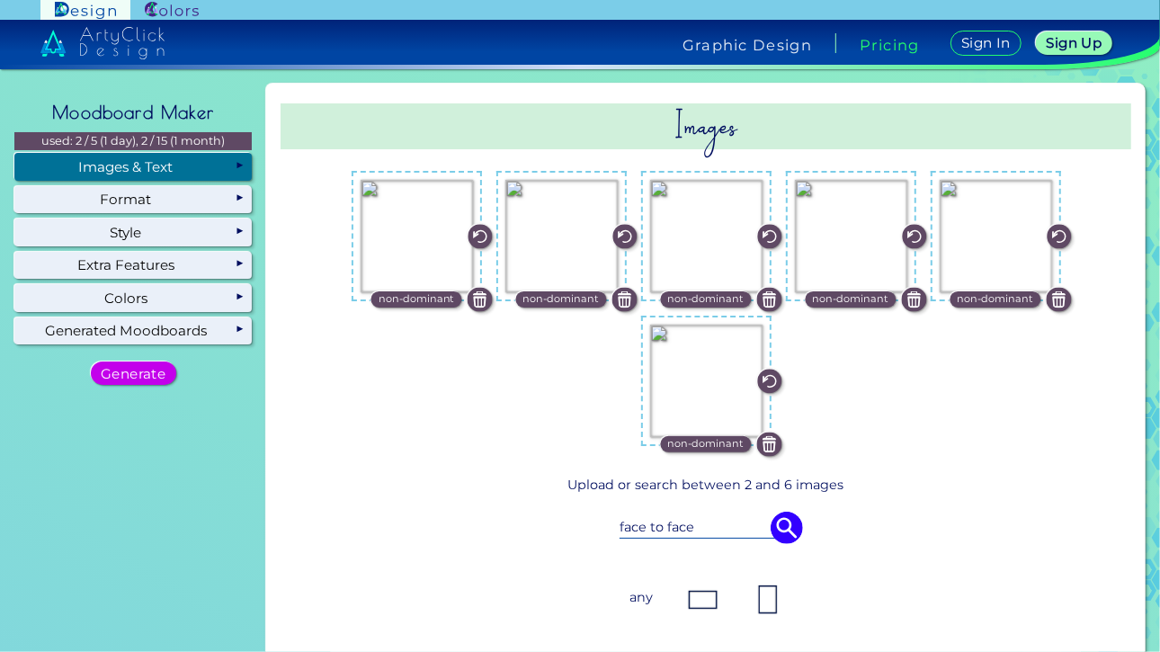
drag, startPoint x: 702, startPoint y: 531, endPoint x: 577, endPoint y: 534, distance: 125.1
click at [577, 534] on div "face to face" at bounding box center [706, 528] width 753 height 50
type input "billing"
click at [771, 534] on img at bounding box center [787, 528] width 32 height 32
drag, startPoint x: 674, startPoint y: 527, endPoint x: 500, endPoint y: 532, distance: 173.7
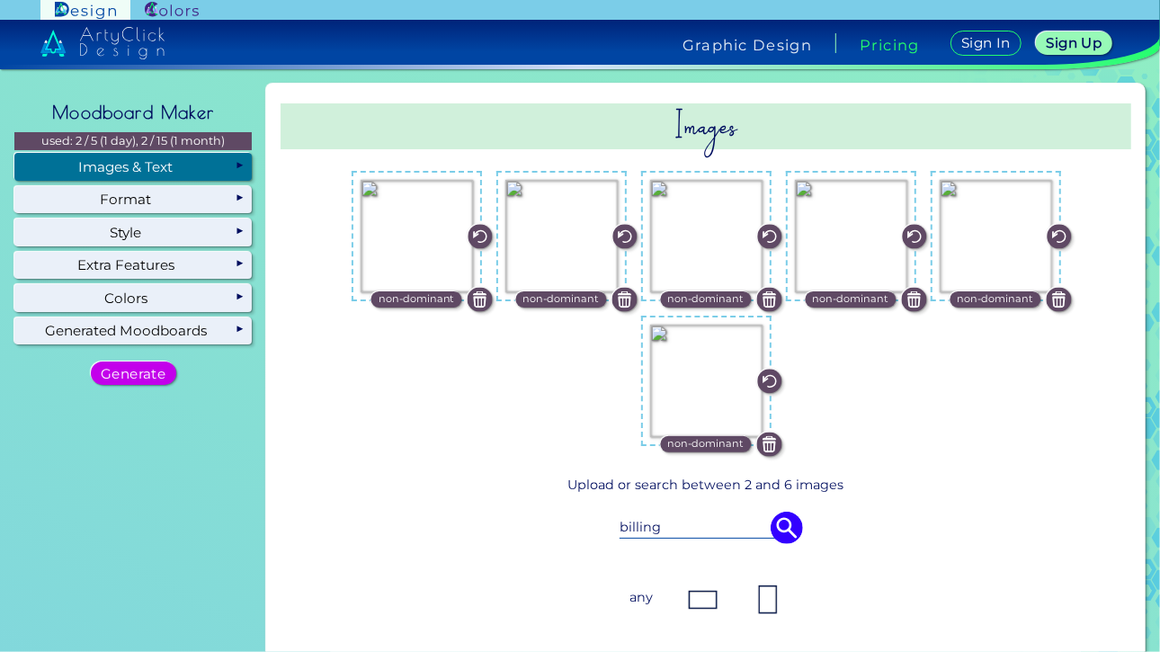
click at [500, 532] on div "billing" at bounding box center [706, 528] width 753 height 50
click at [775, 527] on img at bounding box center [787, 528] width 32 height 32
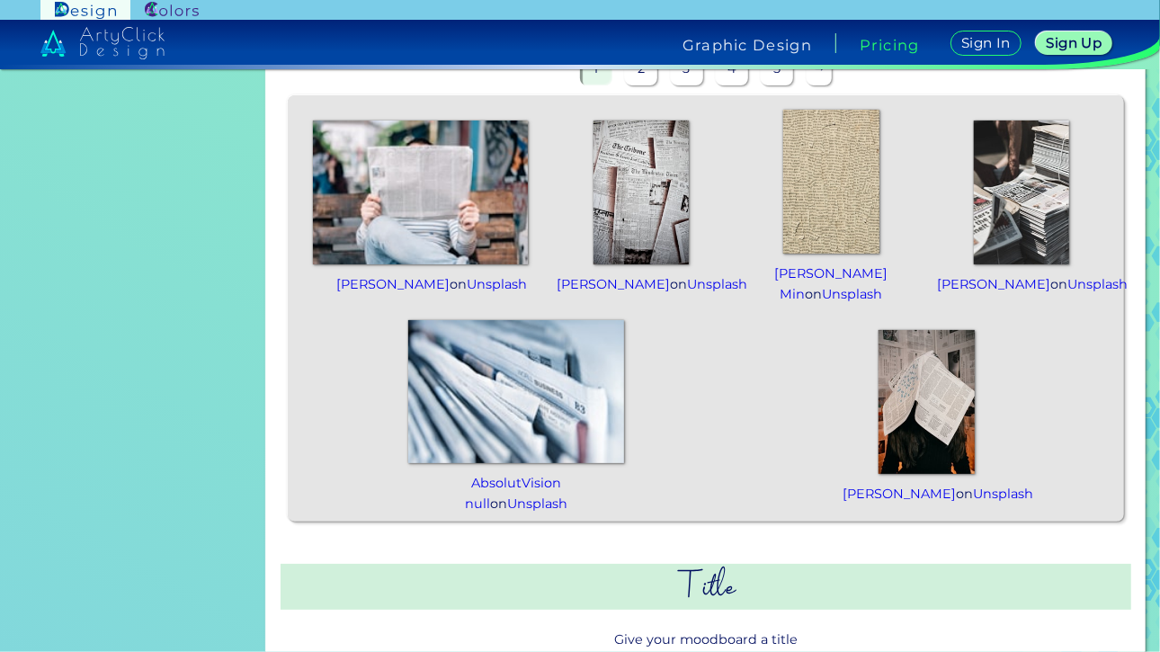
scroll to position [623, 0]
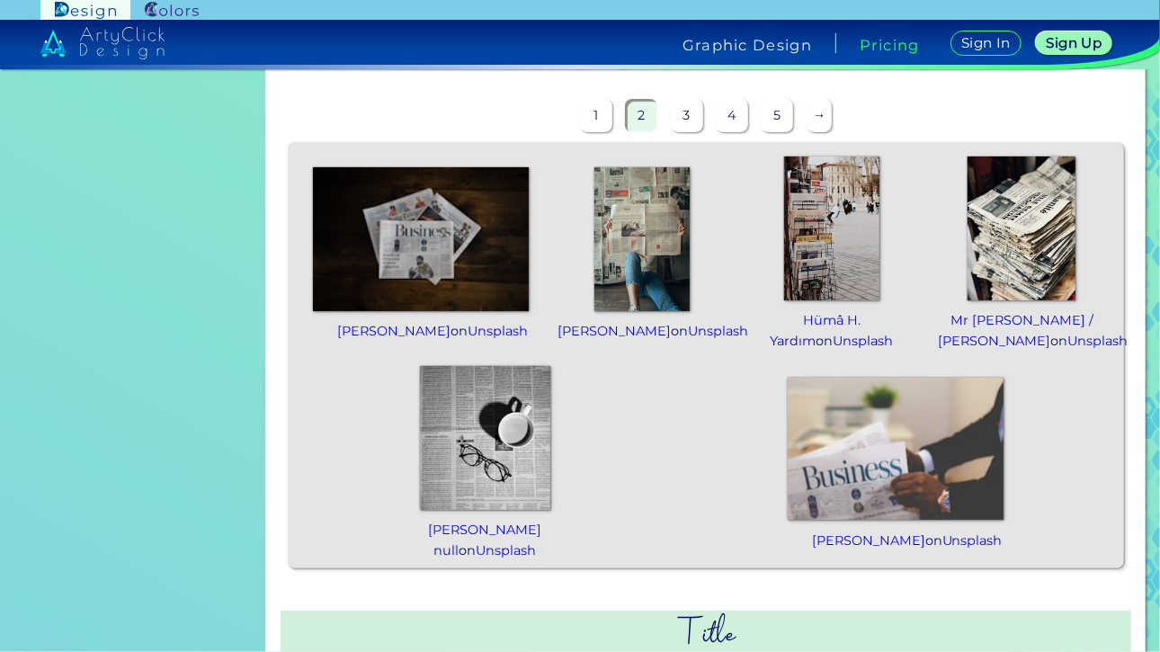
click at [815, 265] on img at bounding box center [832, 229] width 96 height 144
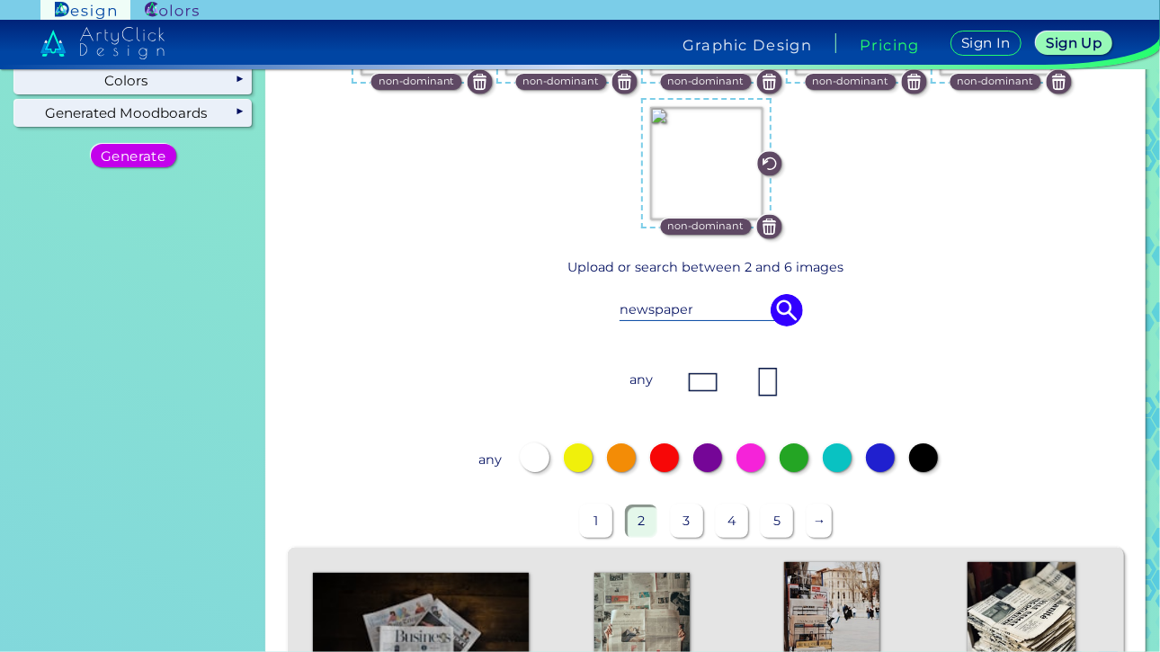
scroll to position [13, 0]
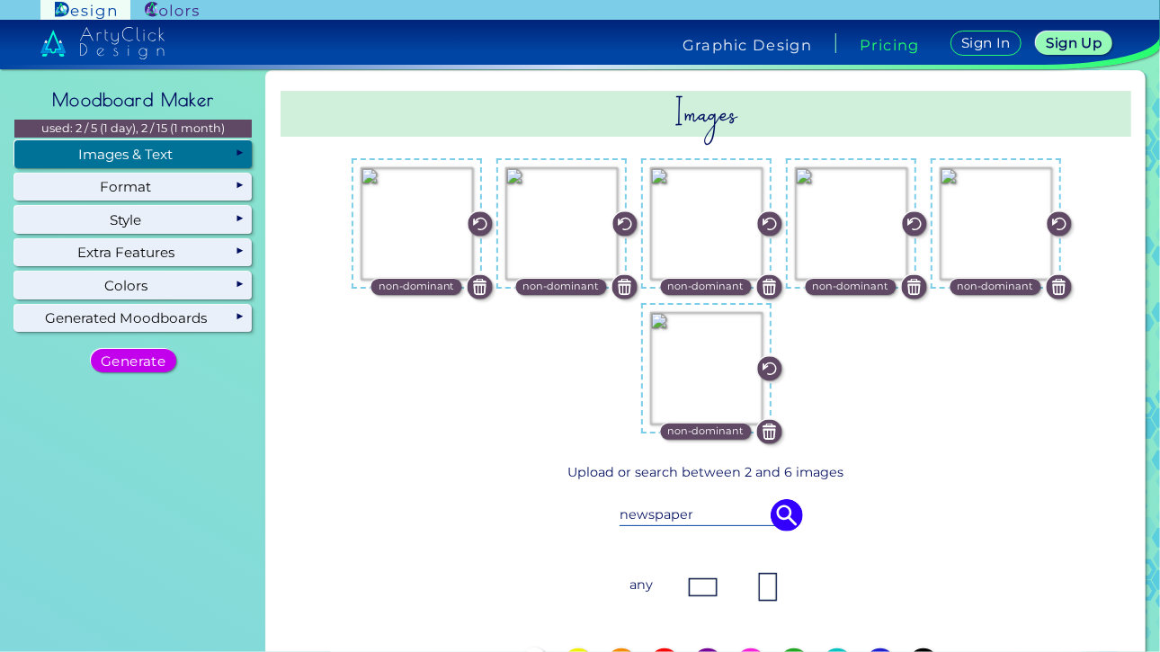
click at [764, 297] on img at bounding box center [769, 287] width 24 height 24
click at [912, 286] on img at bounding box center [914, 287] width 24 height 24
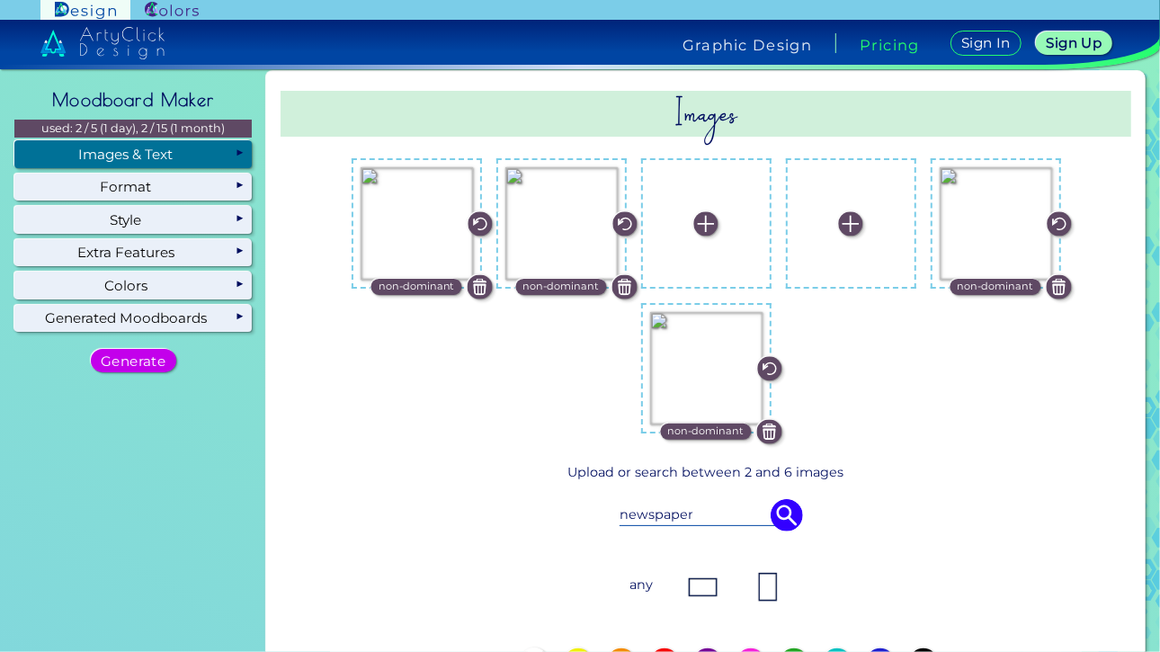
click at [1055, 286] on img at bounding box center [1059, 287] width 24 height 24
click at [775, 430] on img at bounding box center [769, 432] width 24 height 24
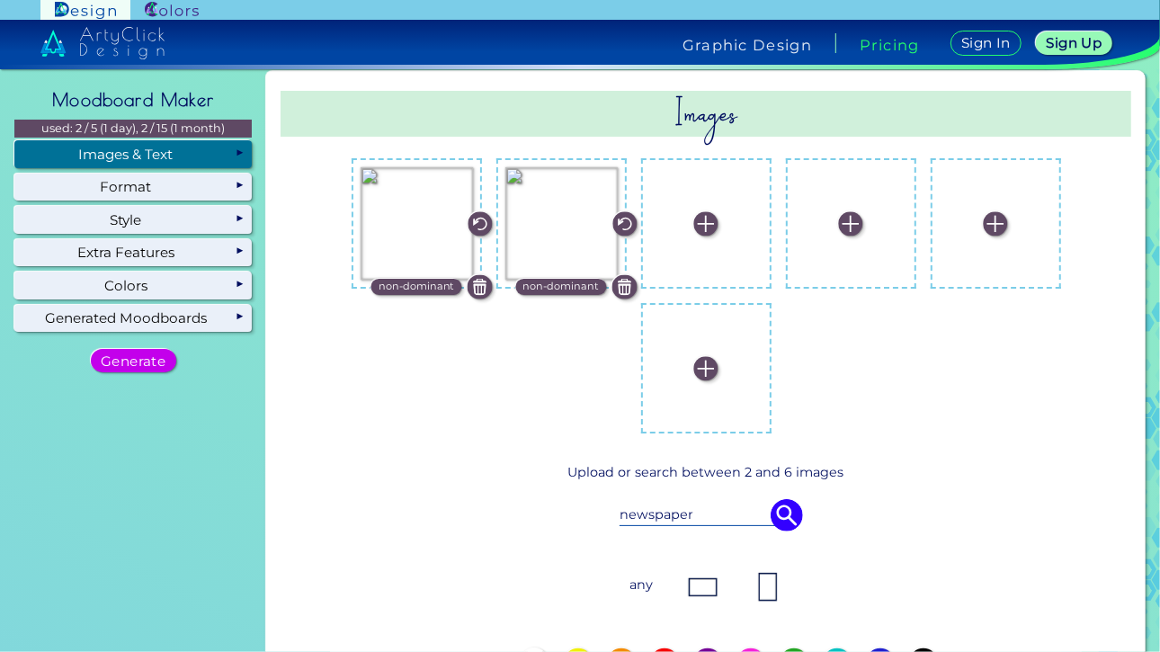
drag, startPoint x: 709, startPoint y: 506, endPoint x: 533, endPoint y: 542, distance: 179.9
click at [800, 515] on div "facebook" at bounding box center [706, 515] width 753 height 50
click at [791, 520] on img at bounding box center [787, 515] width 32 height 32
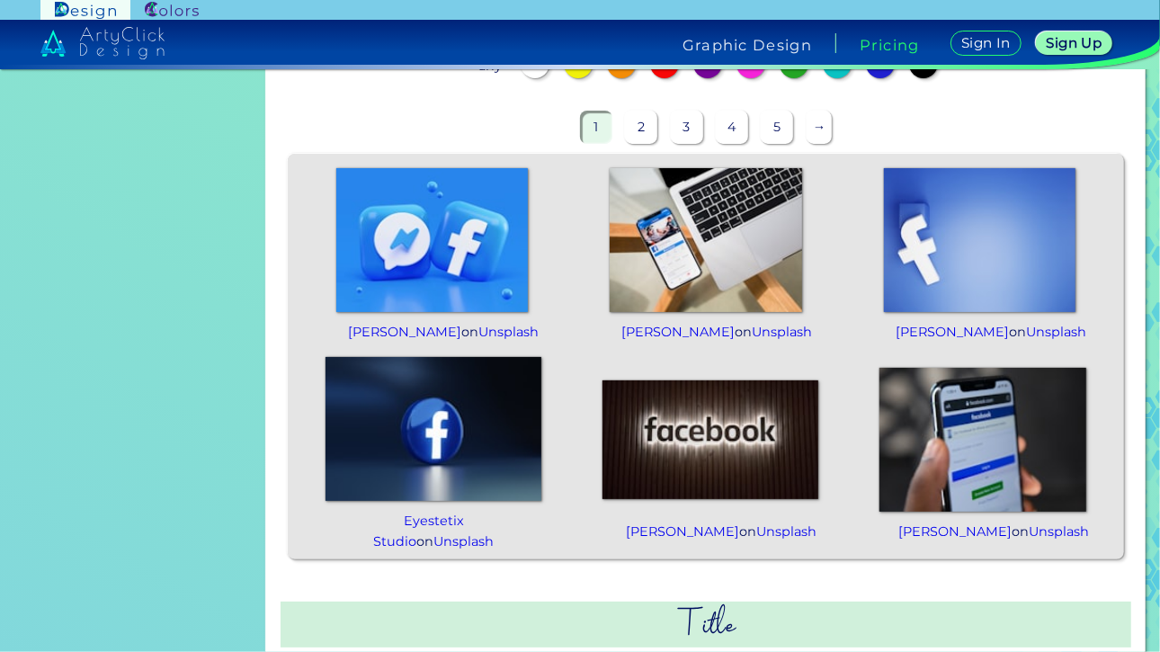
scroll to position [613, 0]
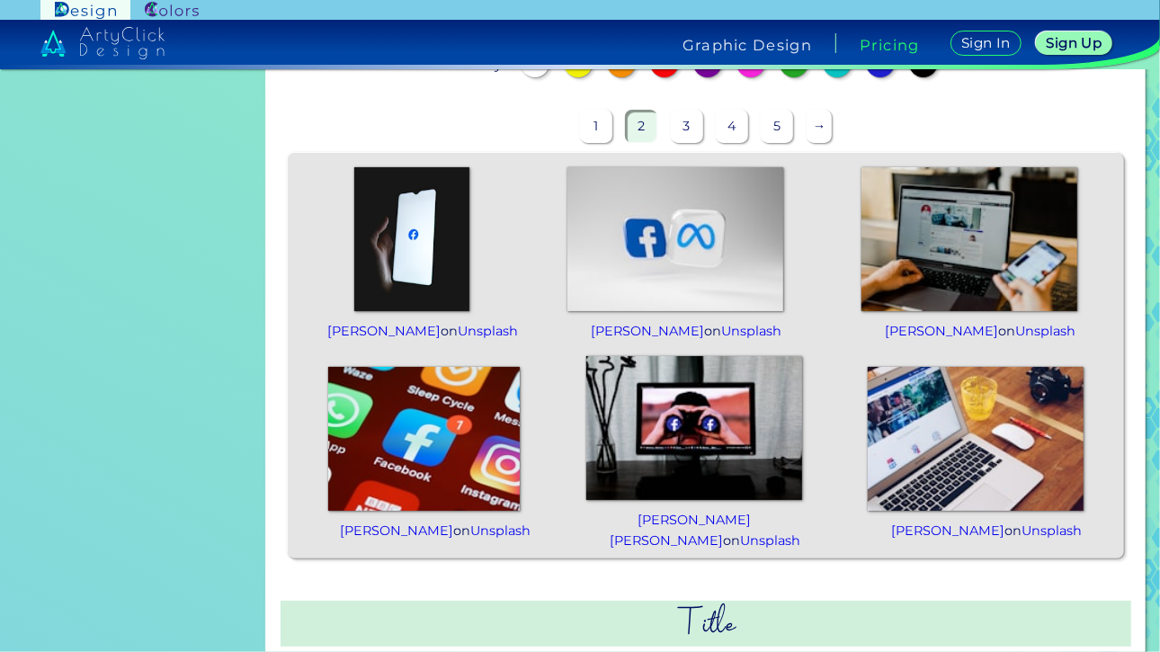
click at [447, 425] on img at bounding box center [424, 439] width 192 height 144
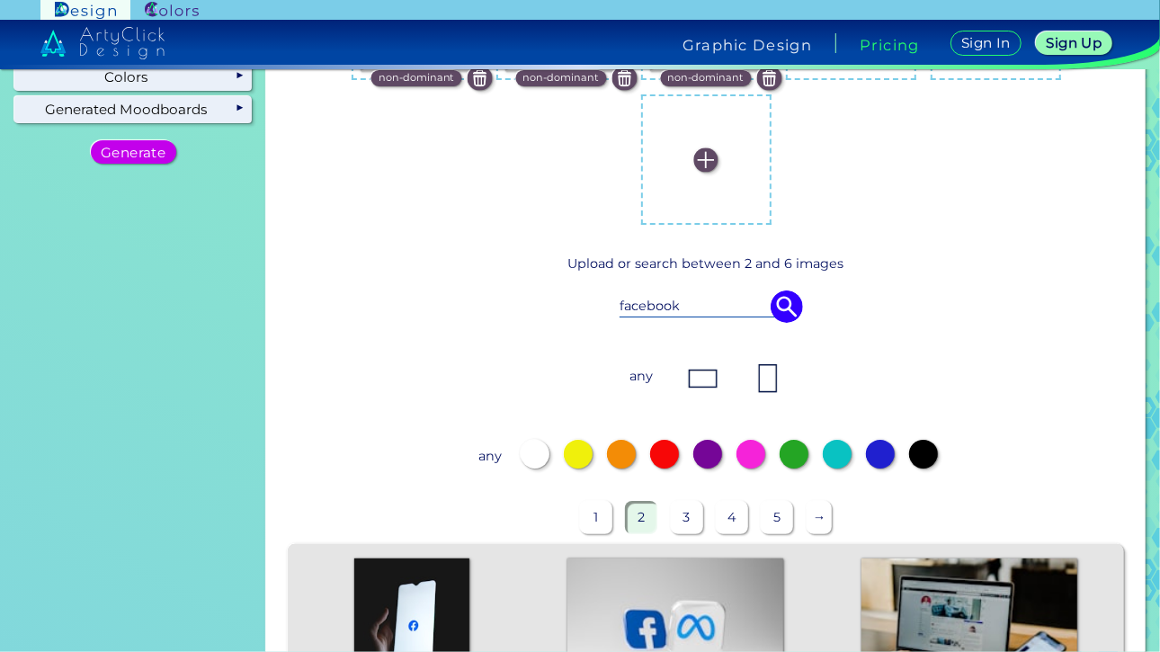
scroll to position [0, 0]
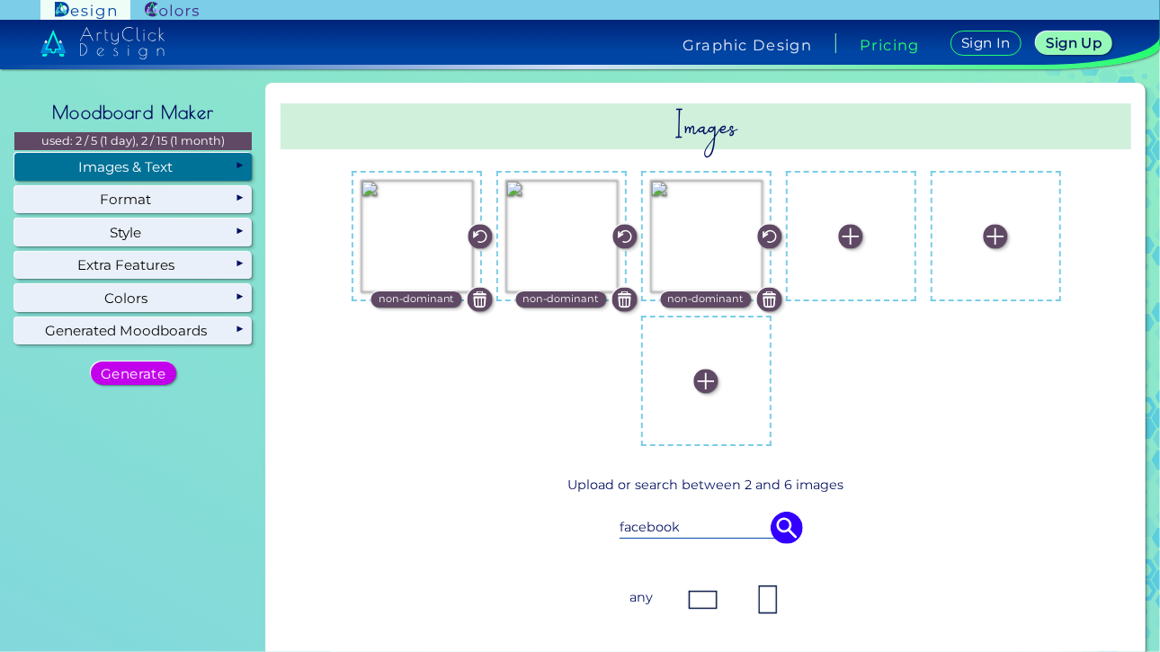
drag, startPoint x: 713, startPoint y: 531, endPoint x: 578, endPoint y: 533, distance: 135.0
click at [578, 533] on div "facebook" at bounding box center [706, 528] width 753 height 50
click at [798, 526] on div "retail" at bounding box center [706, 528] width 753 height 50
click at [792, 530] on img at bounding box center [787, 528] width 32 height 32
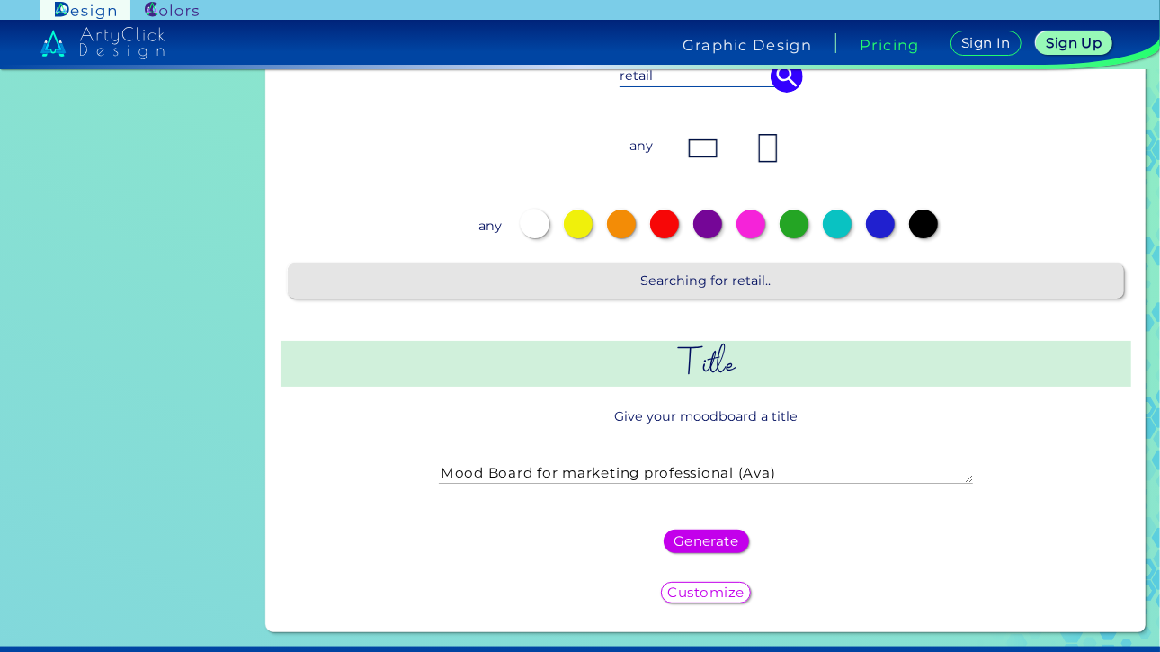
scroll to position [673, 0]
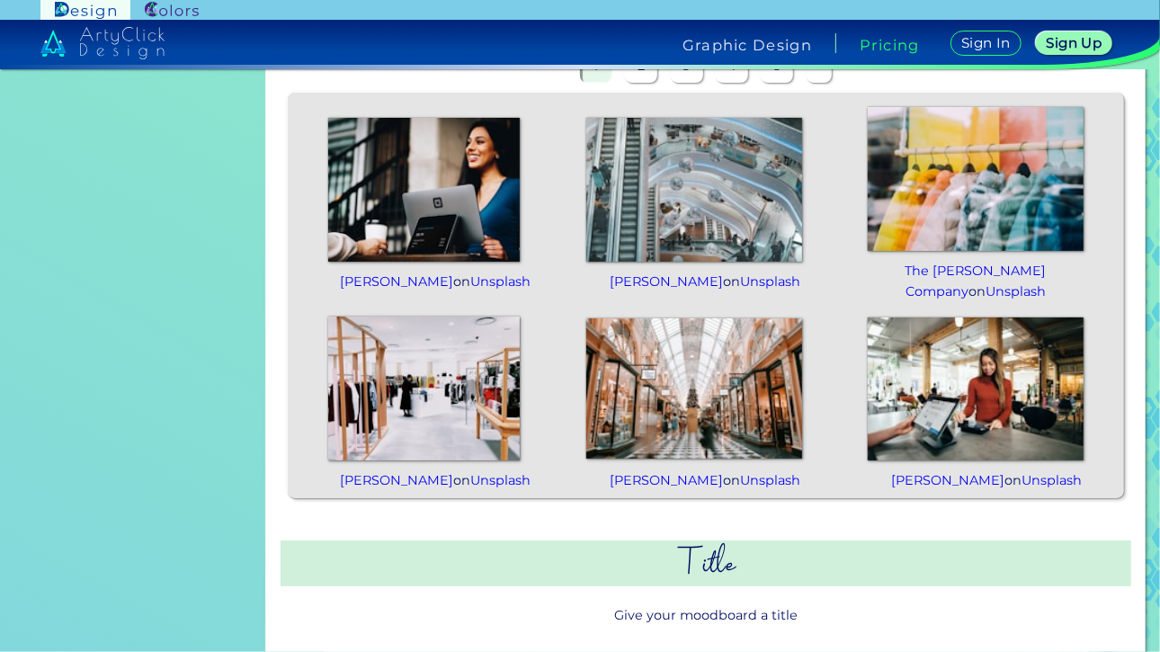
click at [936, 387] on img at bounding box center [976, 389] width 216 height 144
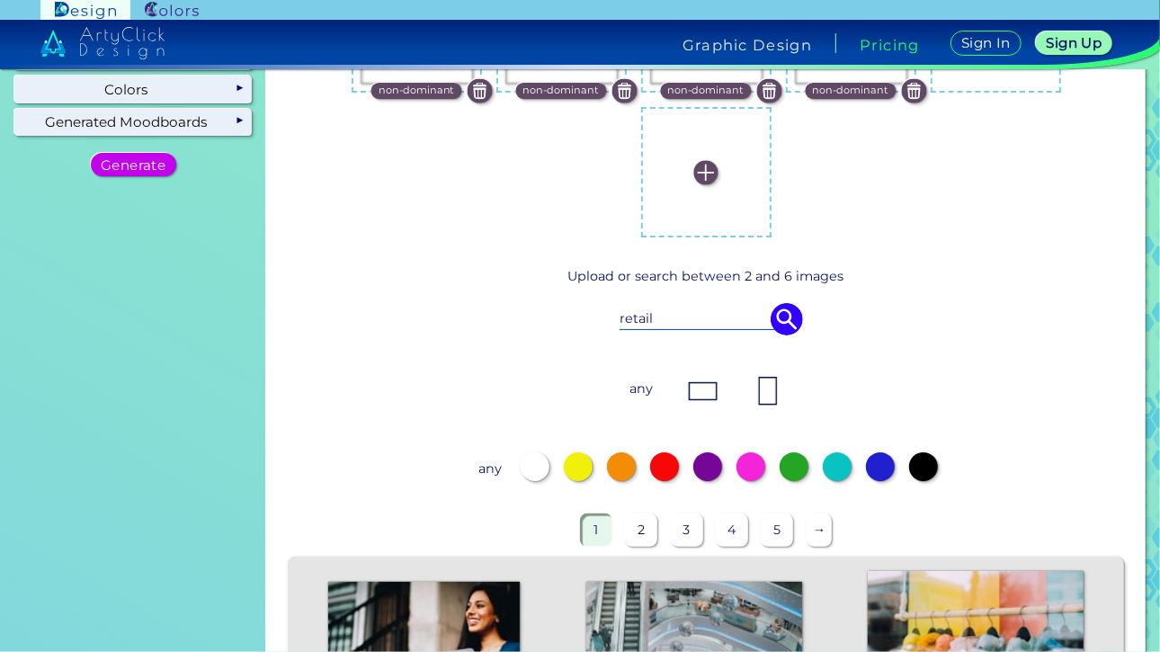
scroll to position [0, 0]
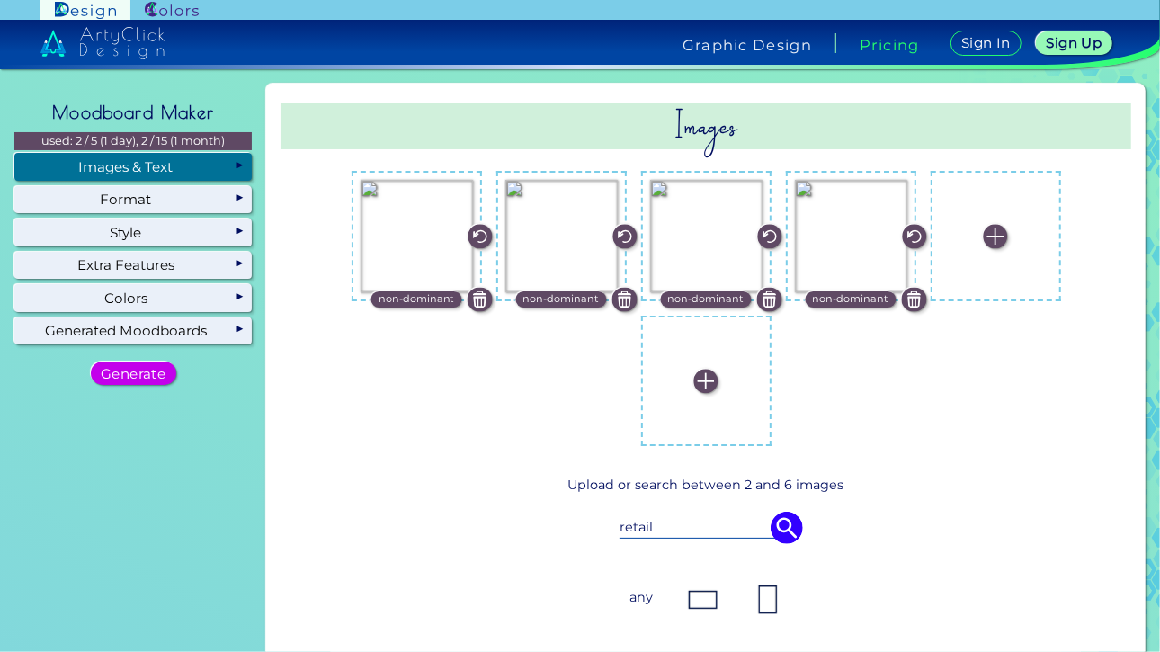
click at [616, 309] on img at bounding box center [625, 300] width 24 height 24
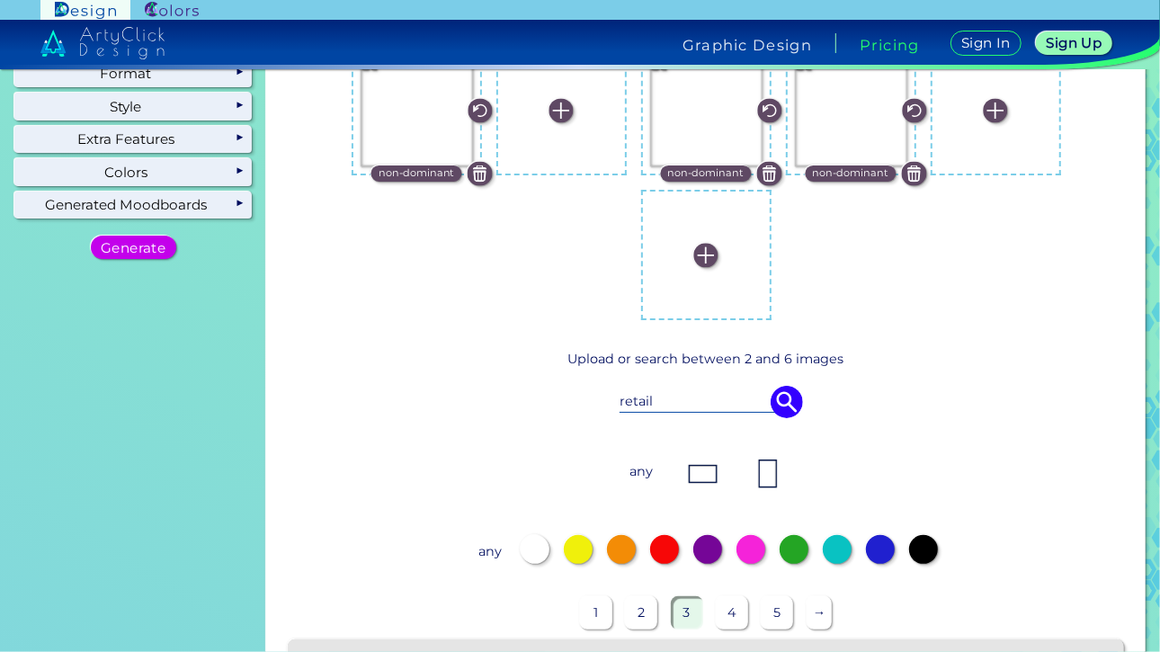
scroll to position [127, 0]
drag, startPoint x: 663, startPoint y: 409, endPoint x: 602, endPoint y: 409, distance: 61.2
click at [602, 409] on div "retail" at bounding box center [706, 401] width 753 height 50
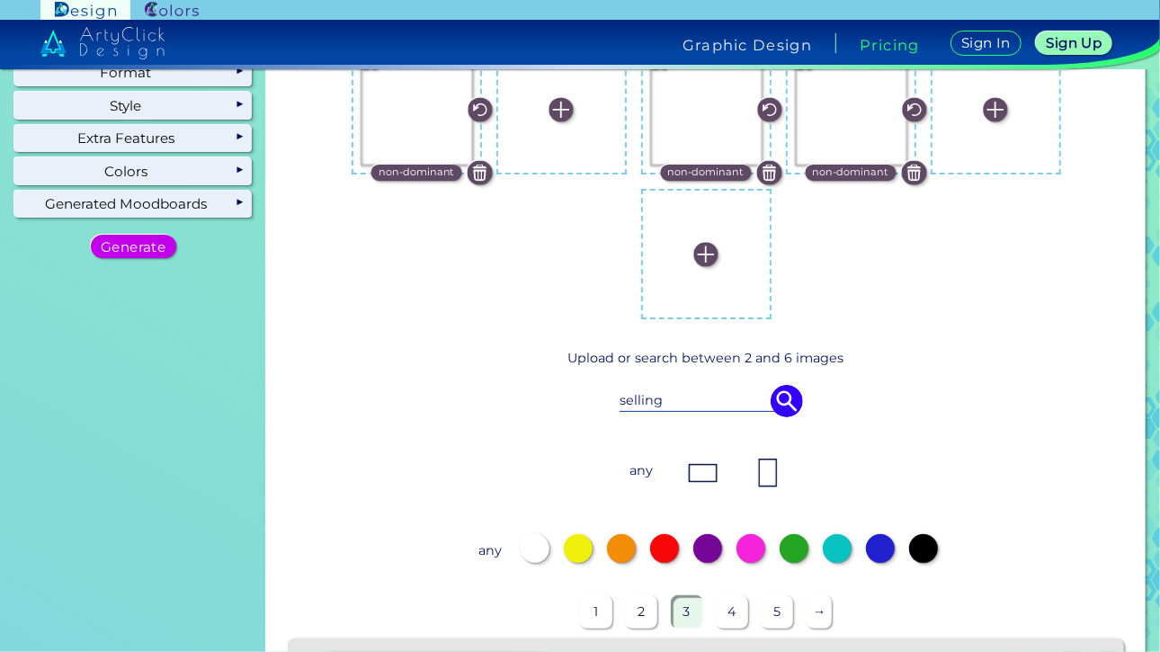
type input "selling"
click at [778, 398] on img at bounding box center [787, 401] width 32 height 32
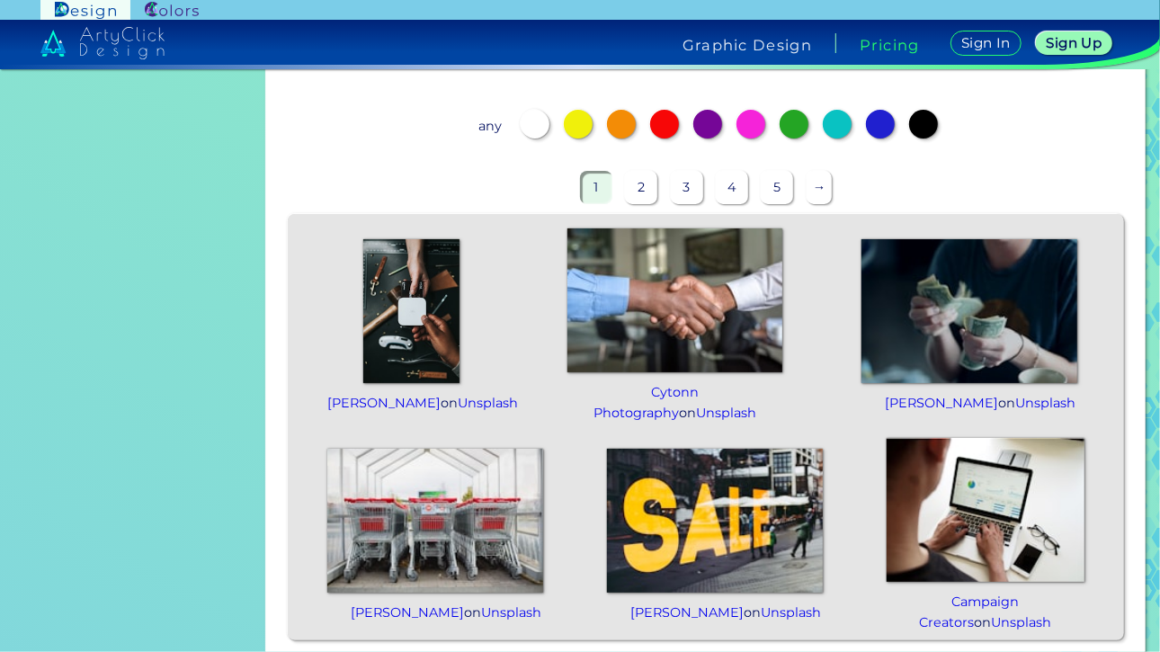
scroll to position [552, 0]
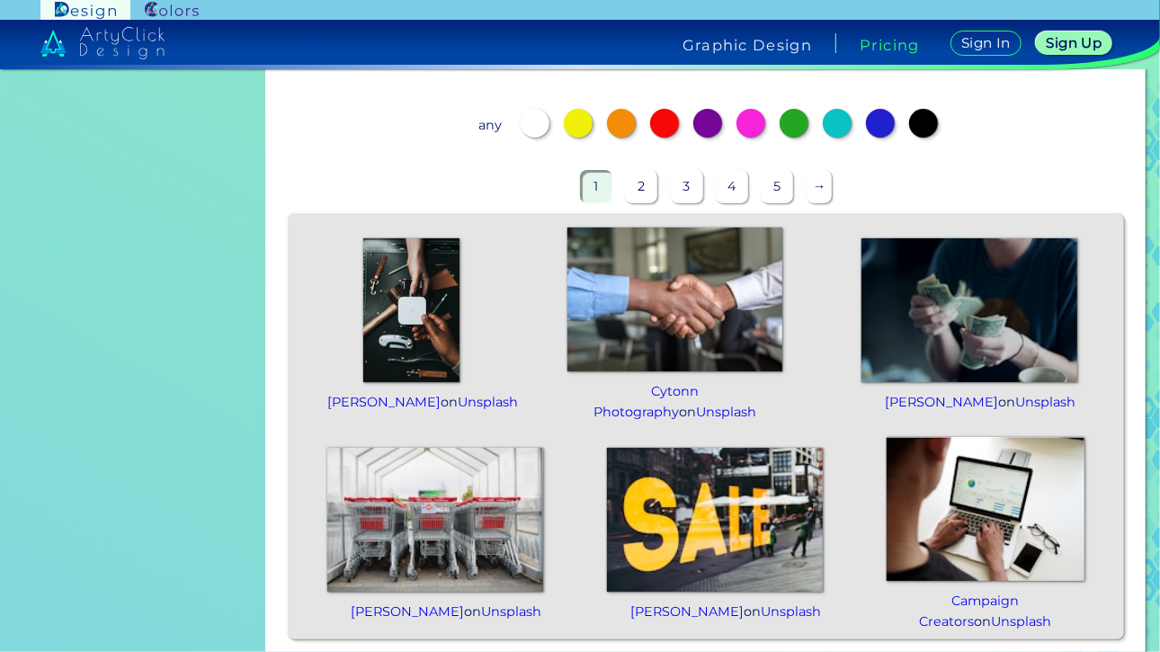
click at [703, 507] on img at bounding box center [715, 520] width 216 height 144
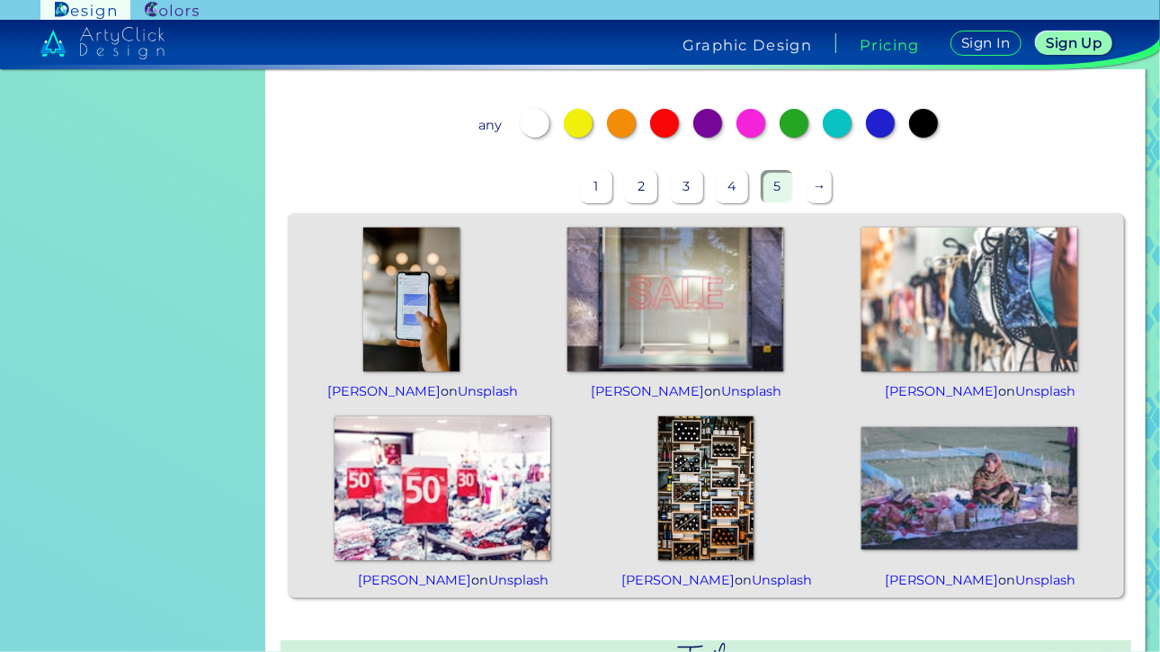
click at [807, 183] on p "→" at bounding box center [820, 186] width 26 height 33
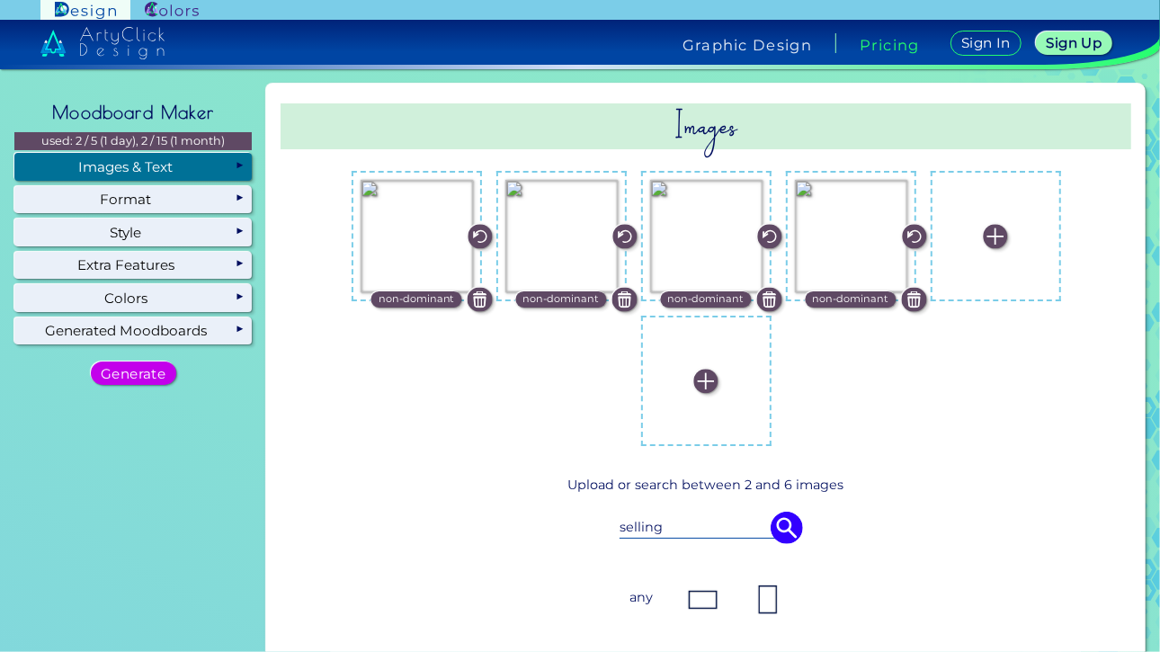
scroll to position [552, 0]
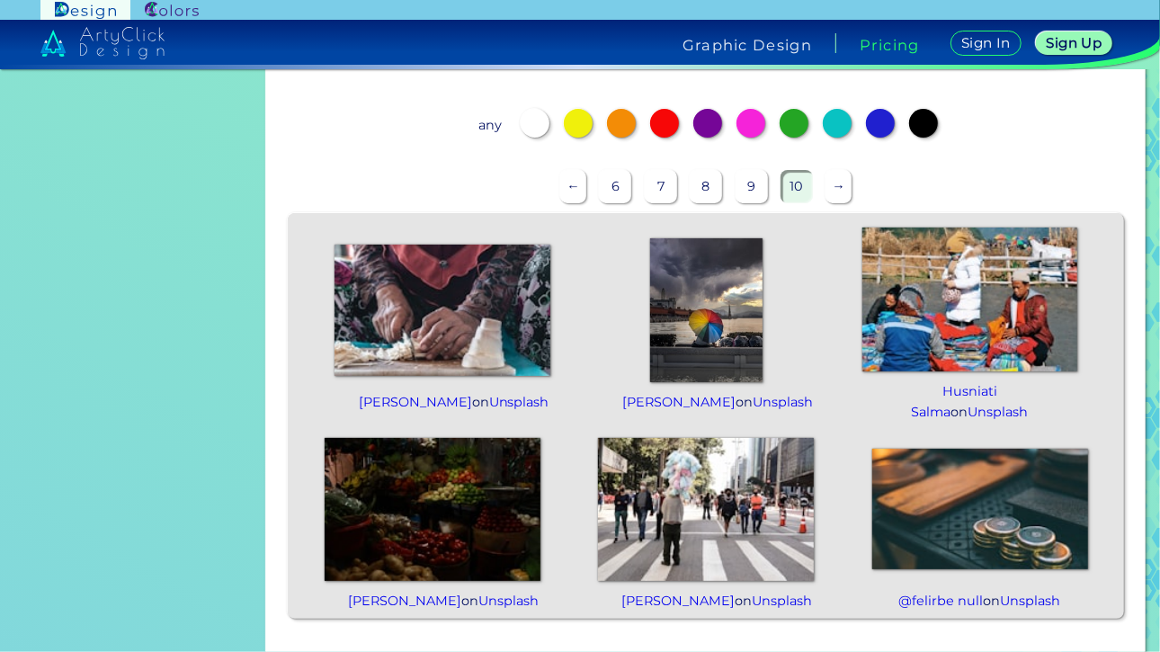
click at [832, 194] on p "→" at bounding box center [839, 186] width 26 height 33
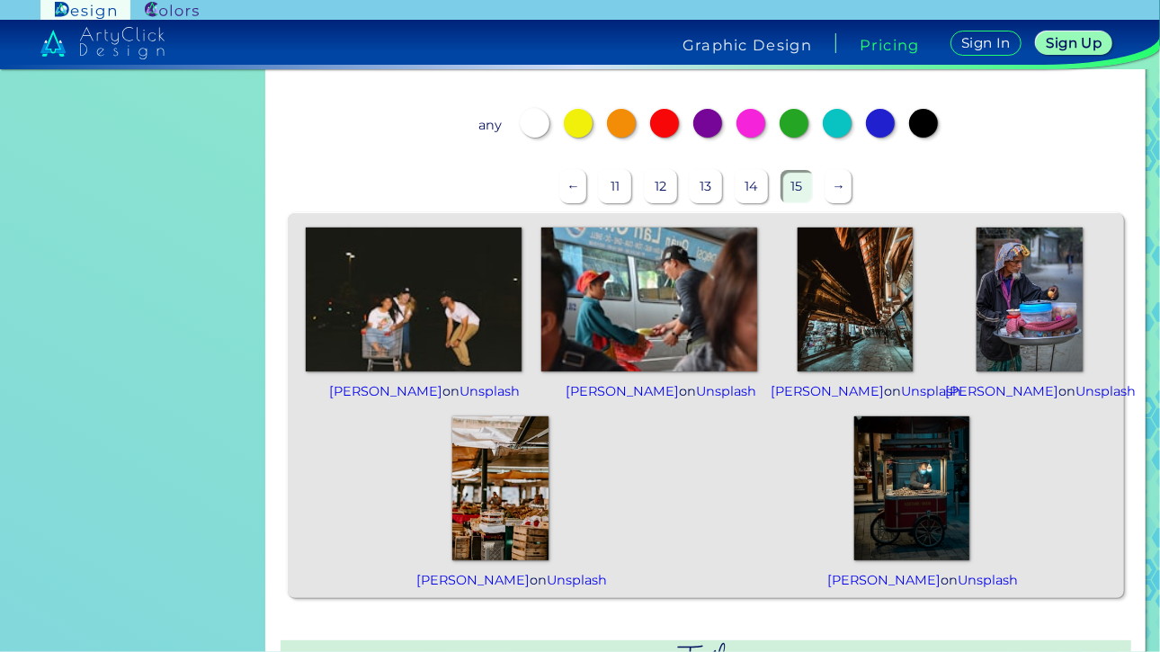
click at [829, 189] on p "→" at bounding box center [839, 186] width 26 height 33
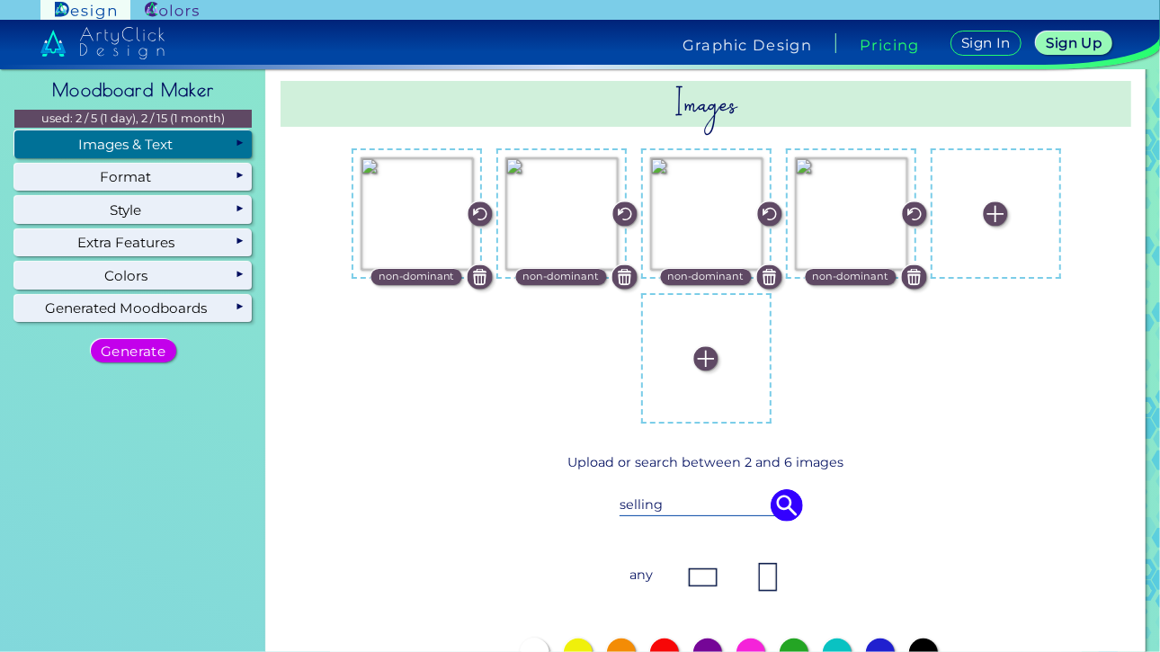
scroll to position [0, 0]
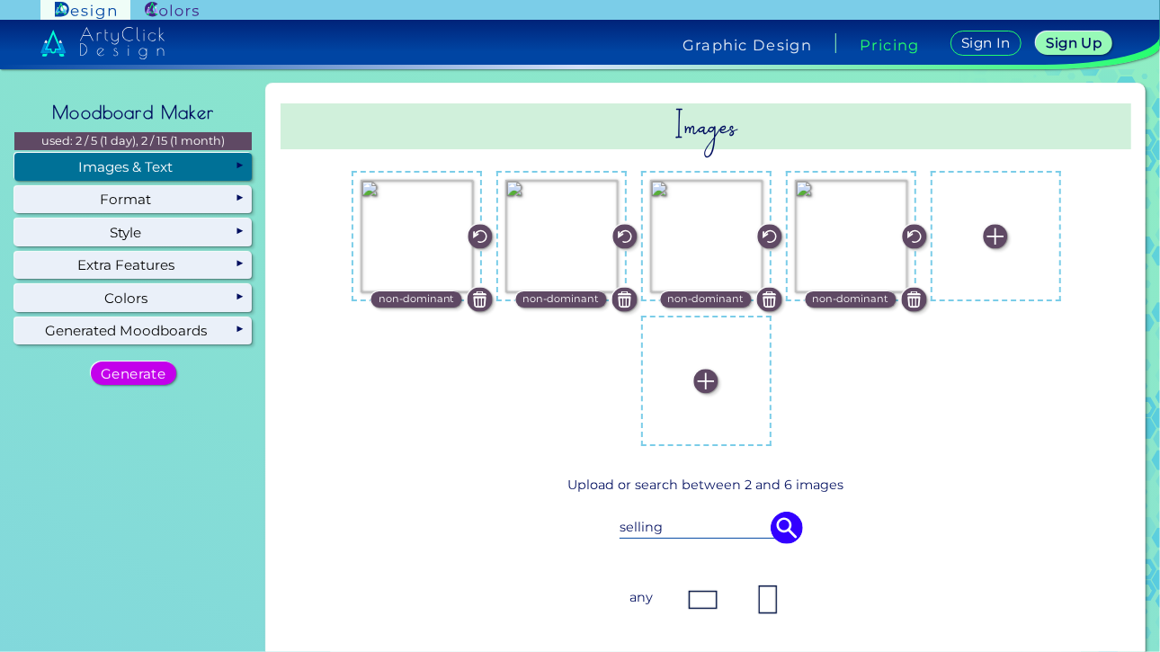
drag, startPoint x: 696, startPoint y: 524, endPoint x: 583, endPoint y: 530, distance: 113.5
click at [583, 530] on div "selling" at bounding box center [706, 528] width 753 height 50
click at [795, 541] on div "ads" at bounding box center [706, 528] width 753 height 50
click at [794, 538] on img at bounding box center [787, 528] width 32 height 32
drag, startPoint x: 702, startPoint y: 526, endPoint x: 578, endPoint y: 548, distance: 126.0
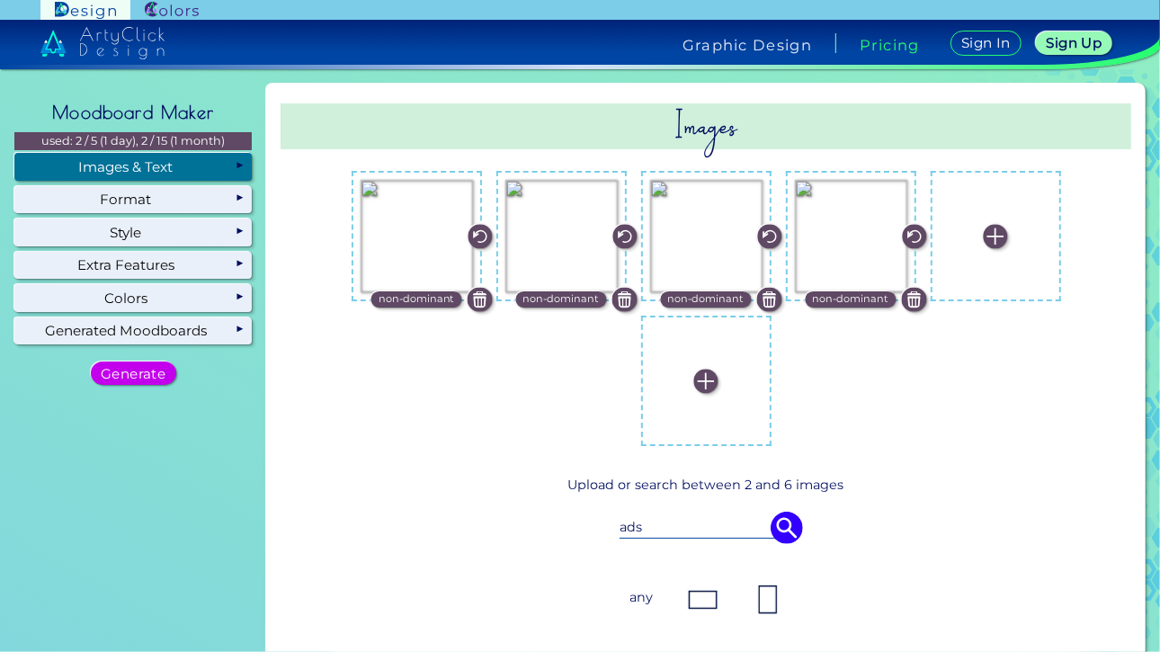
click at [578, 548] on div "ads" at bounding box center [706, 528] width 753 height 50
click at [777, 533] on img at bounding box center [787, 528] width 32 height 32
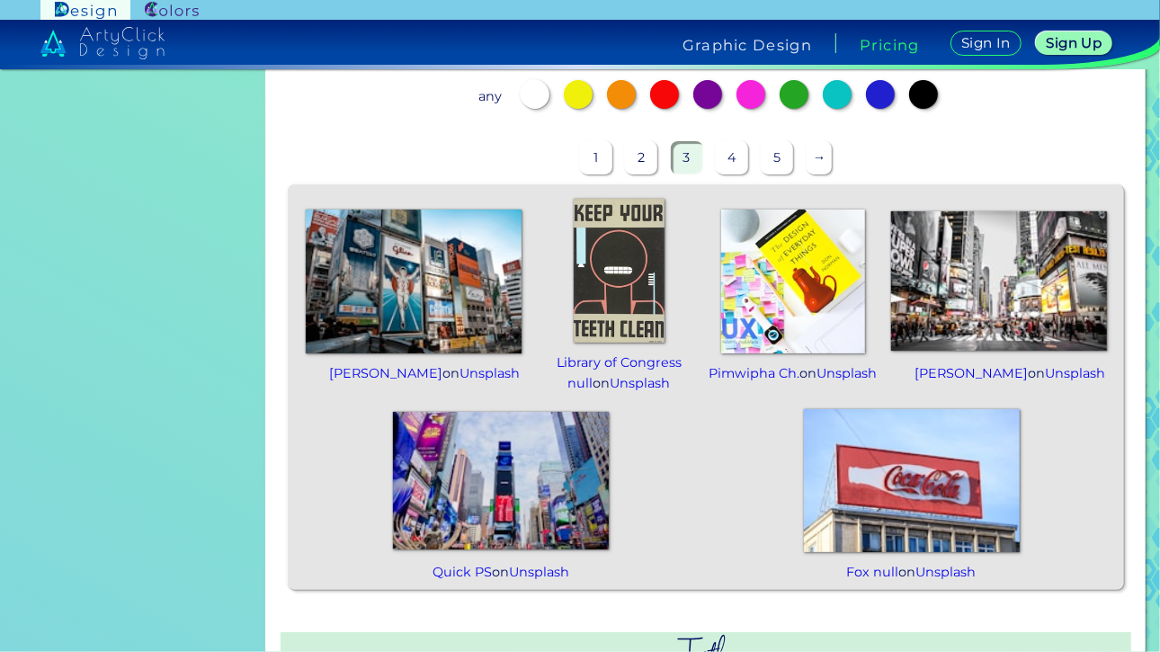
scroll to position [580, 0]
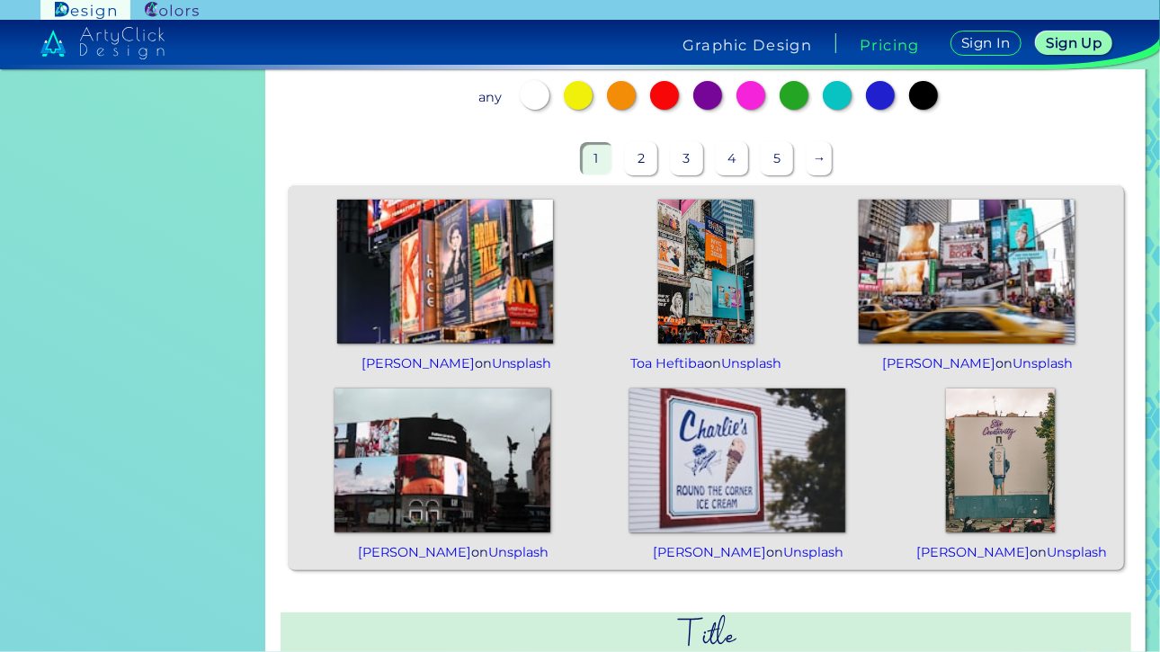
click at [494, 320] on img at bounding box center [445, 272] width 216 height 144
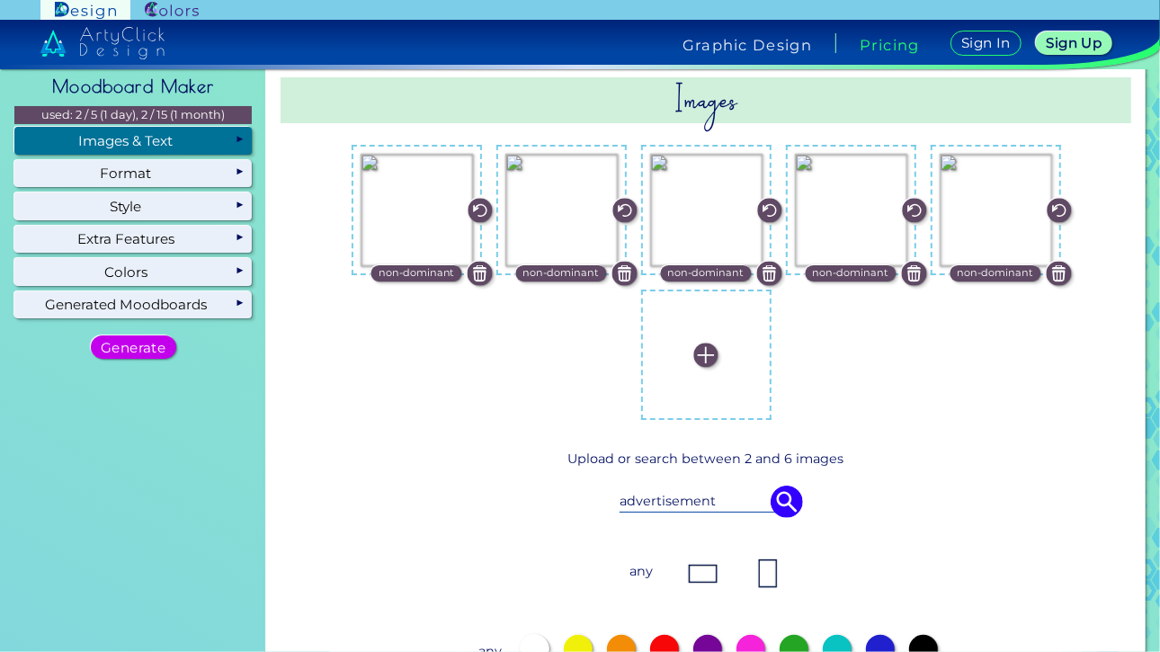
scroll to position [25, 0]
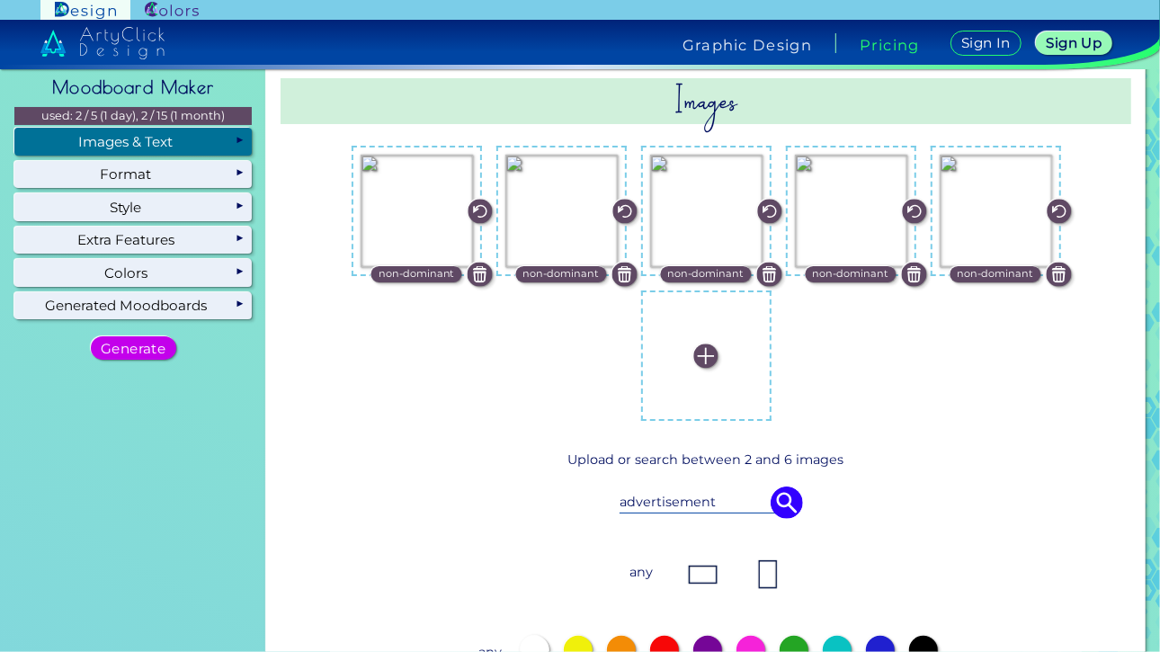
drag, startPoint x: 737, startPoint y: 501, endPoint x: 566, endPoint y: 501, distance: 170.9
click at [566, 501] on div "advertisement" at bounding box center [706, 503] width 753 height 50
click at [774, 485] on div "taditional" at bounding box center [706, 503] width 753 height 50
click at [779, 491] on img at bounding box center [787, 503] width 32 height 32
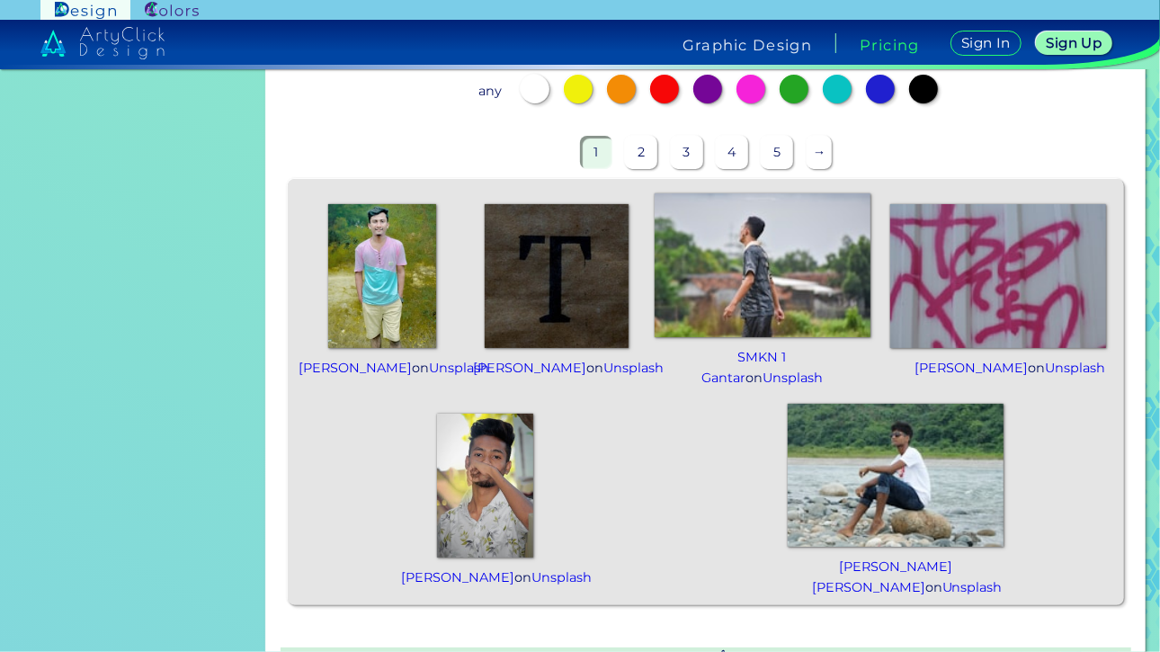
scroll to position [534, 0]
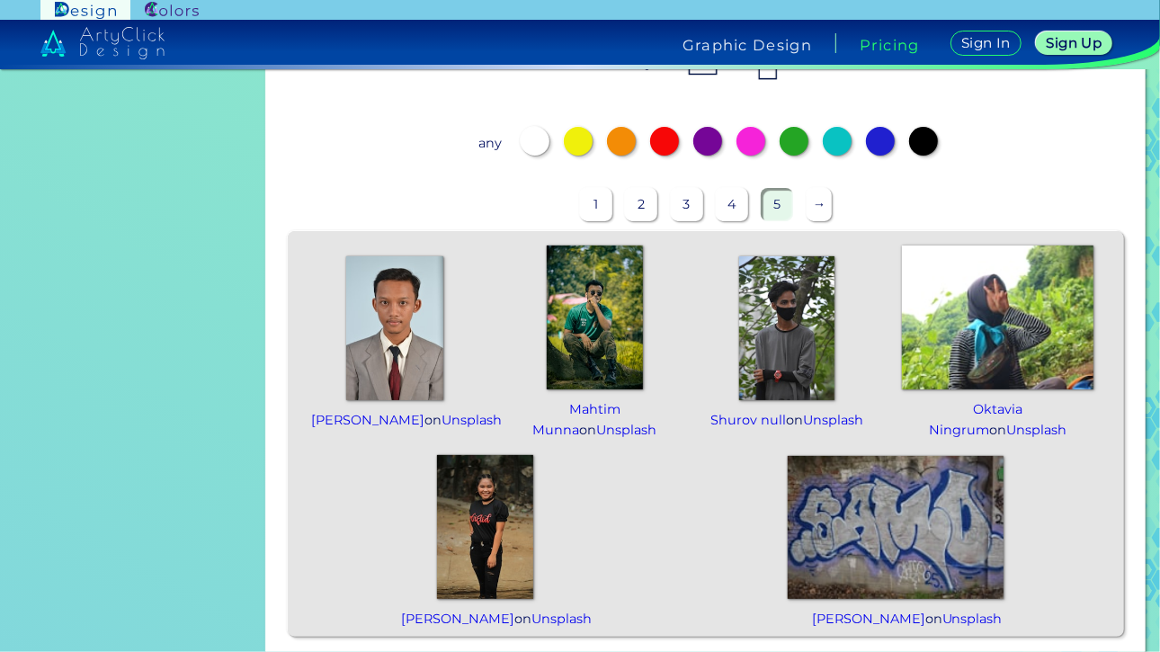
click at [815, 203] on p "→" at bounding box center [820, 204] width 26 height 33
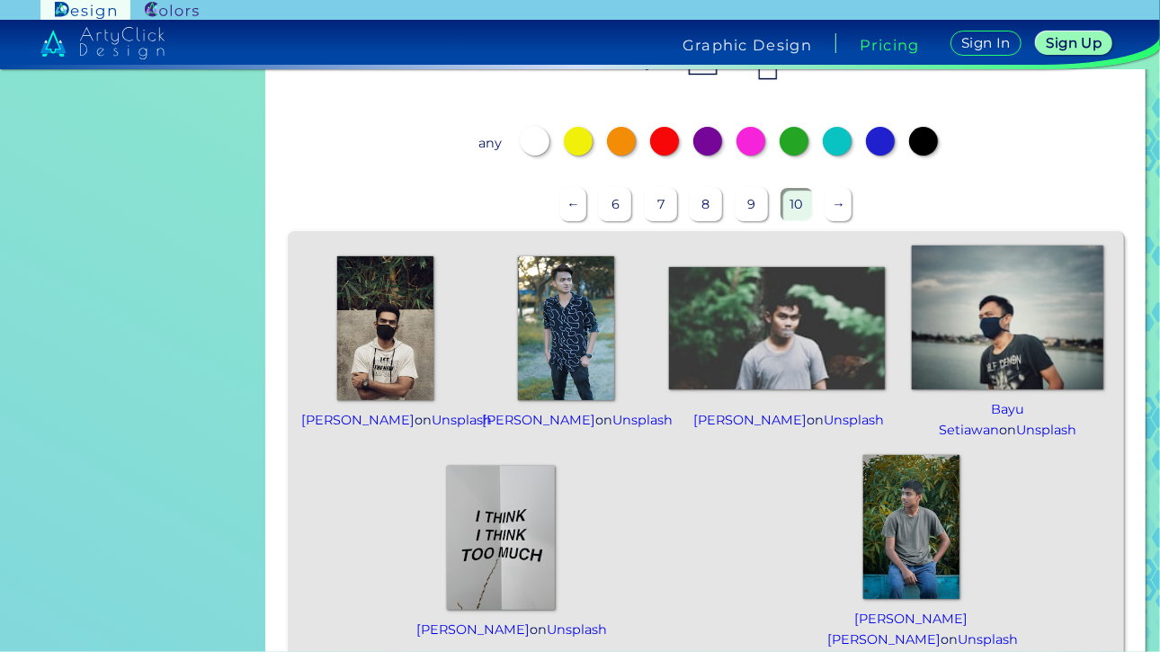
scroll to position [0, 0]
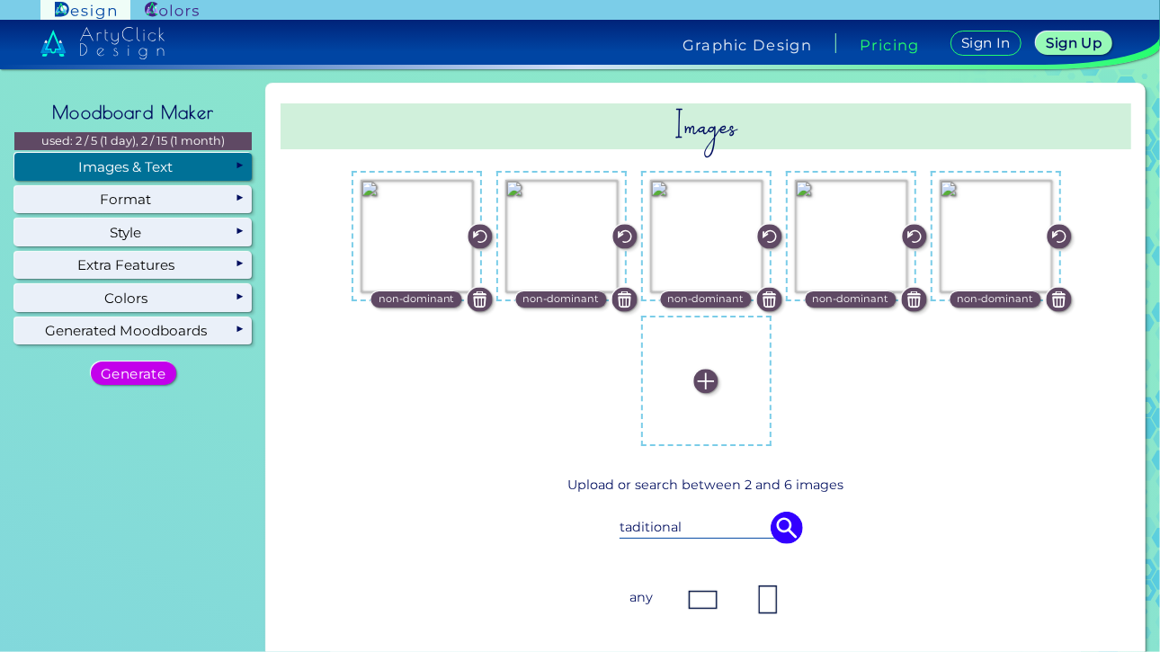
drag, startPoint x: 707, startPoint y: 518, endPoint x: 588, endPoint y: 523, distance: 118.8
click at [588, 523] on div "taditional" at bounding box center [706, 528] width 753 height 50
type input "retail chain"
click at [790, 530] on img at bounding box center [787, 528] width 32 height 32
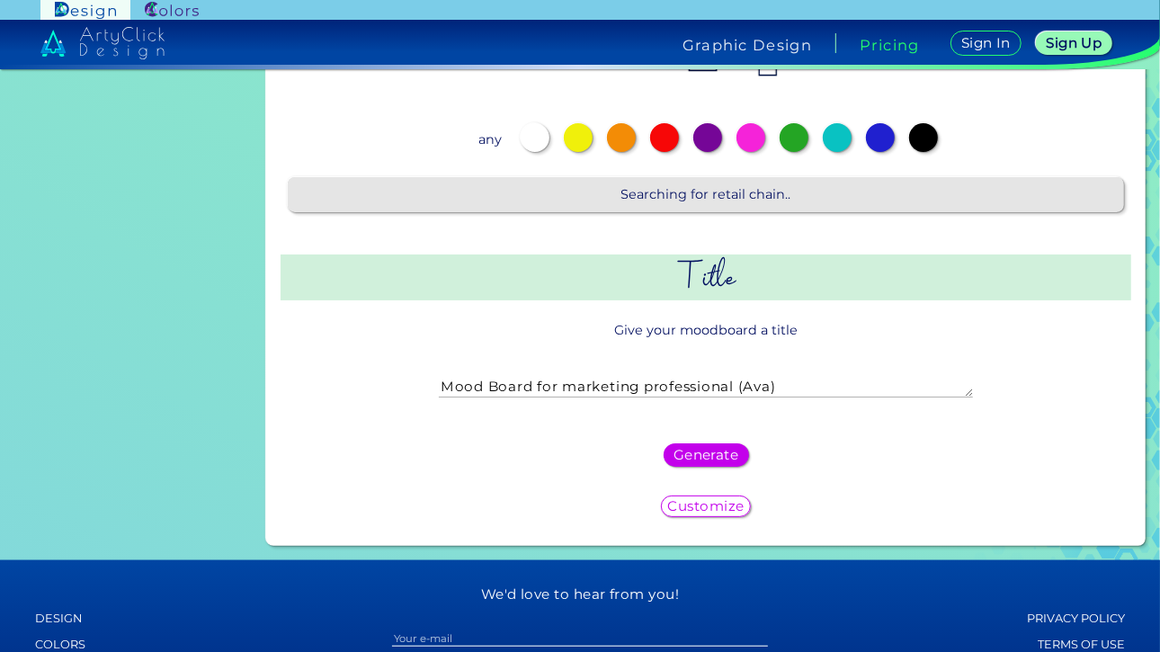
scroll to position [541, 0]
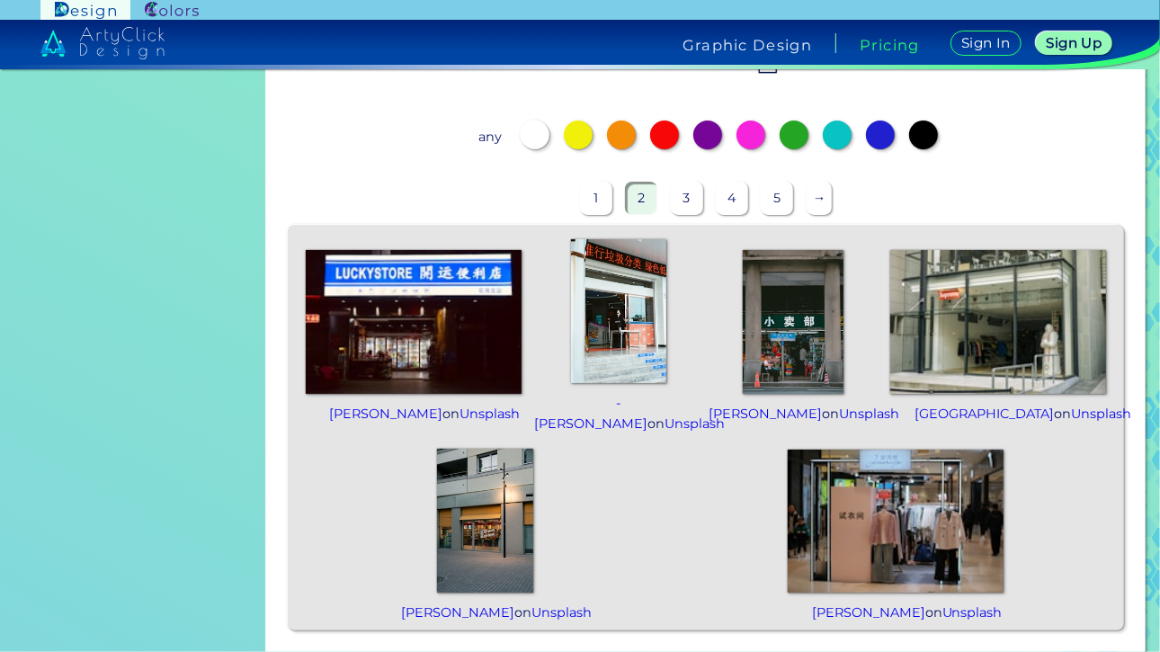
click at [878, 539] on img at bounding box center [896, 521] width 216 height 144
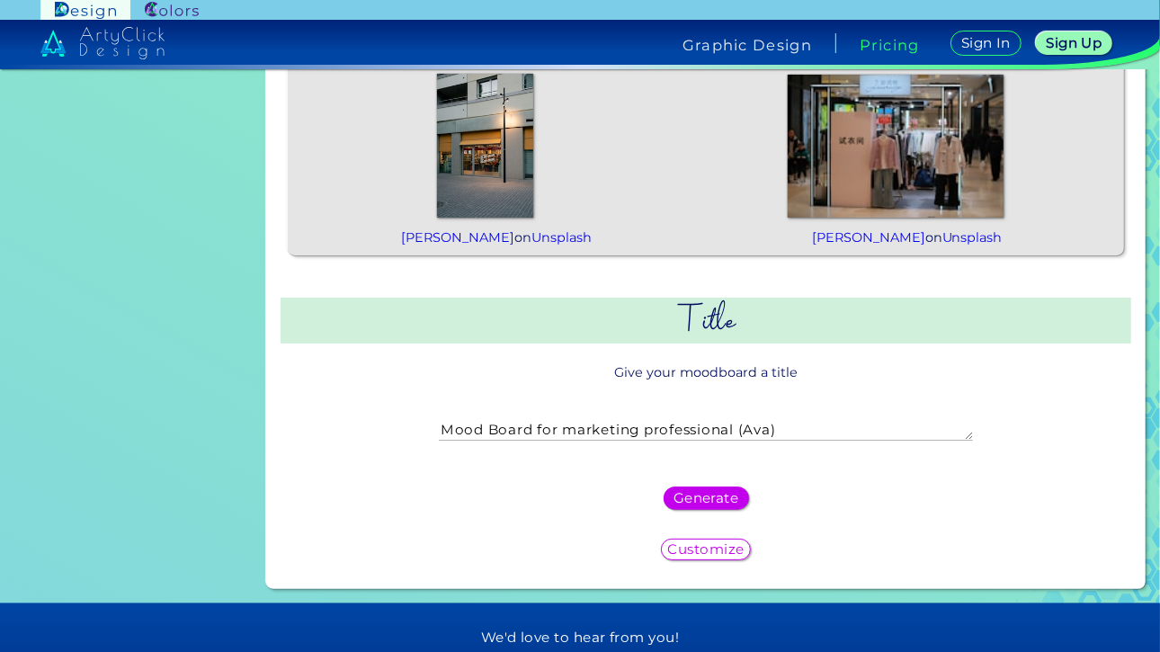
scroll to position [918, 0]
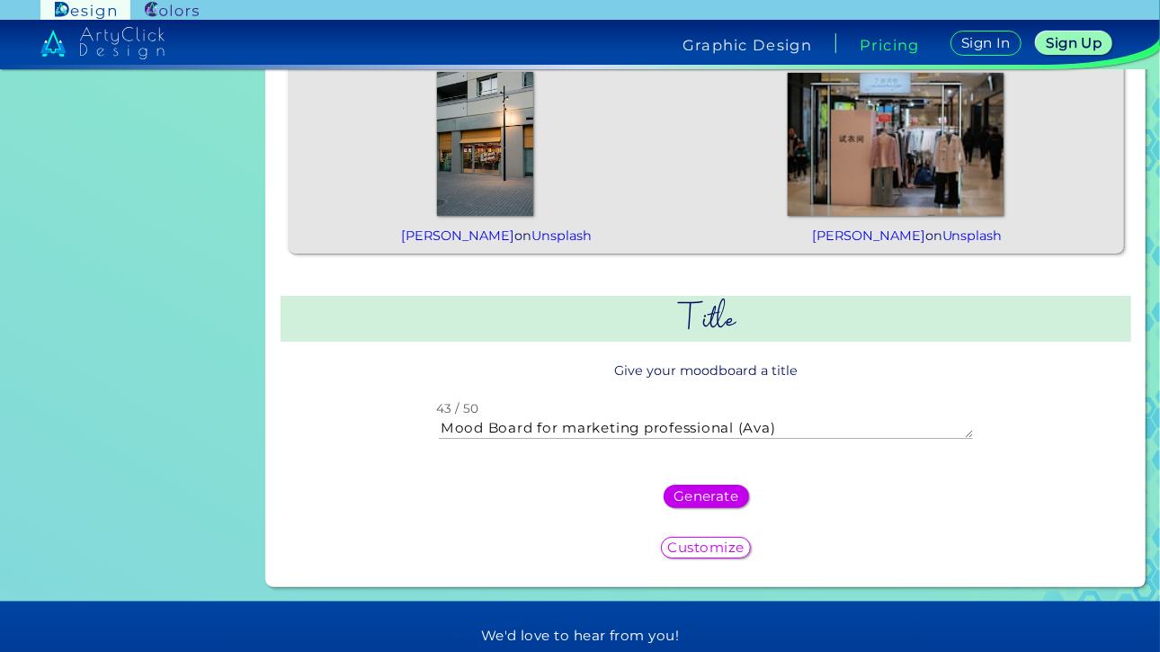
drag, startPoint x: 788, startPoint y: 427, endPoint x: 559, endPoint y: 416, distance: 229.6
click at [559, 417] on textarea "Mood Board for marketing professional (Ava)" at bounding box center [706, 428] width 534 height 22
type textarea "Mood Board for Small Business owner (Nikhil)"
click at [667, 486] on div "Generate" at bounding box center [705, 497] width 77 height 22
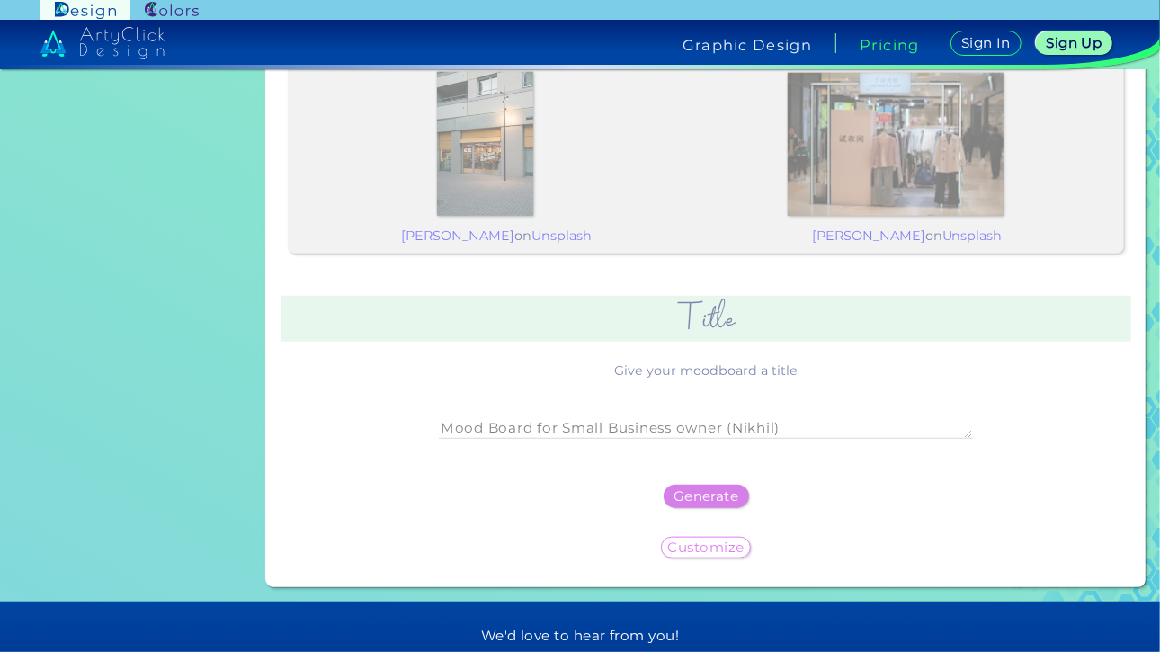
scroll to position [0, 0]
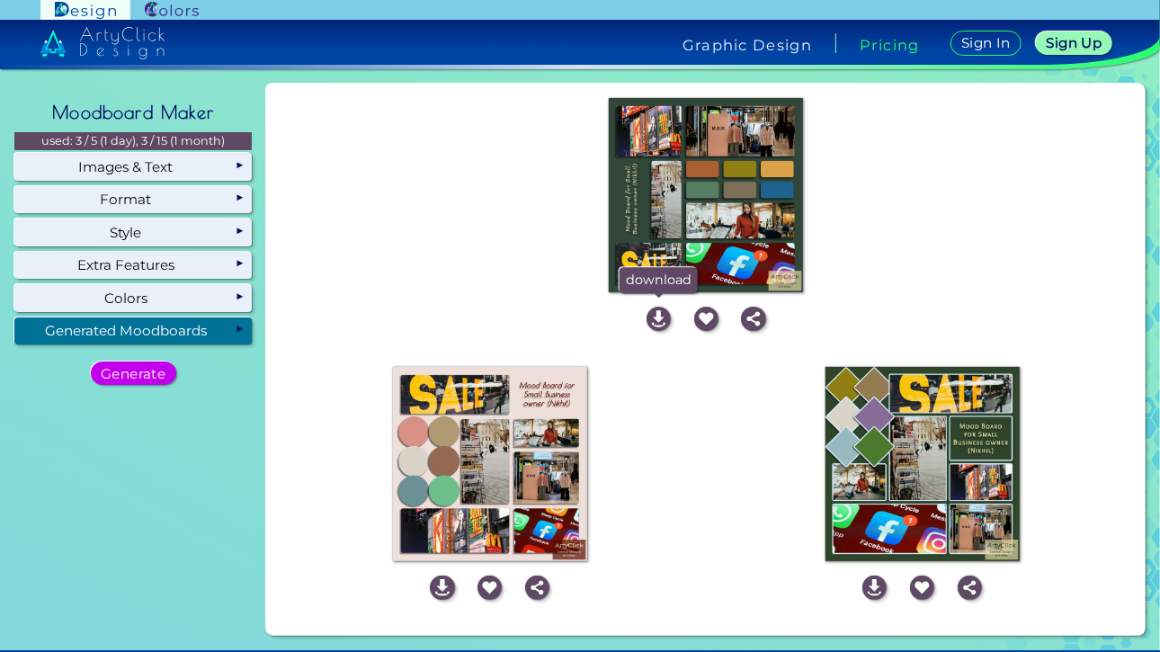
click at [658, 319] on img at bounding box center [659, 319] width 24 height 24
click at [870, 588] on img at bounding box center [875, 588] width 24 height 24
click at [437, 589] on img at bounding box center [442, 588] width 24 height 24
